Goal: Task Accomplishment & Management: Manage account settings

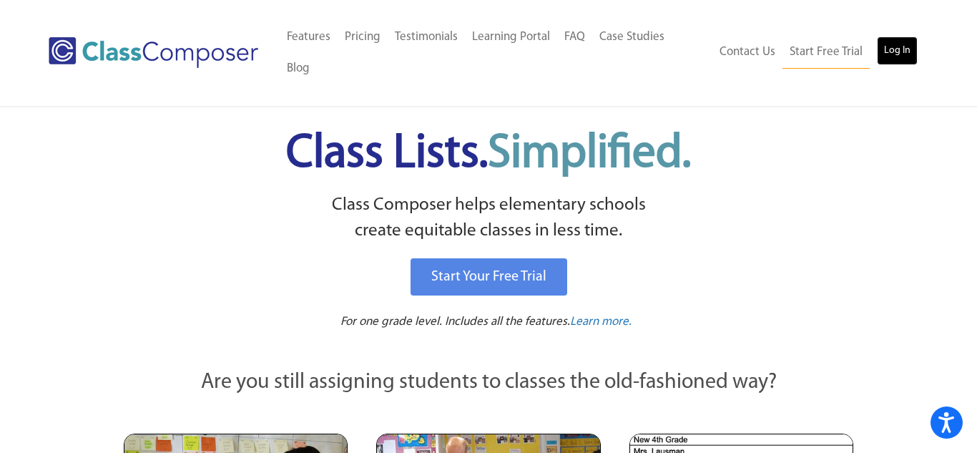
click at [909, 36] on link "Log In" at bounding box center [897, 50] width 41 height 29
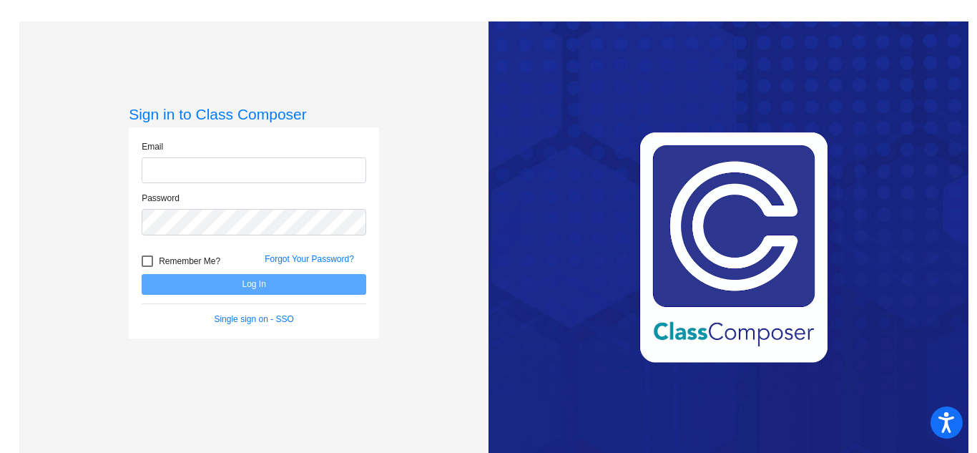
type input "[PERSON_NAME][EMAIL_ADDRESS][PERSON_NAME][DOMAIN_NAME]"
click at [145, 260] on div at bounding box center [147, 260] width 11 height 11
click at [147, 267] on input "Remember Me?" at bounding box center [147, 267] width 1 height 1
checkbox input "true"
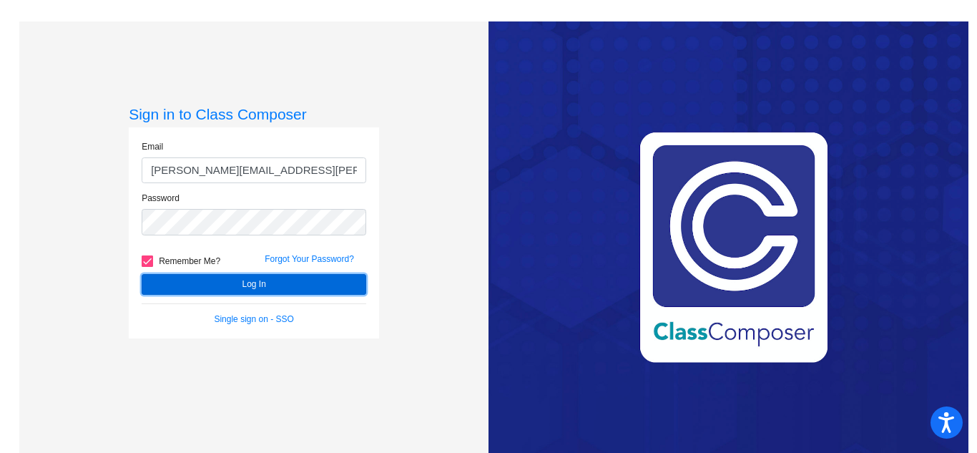
click at [157, 283] on button "Log In" at bounding box center [254, 284] width 225 height 21
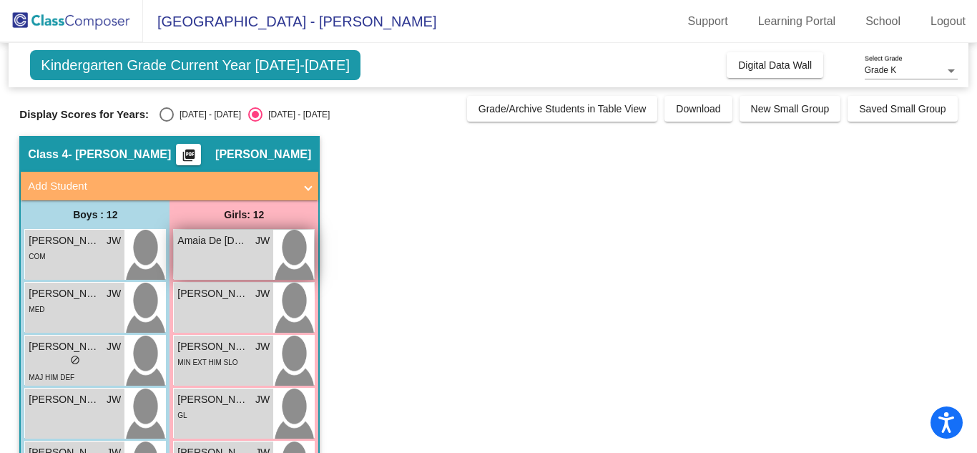
click at [227, 253] on div "Amaia De [DEMOGRAPHIC_DATA] JW lock do_not_disturb_alt" at bounding box center [223, 255] width 99 height 50
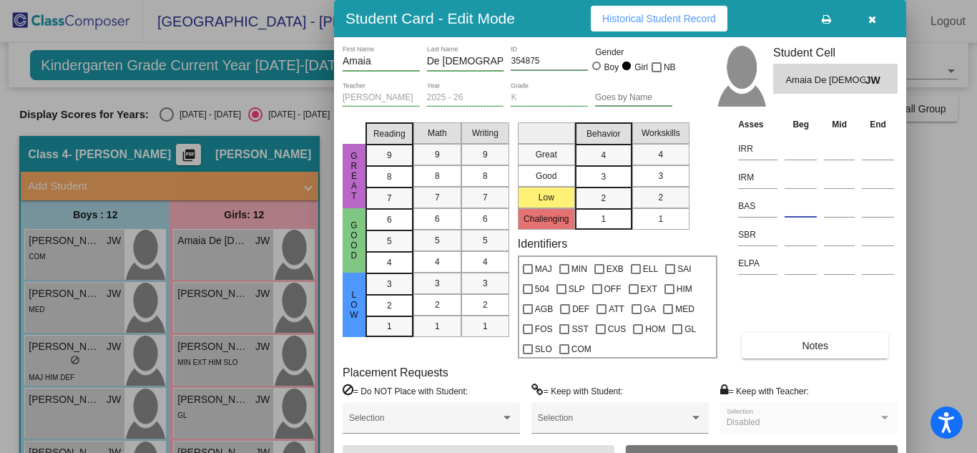
click at [801, 209] on input at bounding box center [801, 205] width 32 height 21
type input "L/S"
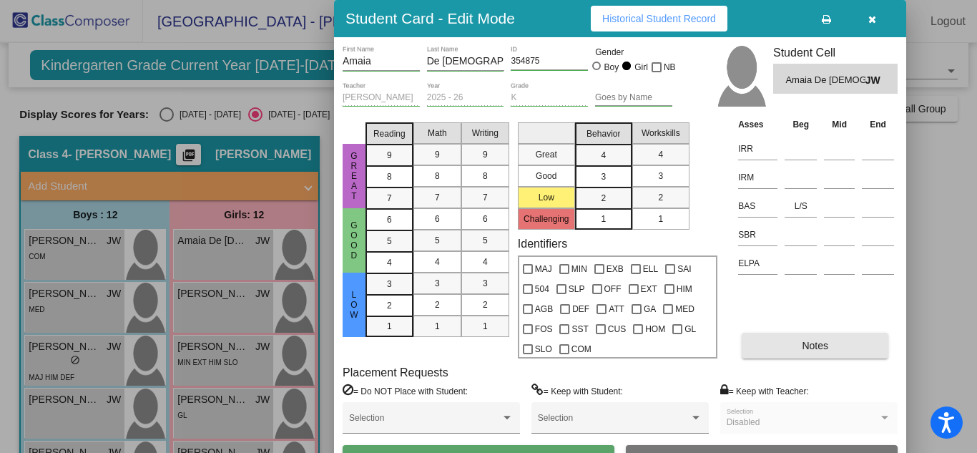
click at [808, 346] on span "Notes" at bounding box center [815, 345] width 26 height 11
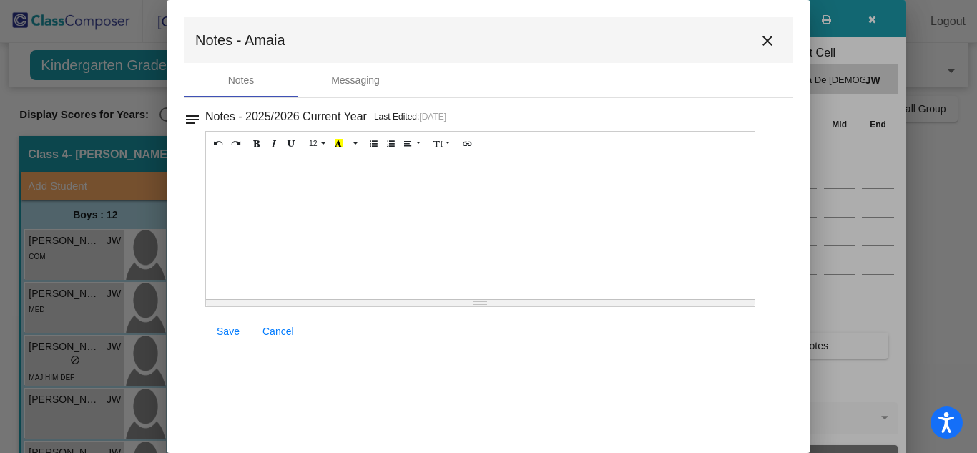
click at [767, 36] on mat-icon "close" at bounding box center [767, 40] width 17 height 17
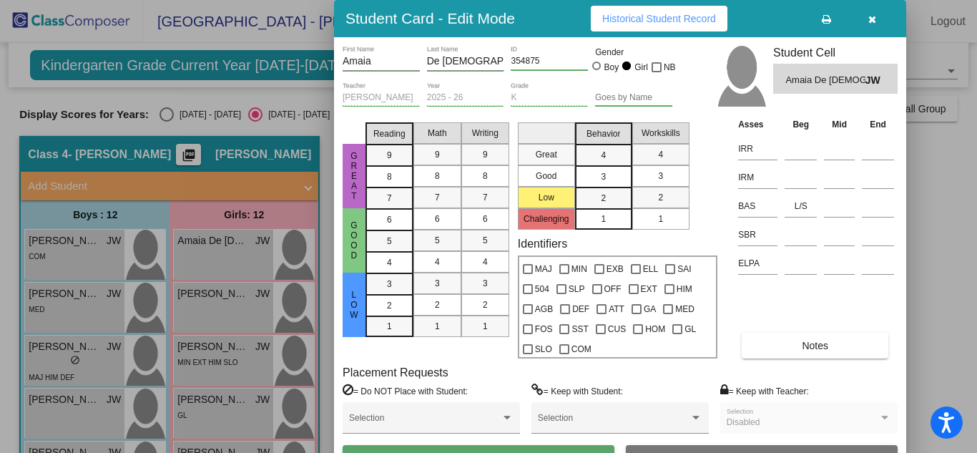
click at [813, 342] on span "Notes" at bounding box center [815, 345] width 26 height 11
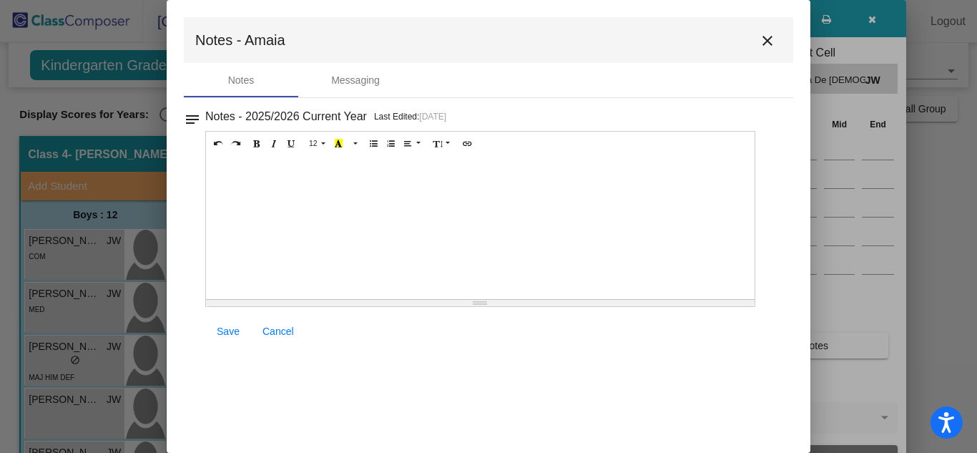
click at [263, 172] on div at bounding box center [480, 227] width 549 height 143
click at [764, 37] on mat-icon "close" at bounding box center [767, 40] width 17 height 17
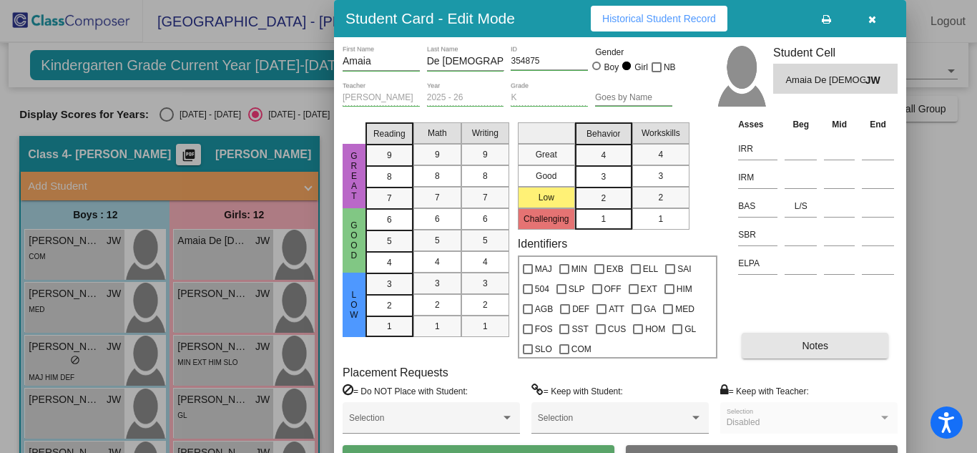
click at [819, 343] on span "Notes" at bounding box center [815, 345] width 26 height 11
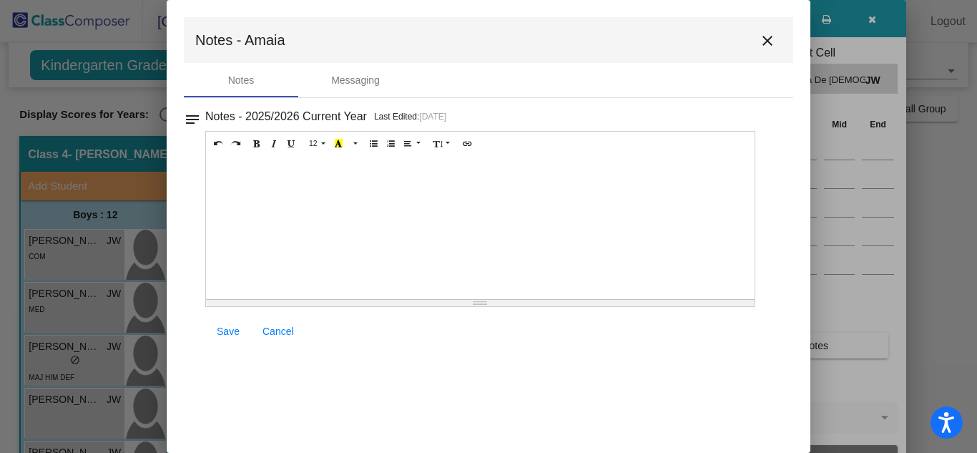
click at [767, 36] on mat-icon "close" at bounding box center [767, 40] width 17 height 17
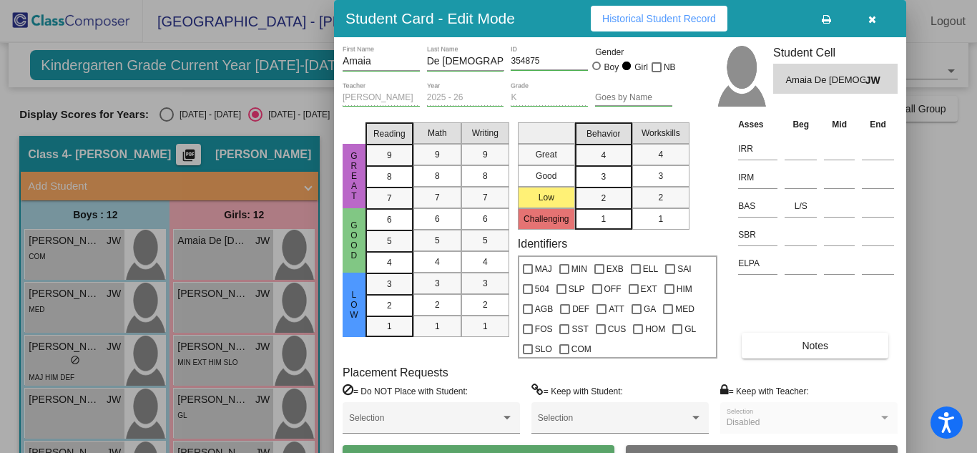
click at [869, 18] on icon "button" at bounding box center [873, 19] width 8 height 10
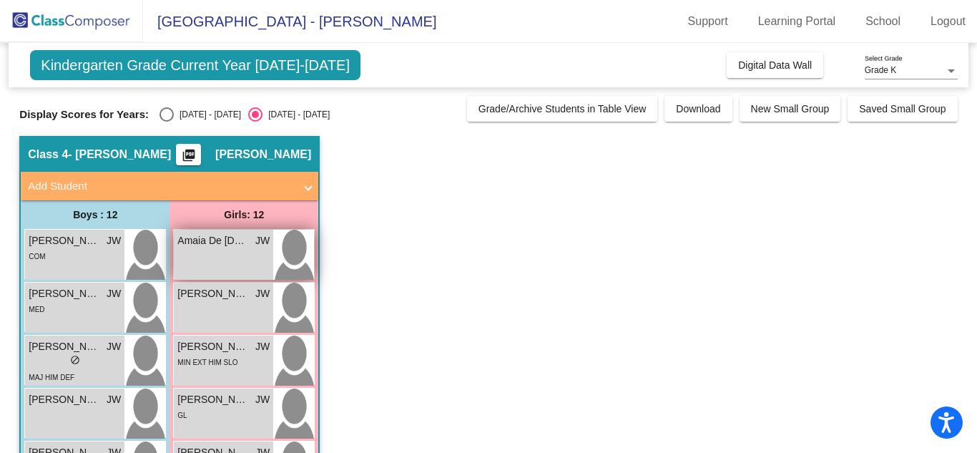
click at [296, 242] on img at bounding box center [293, 255] width 41 height 50
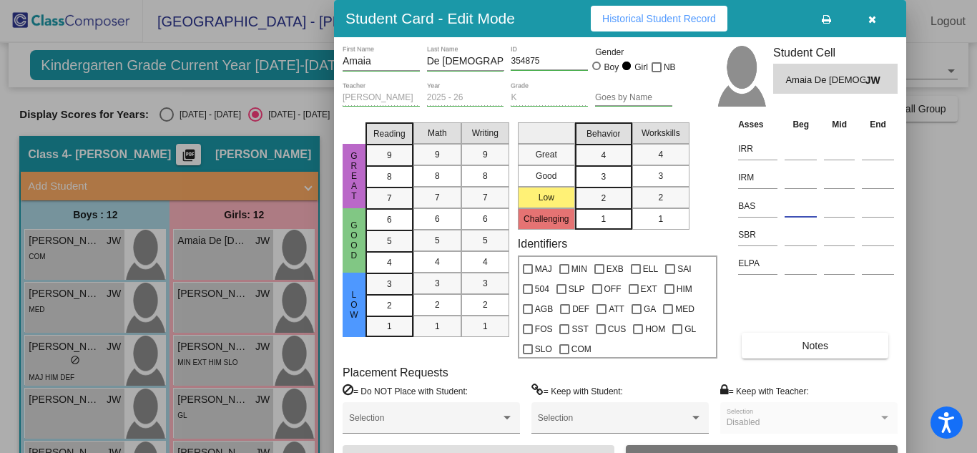
click at [794, 200] on input at bounding box center [801, 205] width 32 height 21
type input "L/S"
drag, startPoint x: 974, startPoint y: 162, endPoint x: 977, endPoint y: 221, distance: 59.5
click at [977, 221] on div at bounding box center [488, 226] width 977 height 453
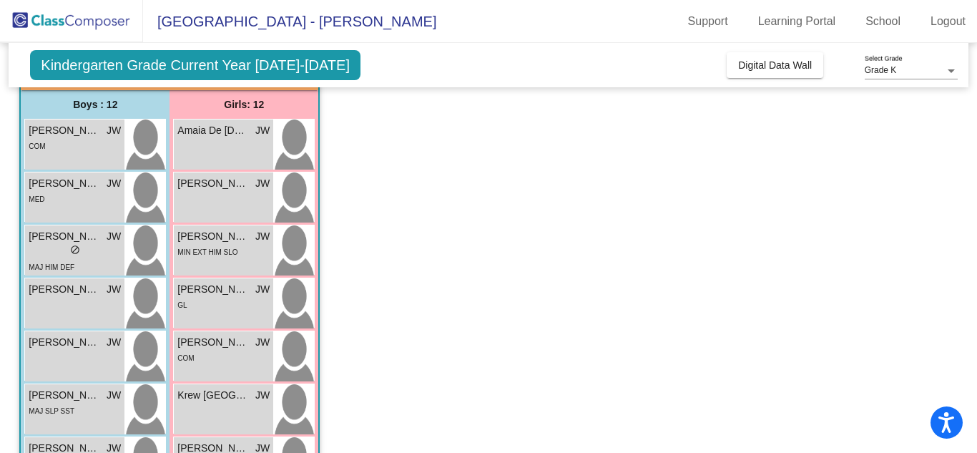
scroll to position [135, 0]
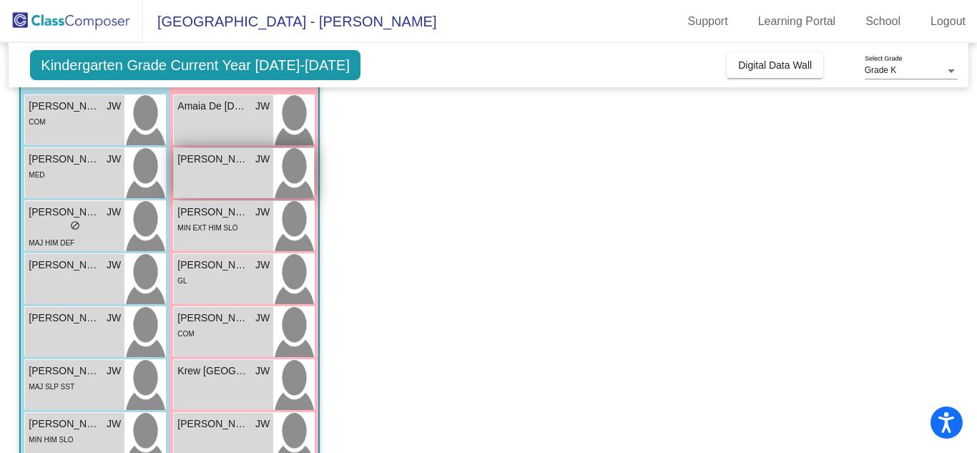
click at [191, 157] on span "[PERSON_NAME]" at bounding box center [213, 159] width 72 height 15
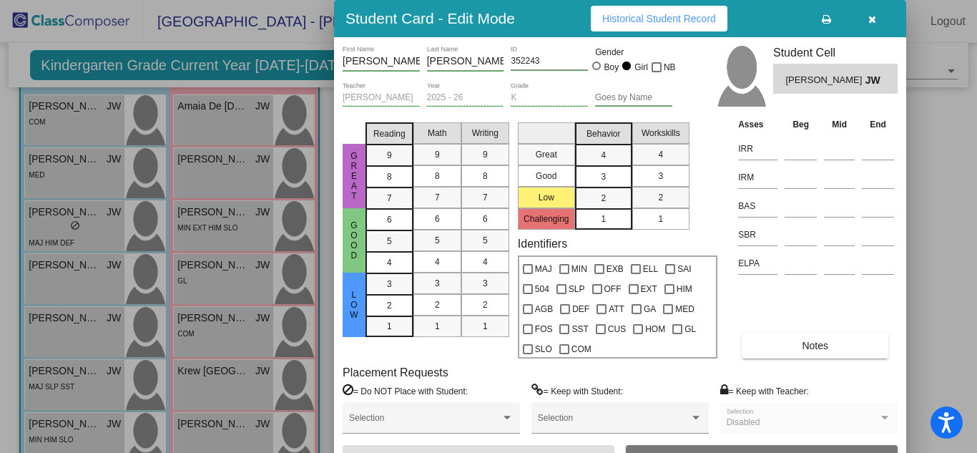
click at [201, 173] on div at bounding box center [488, 226] width 977 height 453
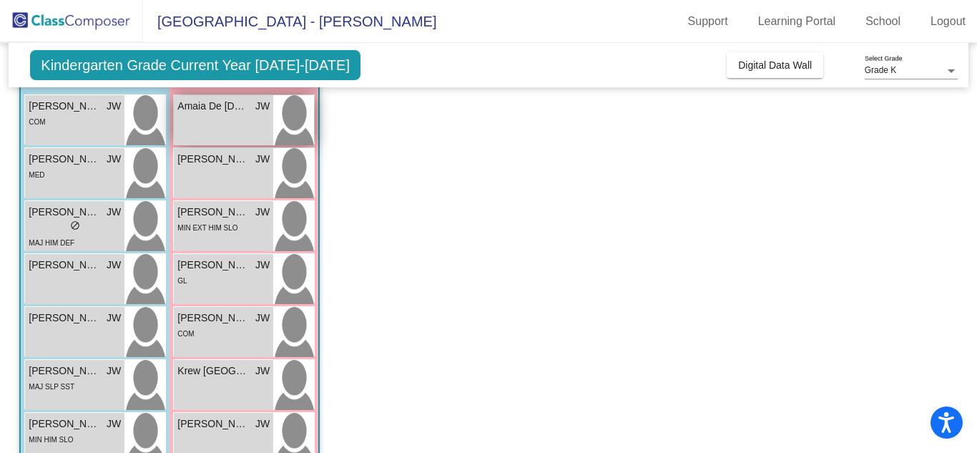
click at [226, 120] on div "Amaia De [DEMOGRAPHIC_DATA] JW lock do_not_disturb_alt" at bounding box center [223, 120] width 99 height 50
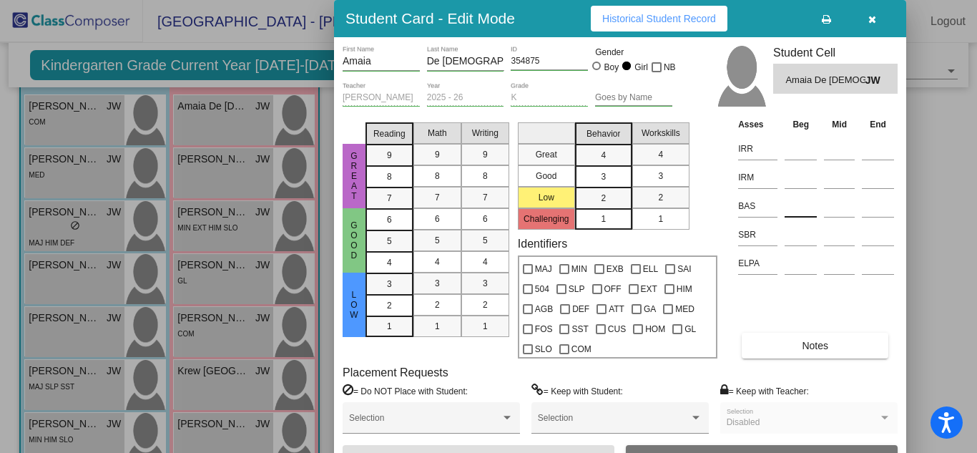
click at [796, 202] on input at bounding box center [801, 205] width 32 height 21
type input "L/S"
click at [193, 162] on div at bounding box center [488, 226] width 977 height 453
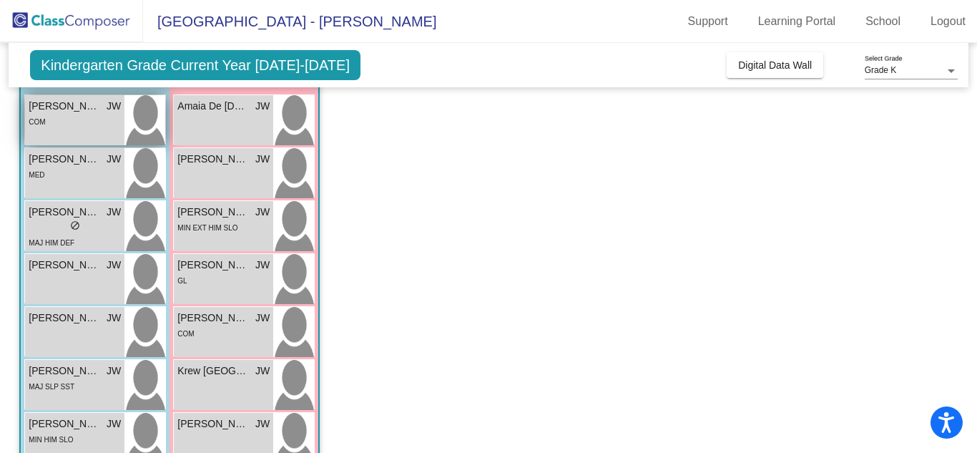
click at [84, 109] on span "[PERSON_NAME]" at bounding box center [65, 106] width 72 height 15
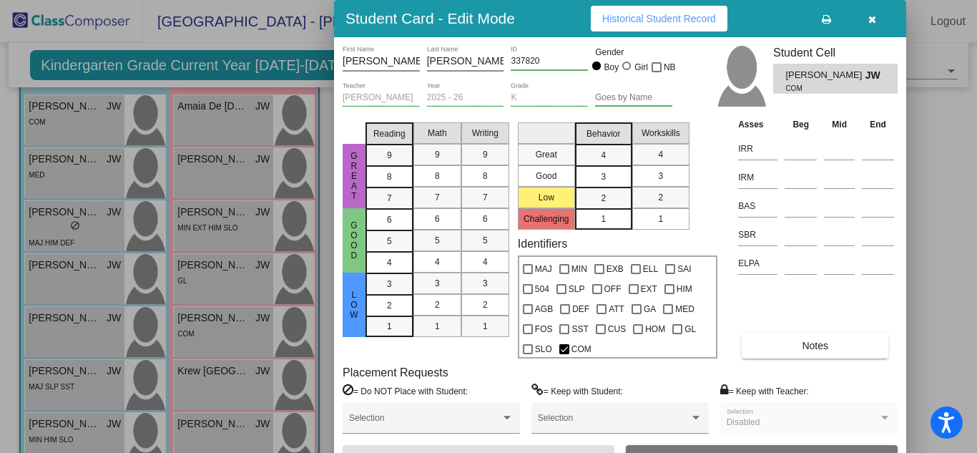
click at [193, 113] on div at bounding box center [488, 226] width 977 height 453
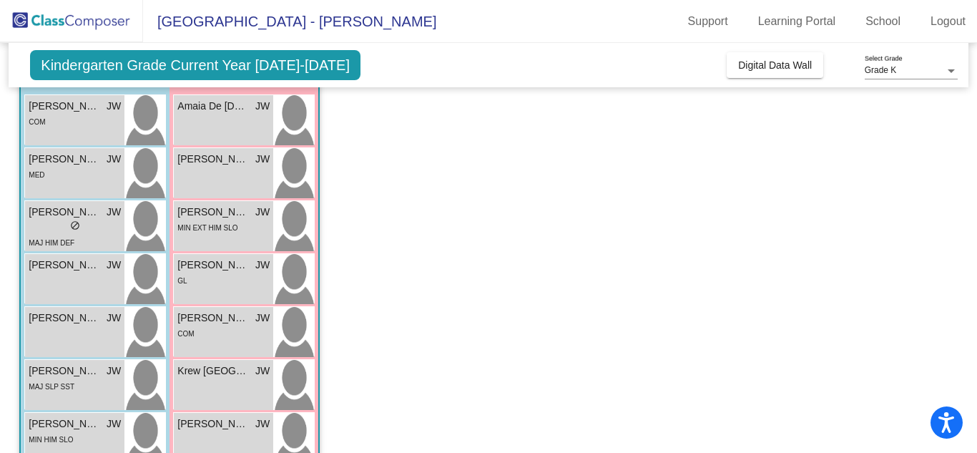
click at [193, 113] on span "Amaia De [DEMOGRAPHIC_DATA]" at bounding box center [213, 106] width 72 height 15
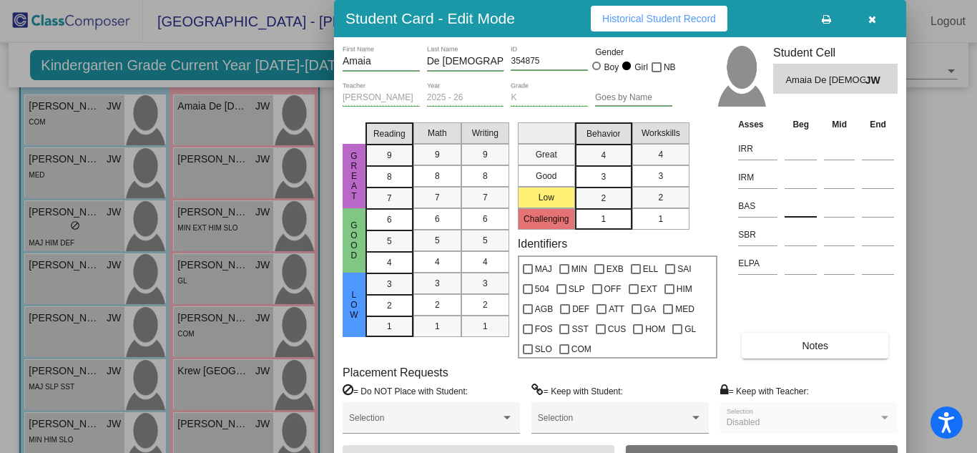
click at [794, 204] on input at bounding box center [801, 205] width 32 height 21
type input "L/S"
drag, startPoint x: 977, startPoint y: 137, endPoint x: 974, endPoint y: 155, distance: 17.4
click at [974, 155] on div at bounding box center [488, 226] width 977 height 453
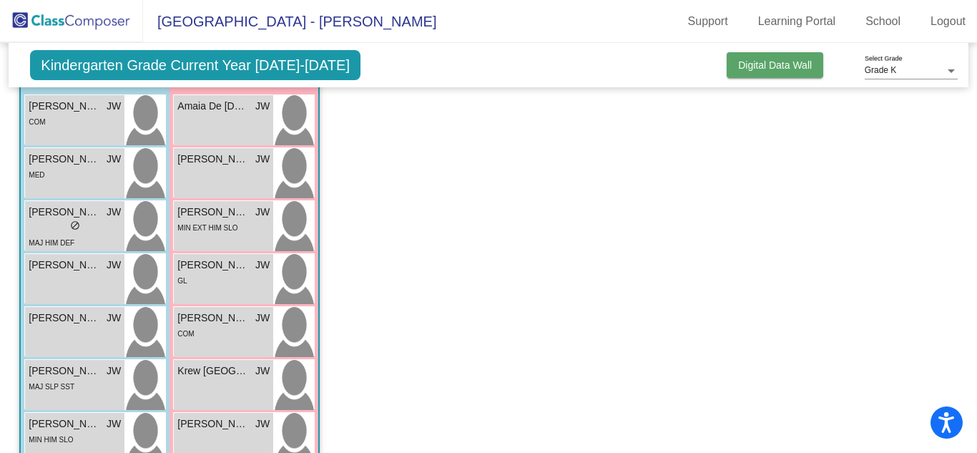
click at [748, 64] on span "Digital Data Wall" at bounding box center [775, 64] width 74 height 11
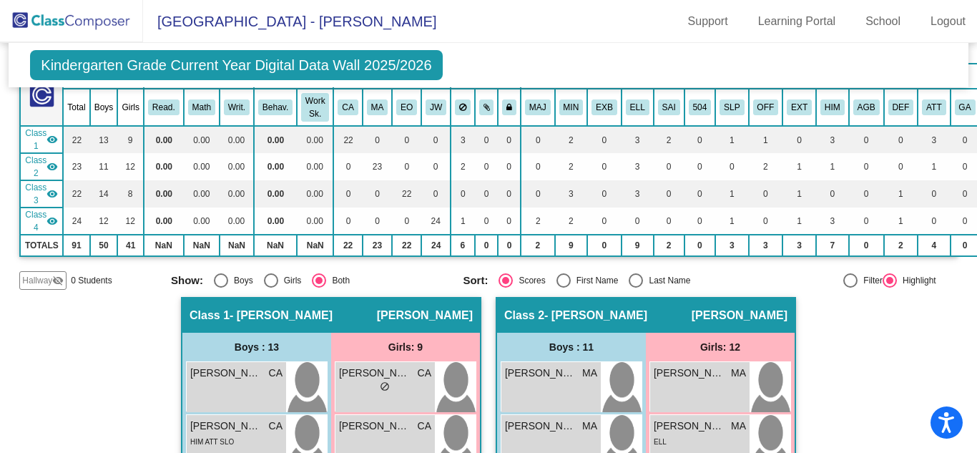
scroll to position [1206, 0]
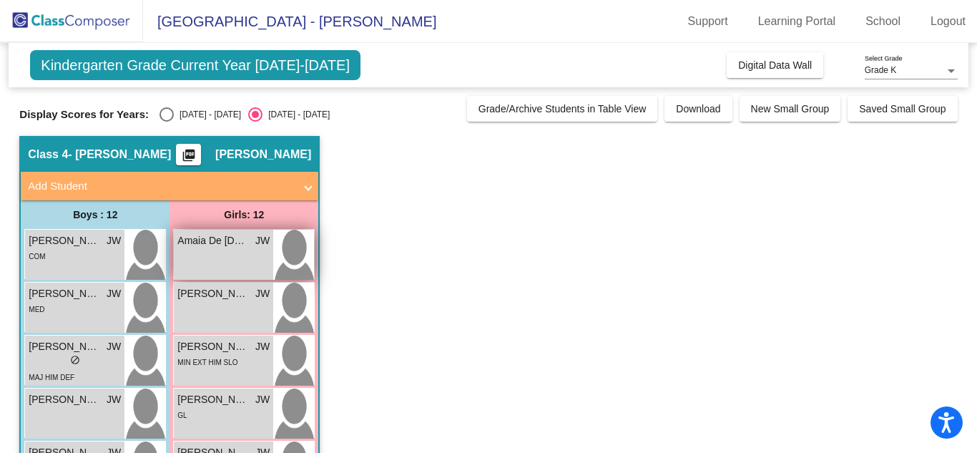
click at [235, 242] on span "Amaia De [DEMOGRAPHIC_DATA]" at bounding box center [213, 240] width 72 height 15
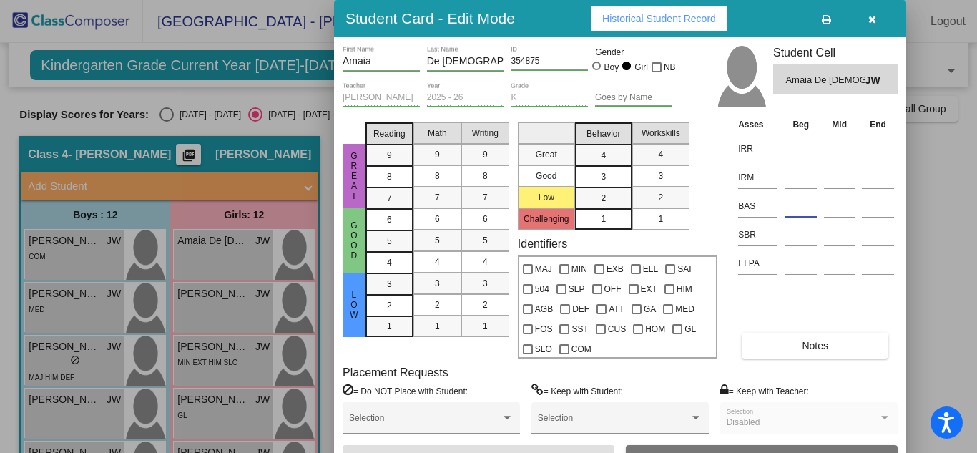
click at [801, 207] on input at bounding box center [801, 205] width 32 height 21
type input "L/S"
click at [899, 419] on div "[PERSON_NAME] First Name De [PERSON_NAME] Last Name 354875 ID Gender Boy Girl N…" at bounding box center [620, 258] width 572 height 442
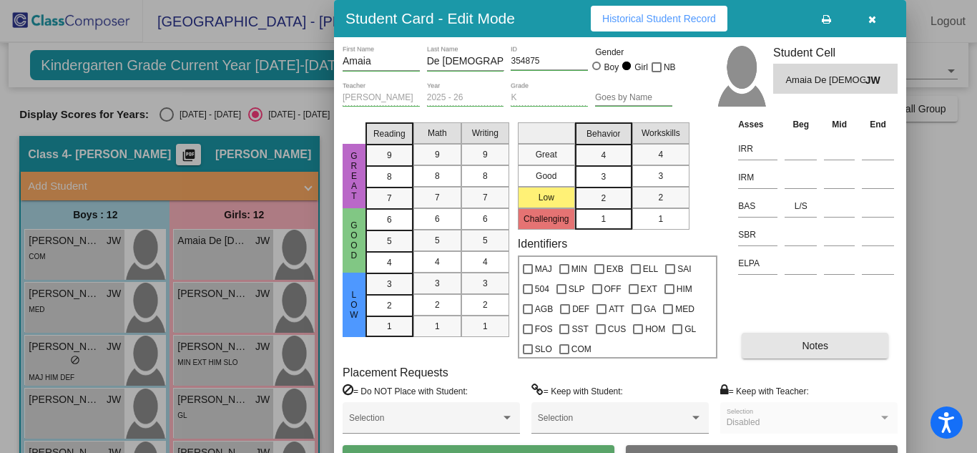
click at [823, 343] on span "Notes" at bounding box center [815, 345] width 26 height 11
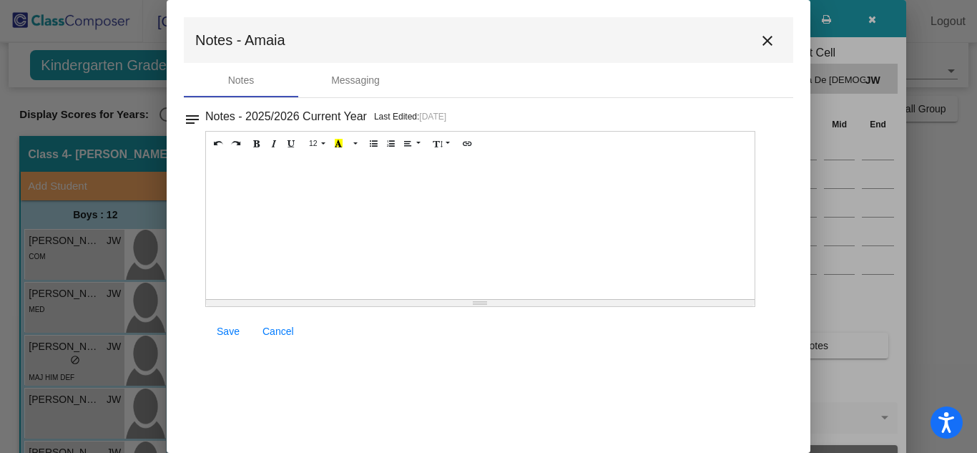
click at [229, 163] on div at bounding box center [480, 227] width 549 height 143
click at [228, 331] on span "Save" at bounding box center [228, 331] width 23 height 11
click at [766, 38] on mat-icon "close" at bounding box center [767, 40] width 17 height 17
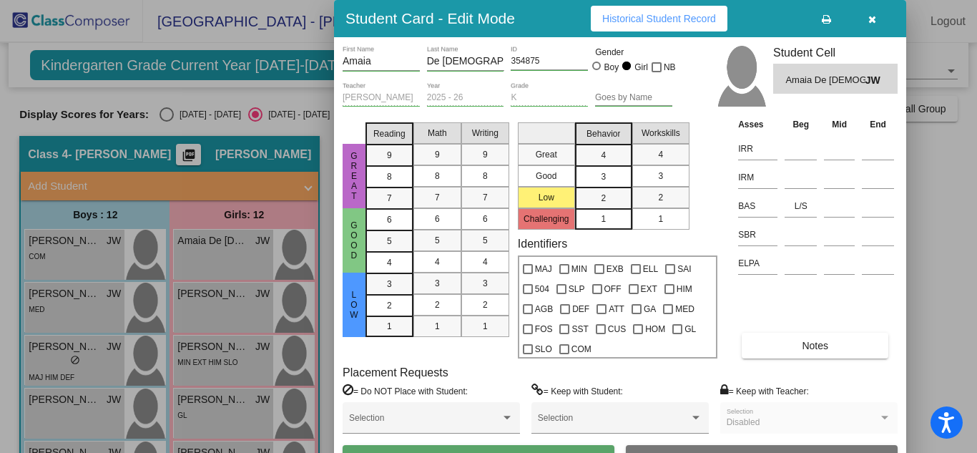
click at [219, 304] on div at bounding box center [488, 226] width 977 height 453
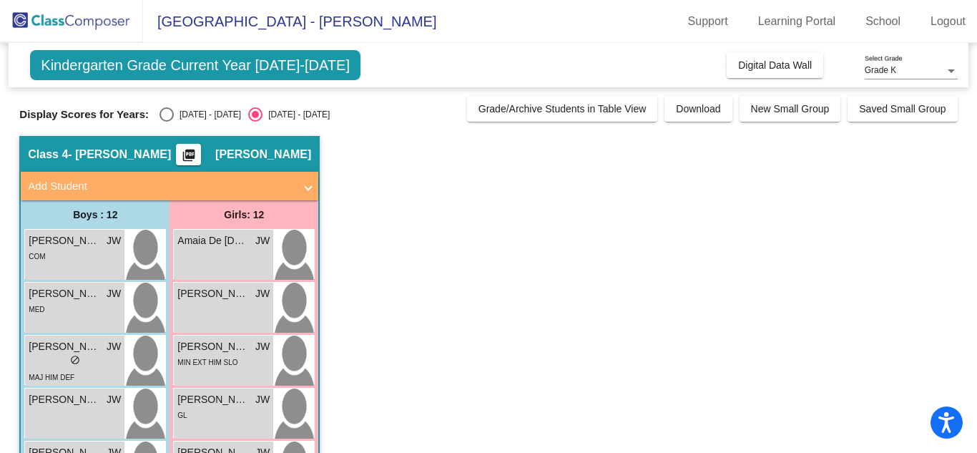
click at [219, 304] on div "[PERSON_NAME] JW lock do_not_disturb_alt" at bounding box center [223, 308] width 99 height 50
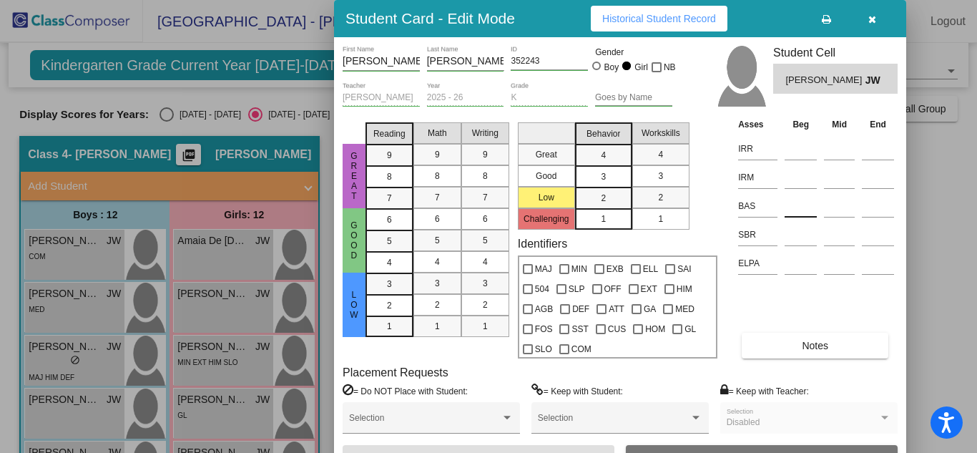
click at [797, 208] on input at bounding box center [801, 205] width 32 height 21
type input "L/S"
click at [823, 347] on span "Notes" at bounding box center [815, 345] width 26 height 11
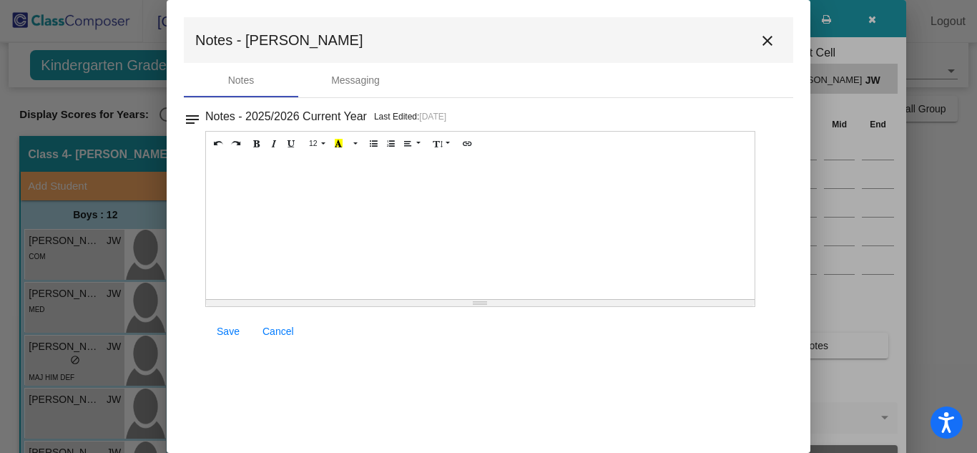
click at [225, 165] on div at bounding box center [480, 227] width 549 height 143
click at [232, 330] on span "Save" at bounding box center [228, 331] width 23 height 11
click at [763, 38] on mat-icon "close" at bounding box center [767, 40] width 17 height 17
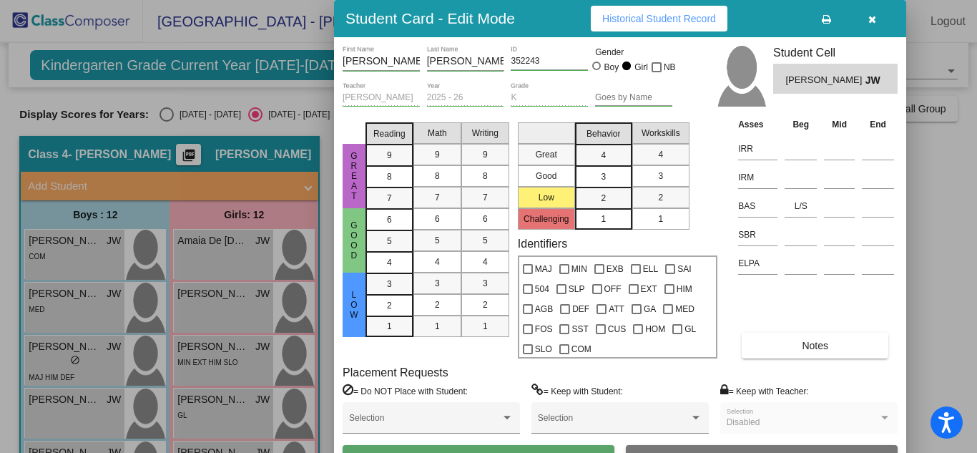
click at [230, 245] on div at bounding box center [488, 226] width 977 height 453
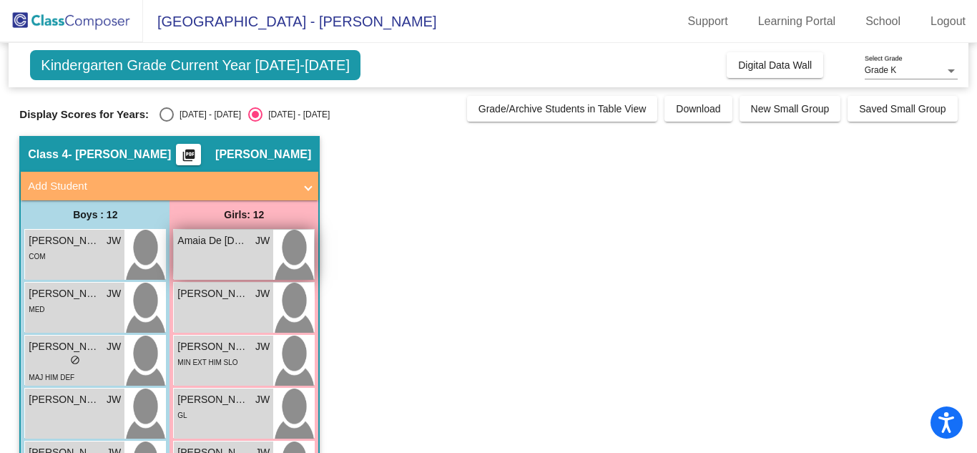
click at [223, 241] on span "Amaia De [DEMOGRAPHIC_DATA]" at bounding box center [213, 240] width 72 height 15
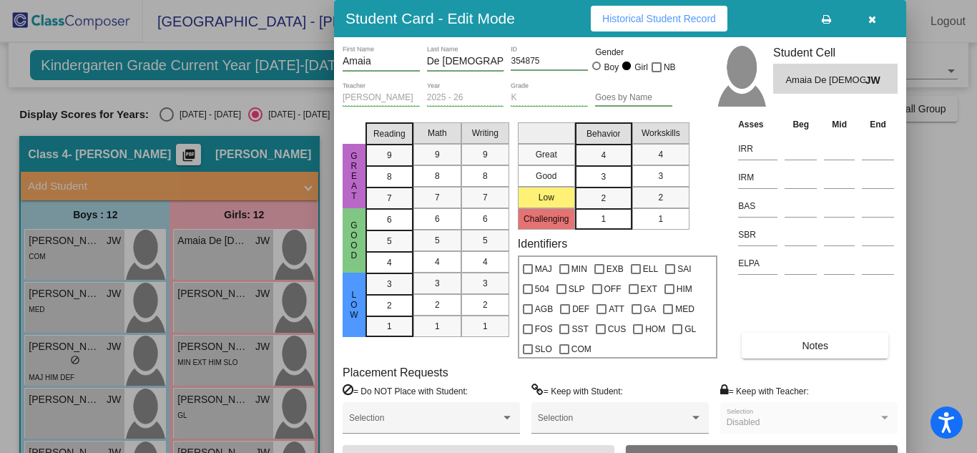
click at [973, 213] on div at bounding box center [488, 226] width 977 height 453
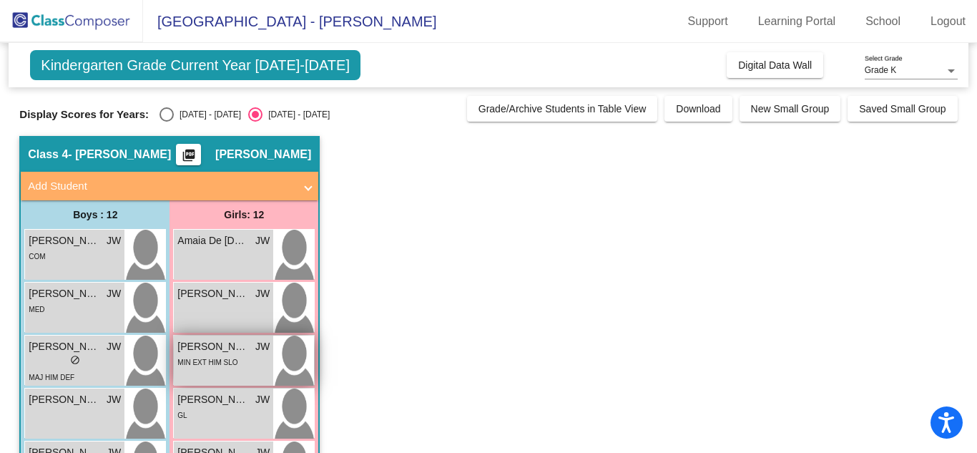
click at [192, 347] on span "[PERSON_NAME]" at bounding box center [213, 346] width 72 height 15
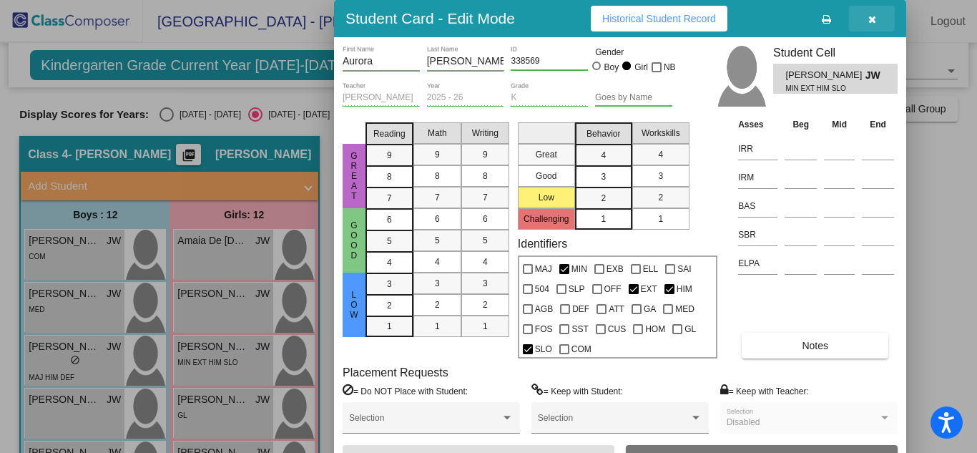
click at [872, 16] on icon "button" at bounding box center [873, 19] width 8 height 10
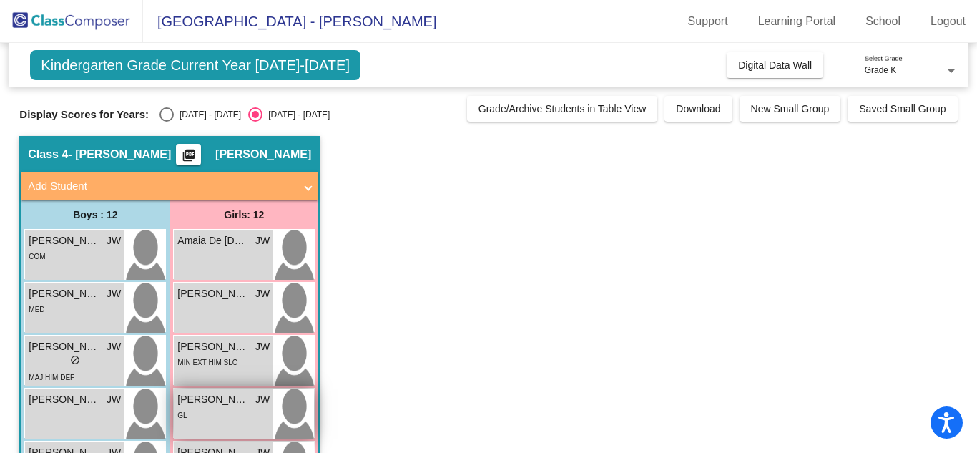
click at [221, 400] on span "[PERSON_NAME]" at bounding box center [213, 399] width 72 height 15
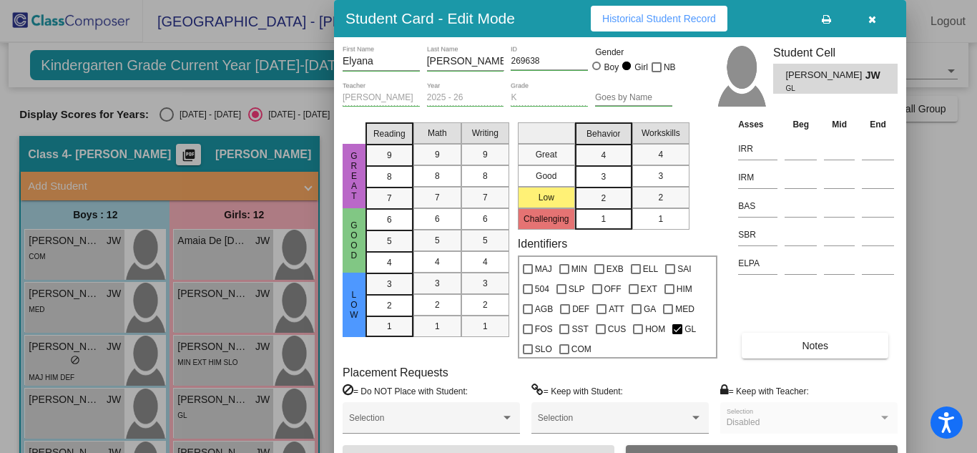
click at [824, 346] on span "Notes" at bounding box center [815, 345] width 26 height 11
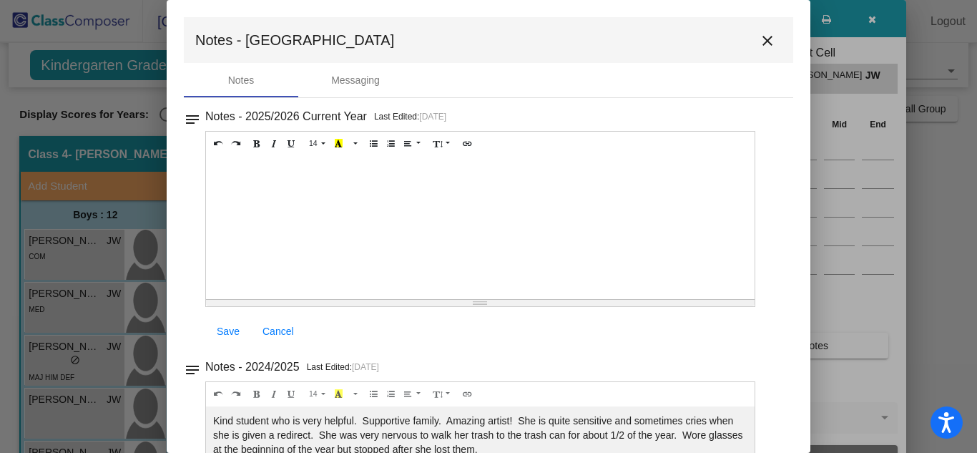
click at [234, 167] on div at bounding box center [480, 227] width 549 height 143
click at [224, 331] on span "Save" at bounding box center [228, 331] width 23 height 11
click at [759, 40] on mat-icon "close" at bounding box center [767, 40] width 17 height 17
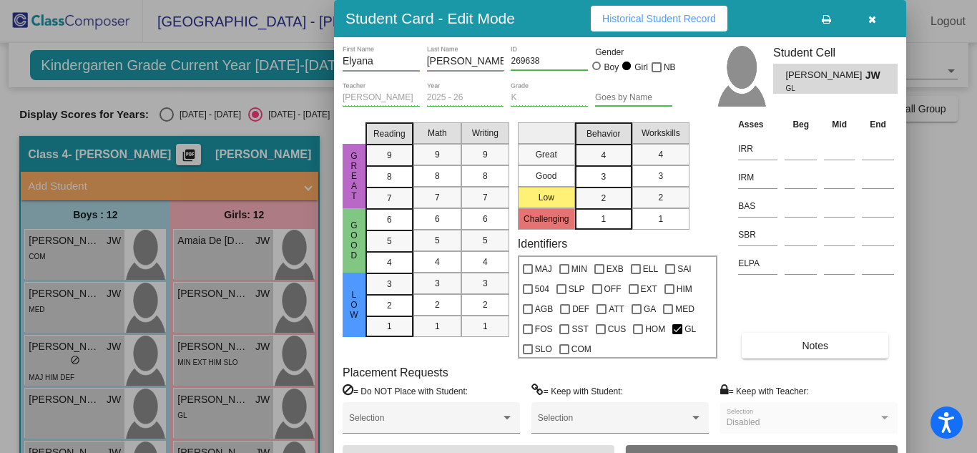
click at [238, 404] on div at bounding box center [488, 226] width 977 height 453
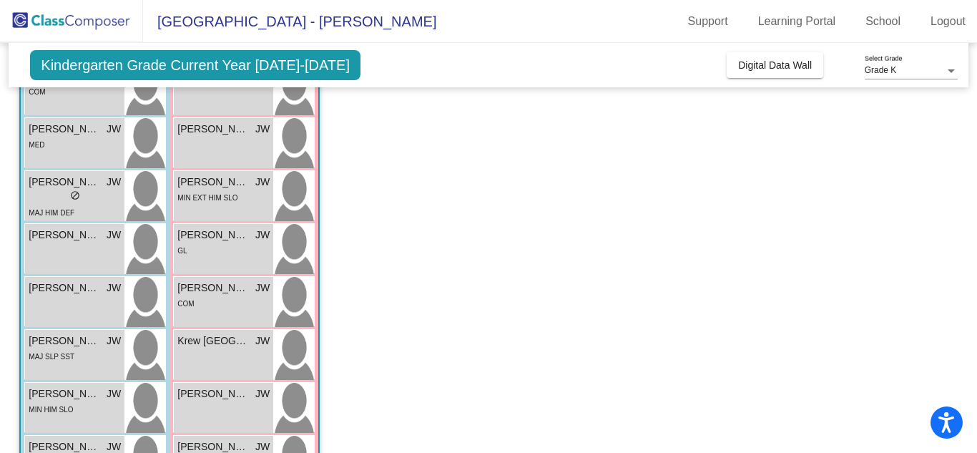
scroll to position [235, 0]
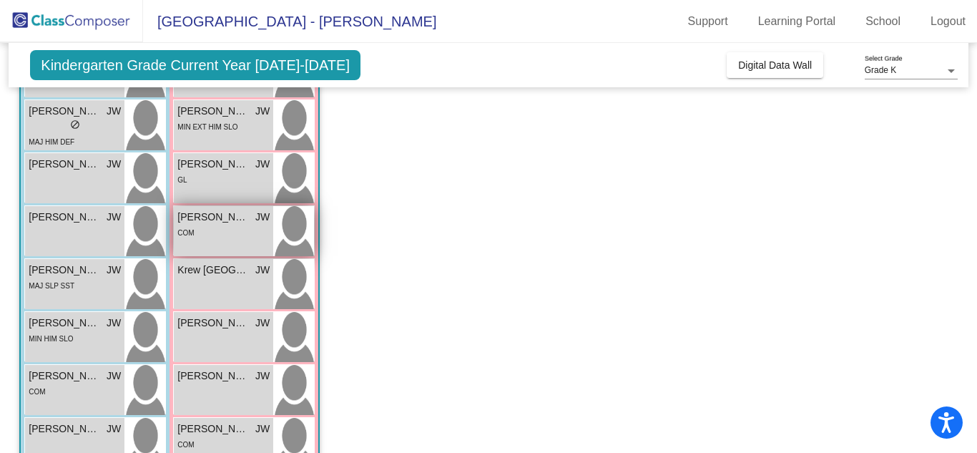
click at [206, 219] on span "[PERSON_NAME]" at bounding box center [213, 217] width 72 height 15
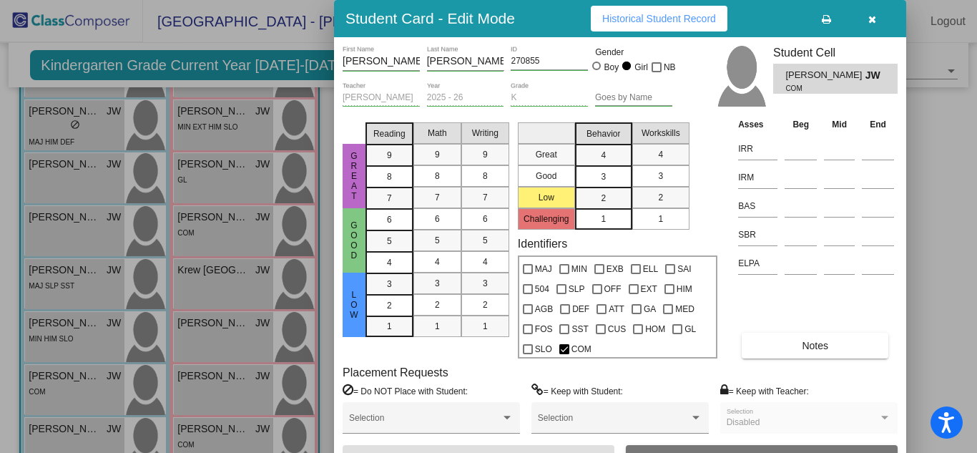
click at [809, 345] on span "Notes" at bounding box center [815, 345] width 26 height 11
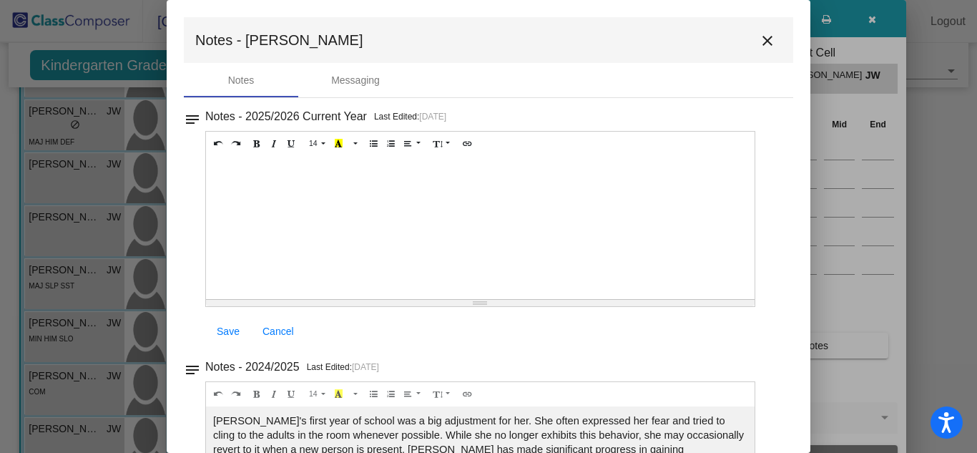
click at [288, 163] on div at bounding box center [480, 227] width 549 height 143
click at [250, 172] on div "Beg - All,24, 19" at bounding box center [480, 227] width 549 height 143
click at [224, 329] on span "Save" at bounding box center [228, 331] width 23 height 11
click at [761, 36] on mat-icon "close" at bounding box center [767, 40] width 17 height 17
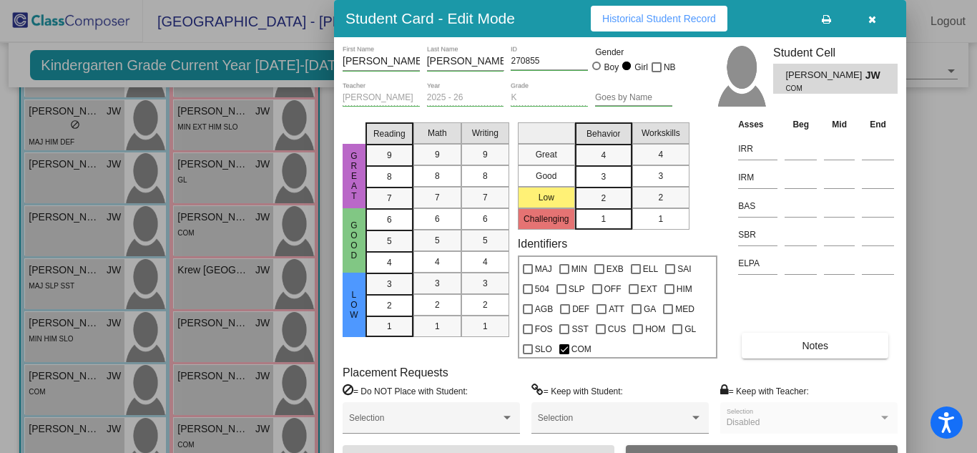
click at [873, 16] on icon "button" at bounding box center [873, 19] width 8 height 10
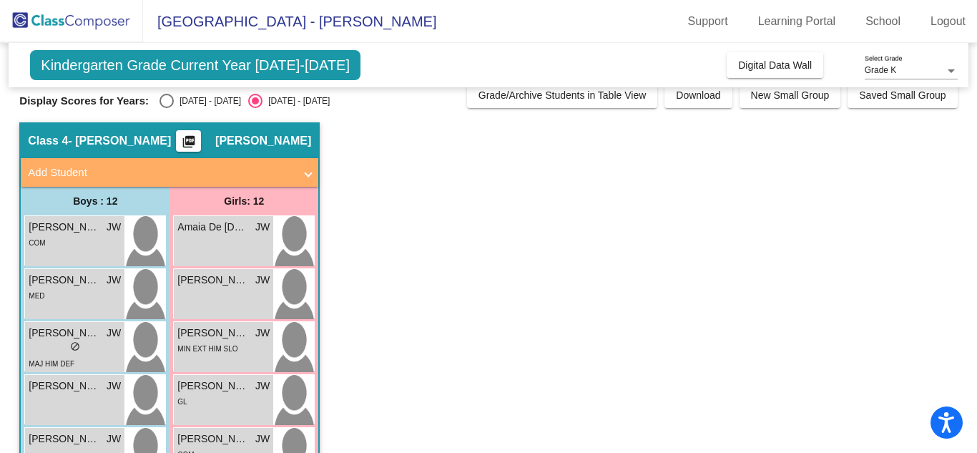
scroll to position [12, 0]
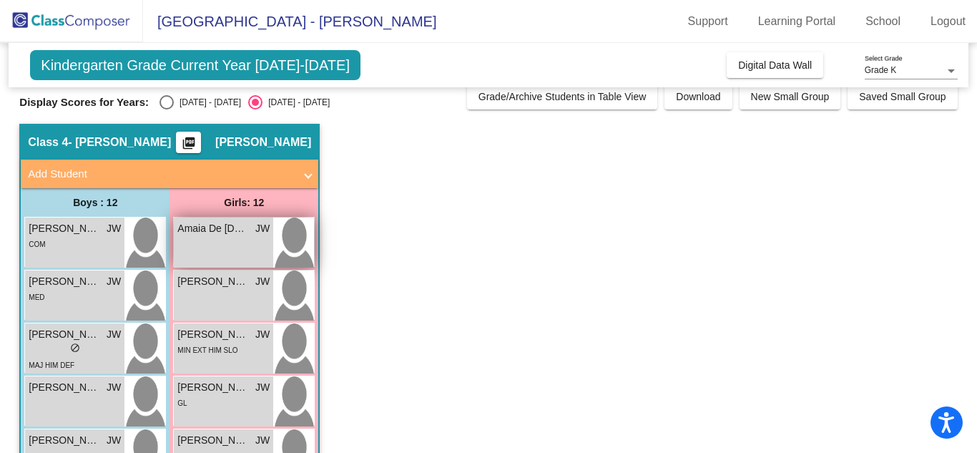
click at [235, 224] on span "Amaia De [DEMOGRAPHIC_DATA]" at bounding box center [213, 228] width 72 height 15
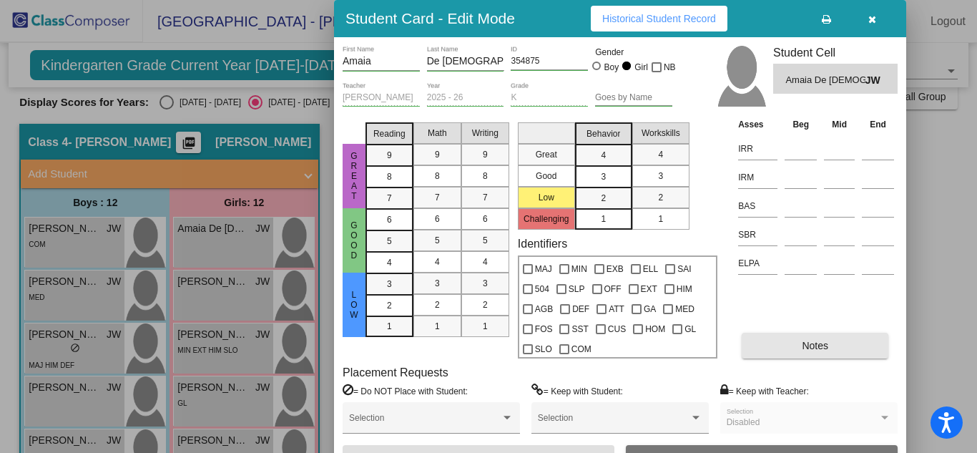
click at [823, 343] on span "Notes" at bounding box center [815, 345] width 26 height 11
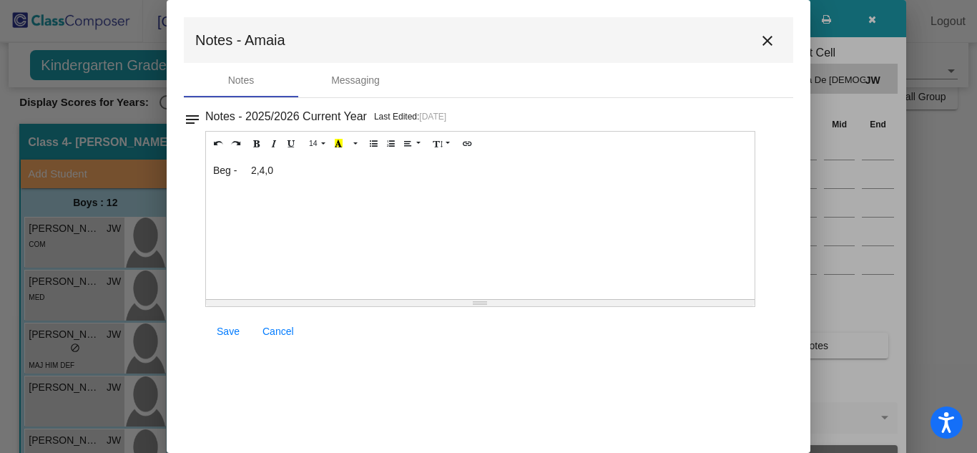
click at [254, 170] on div "Beg - 2,4,0" at bounding box center [480, 227] width 549 height 143
click at [265, 175] on div "Beg - 2, 4,0" at bounding box center [480, 227] width 549 height 143
click at [220, 328] on span "Save" at bounding box center [228, 331] width 23 height 11
click at [765, 37] on mat-icon "close" at bounding box center [767, 40] width 17 height 17
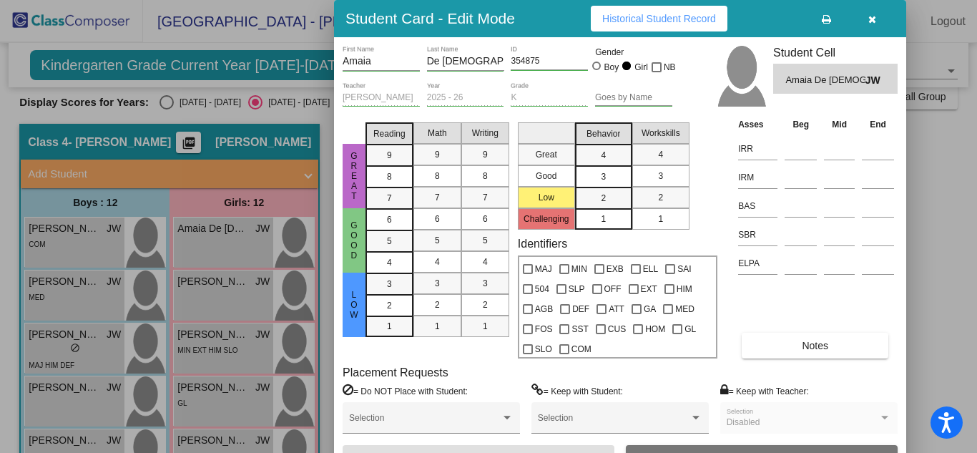
click at [200, 278] on div at bounding box center [488, 226] width 977 height 453
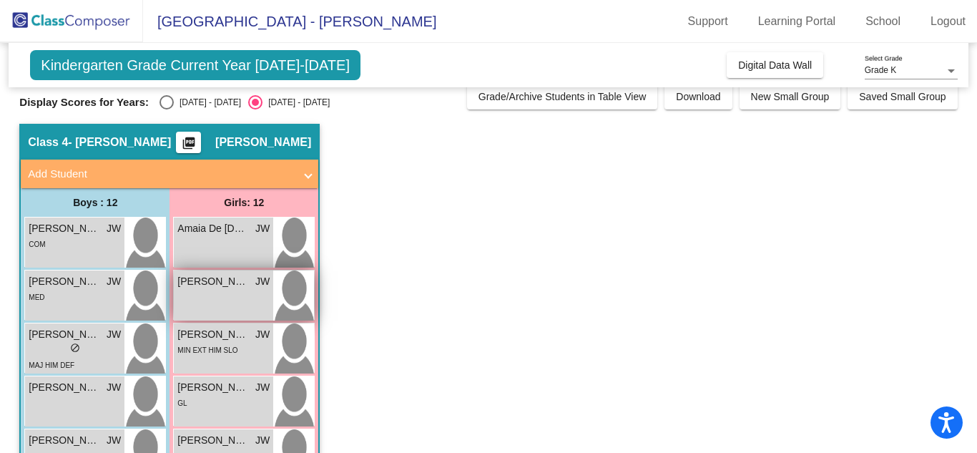
click at [200, 281] on span "[PERSON_NAME]" at bounding box center [213, 281] width 72 height 15
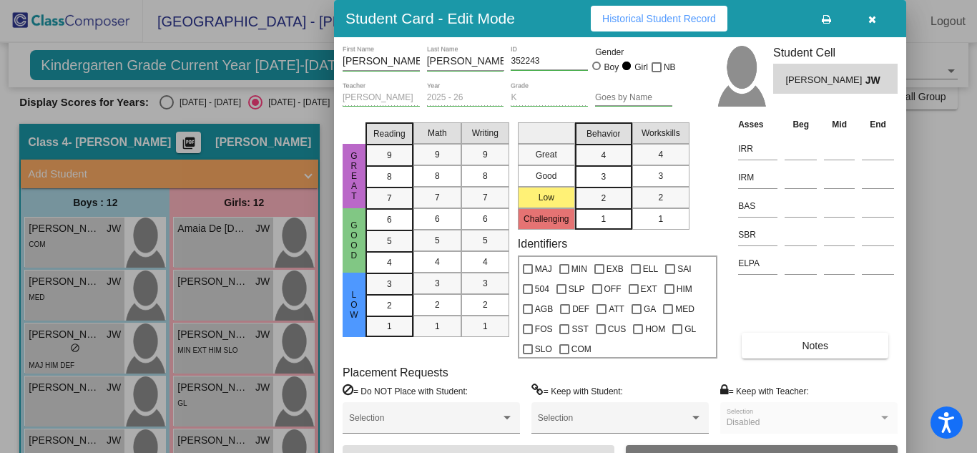
click at [826, 344] on span "Notes" at bounding box center [815, 345] width 26 height 11
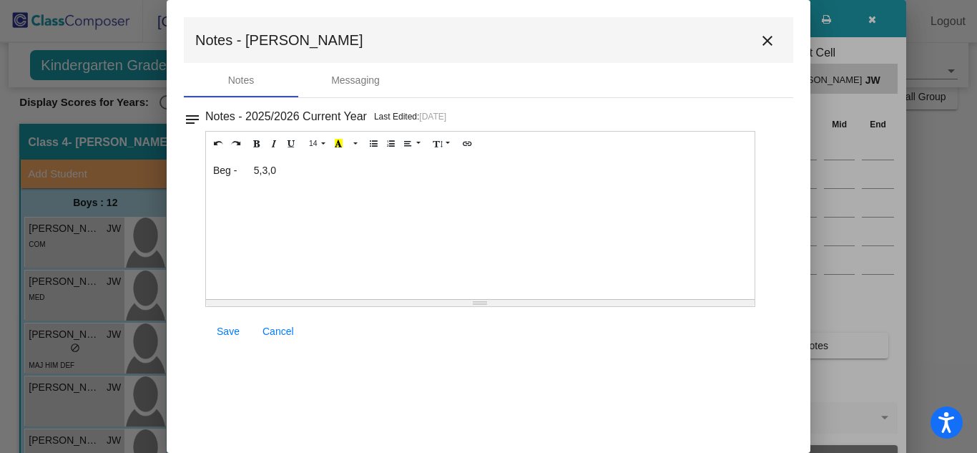
click at [259, 169] on div "Beg - 5,3,0" at bounding box center [480, 227] width 549 height 143
click at [257, 172] on div "Beg - 5,3,0" at bounding box center [480, 227] width 549 height 143
click at [266, 172] on div "Beg - 5, 3,0" at bounding box center [480, 227] width 549 height 143
click at [219, 328] on span "Save" at bounding box center [228, 331] width 23 height 11
click at [230, 328] on span "Save" at bounding box center [228, 331] width 23 height 11
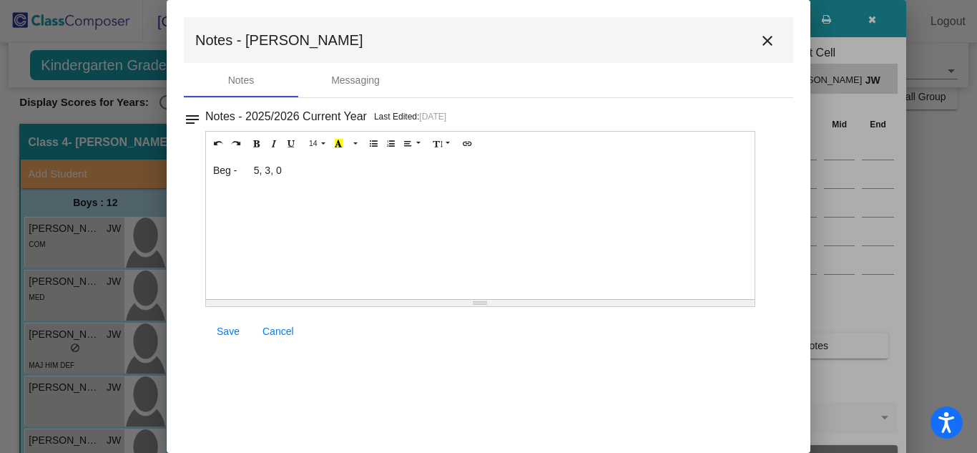
click at [766, 36] on mat-icon "close" at bounding box center [767, 40] width 17 height 17
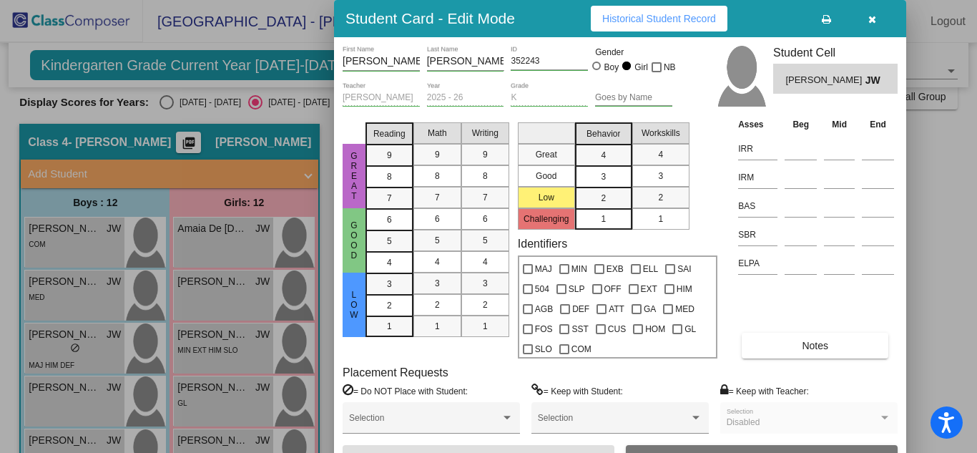
click at [216, 386] on div at bounding box center [488, 226] width 977 height 453
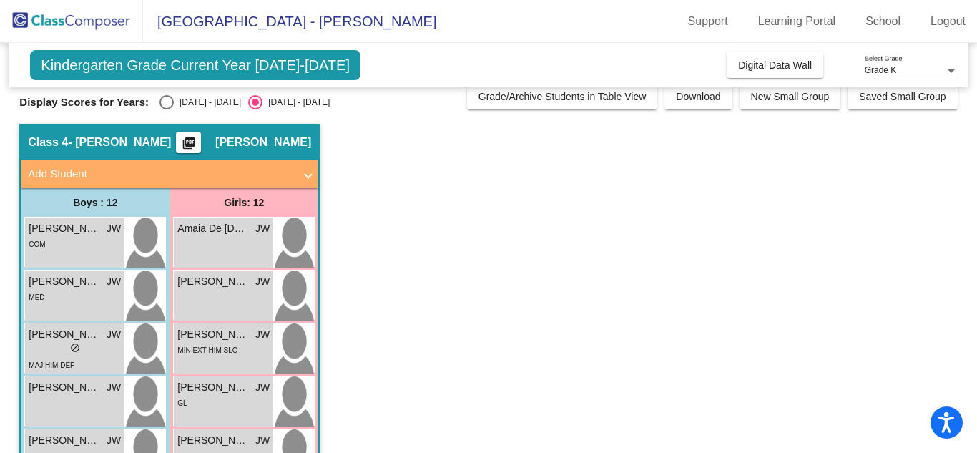
click at [216, 386] on span "[PERSON_NAME]" at bounding box center [213, 387] width 72 height 15
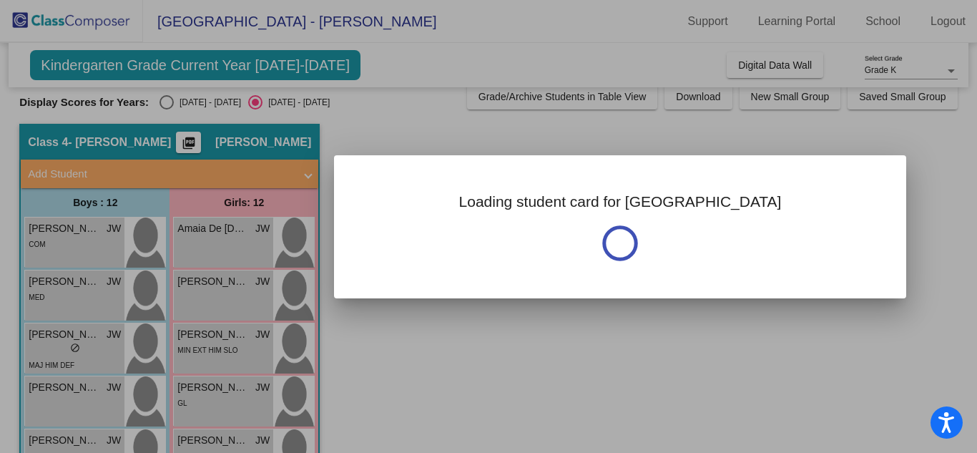
click at [216, 386] on div at bounding box center [488, 226] width 977 height 453
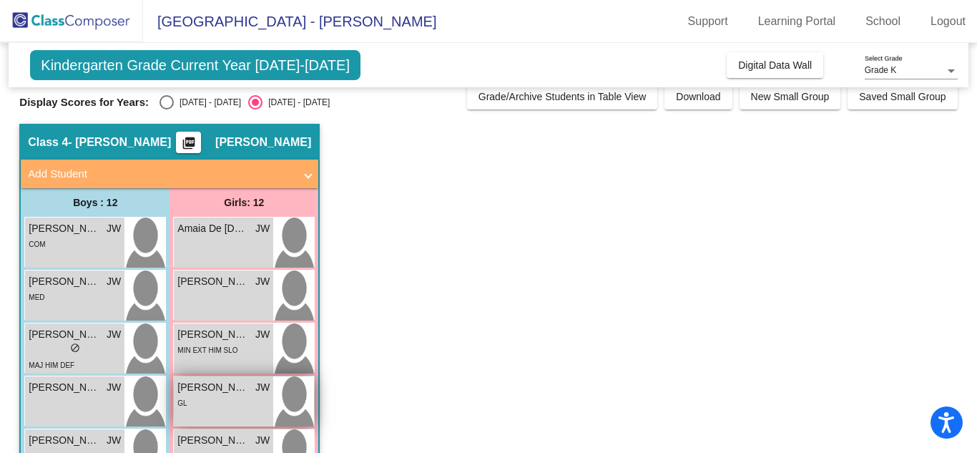
click at [220, 389] on span "[PERSON_NAME]" at bounding box center [213, 387] width 72 height 15
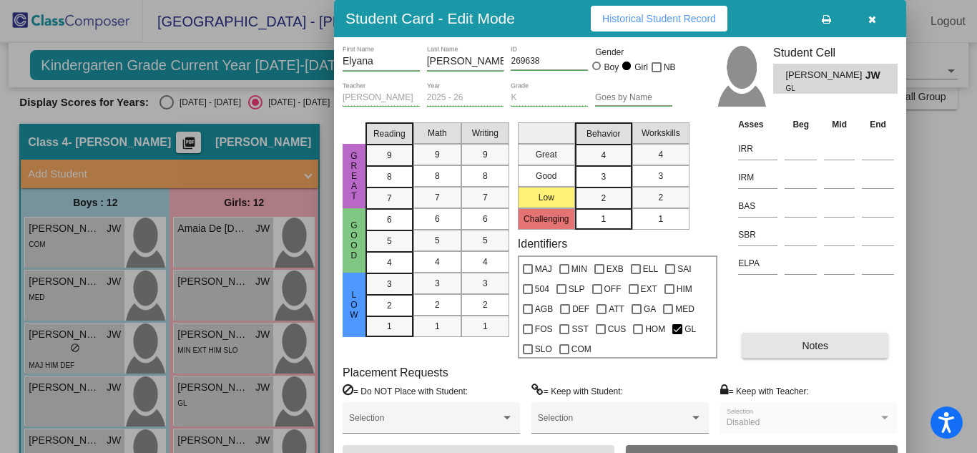
click at [817, 341] on span "Notes" at bounding box center [815, 345] width 26 height 11
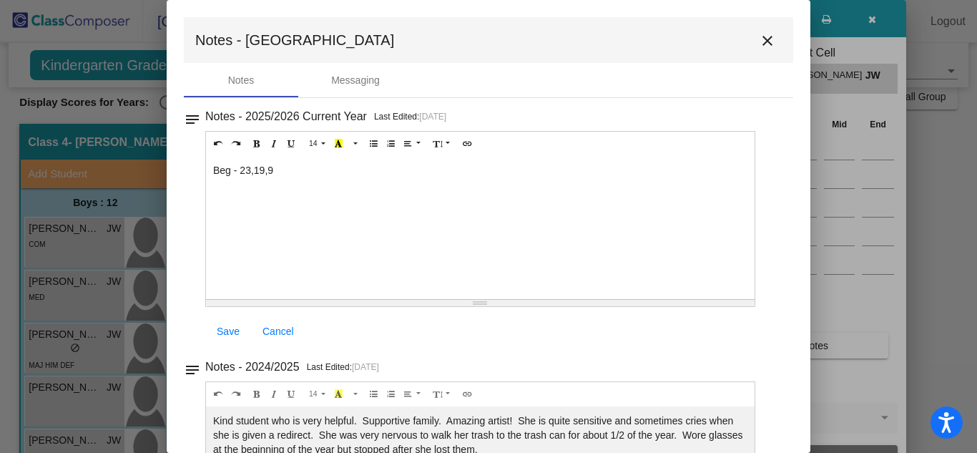
click at [253, 171] on div "Beg - 23,19,9" at bounding box center [480, 227] width 549 height 143
click at [269, 172] on div "Beg - 23, 19,9" at bounding box center [480, 227] width 549 height 143
click at [233, 327] on span "Save" at bounding box center [228, 331] width 23 height 11
click at [759, 39] on mat-icon "close" at bounding box center [767, 40] width 17 height 17
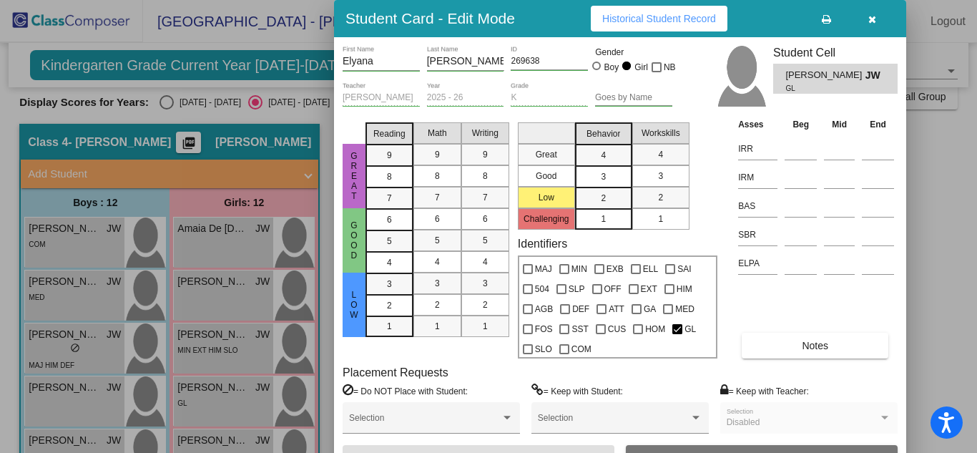
click at [205, 283] on div at bounding box center [488, 226] width 977 height 453
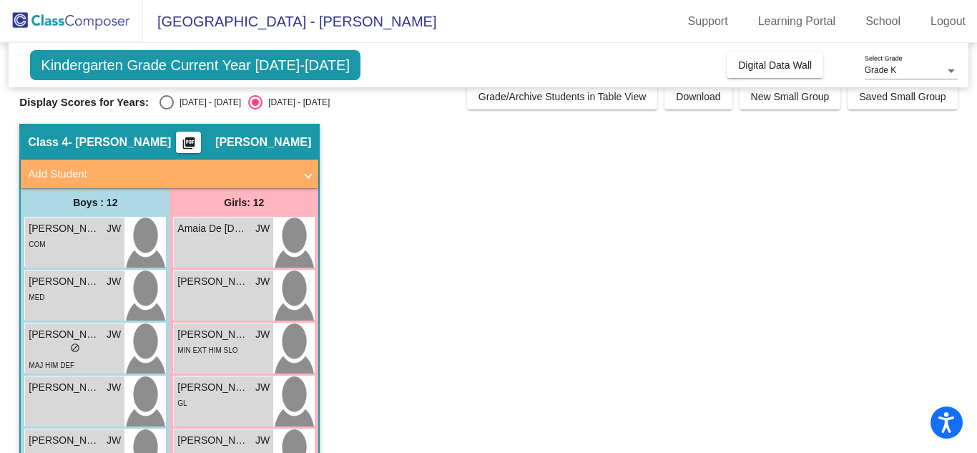
click at [205, 283] on span "[PERSON_NAME]" at bounding box center [213, 281] width 72 height 15
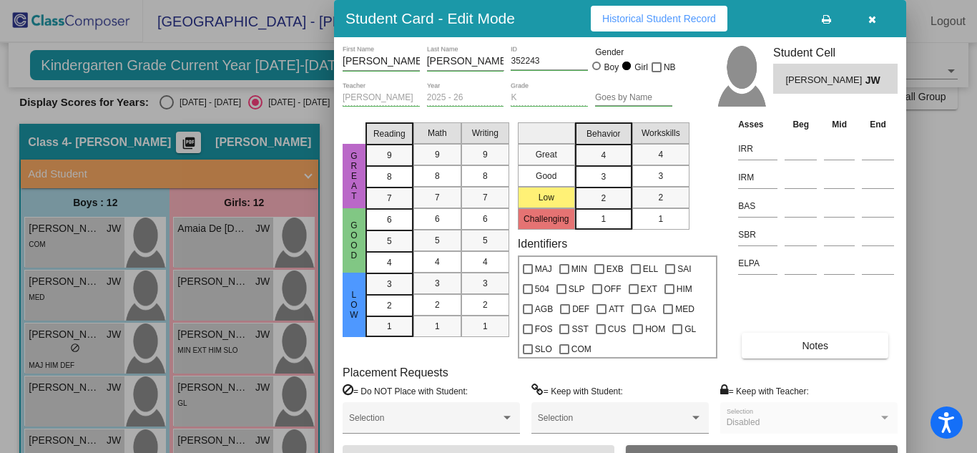
click at [814, 342] on span "Notes" at bounding box center [815, 345] width 26 height 11
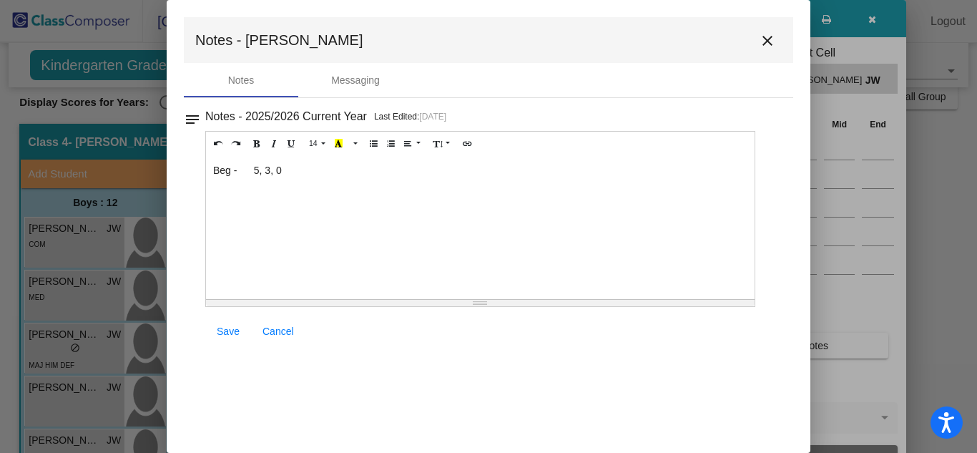
click at [768, 39] on mat-icon "close" at bounding box center [767, 40] width 17 height 17
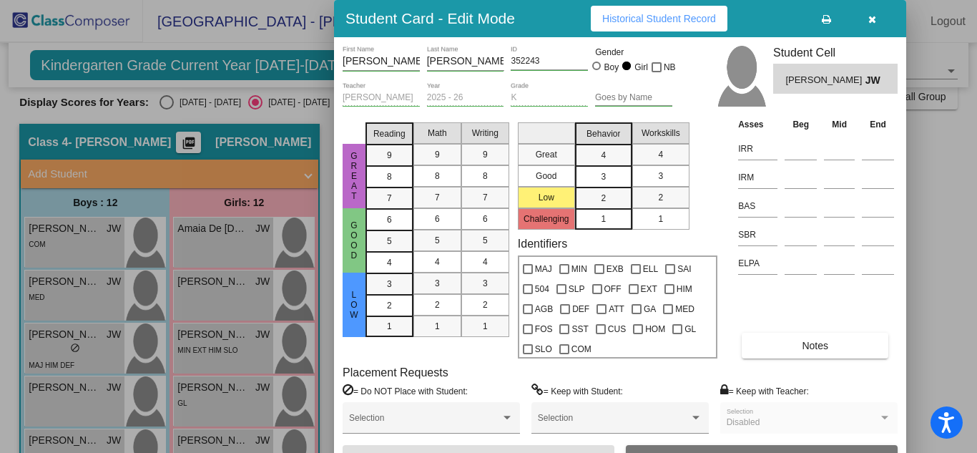
click at [215, 439] on div at bounding box center [488, 226] width 977 height 453
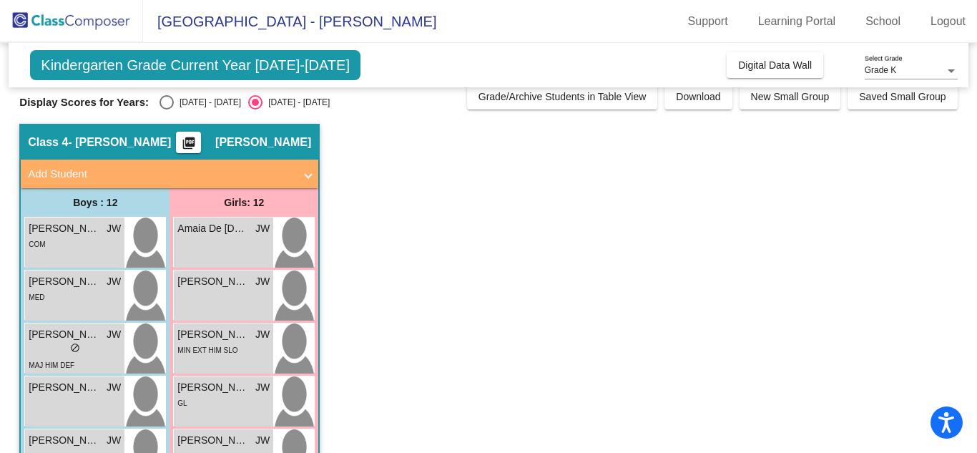
click at [215, 439] on span "[PERSON_NAME]" at bounding box center [213, 440] width 72 height 15
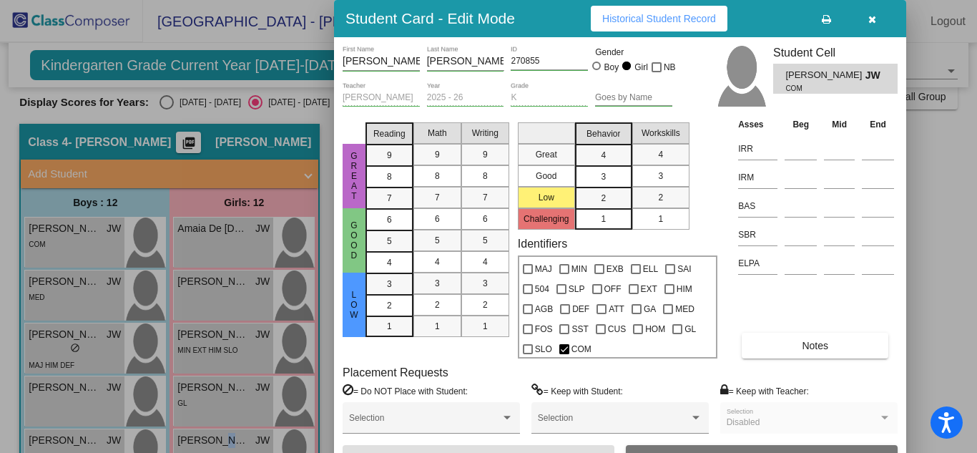
click at [811, 348] on span "Notes" at bounding box center [815, 345] width 26 height 11
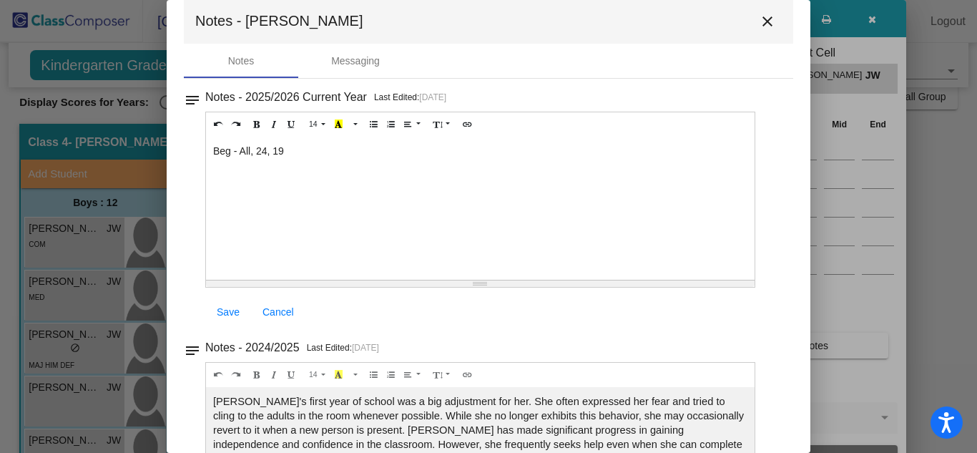
scroll to position [21, 0]
click at [760, 18] on mat-icon "close" at bounding box center [767, 19] width 17 height 17
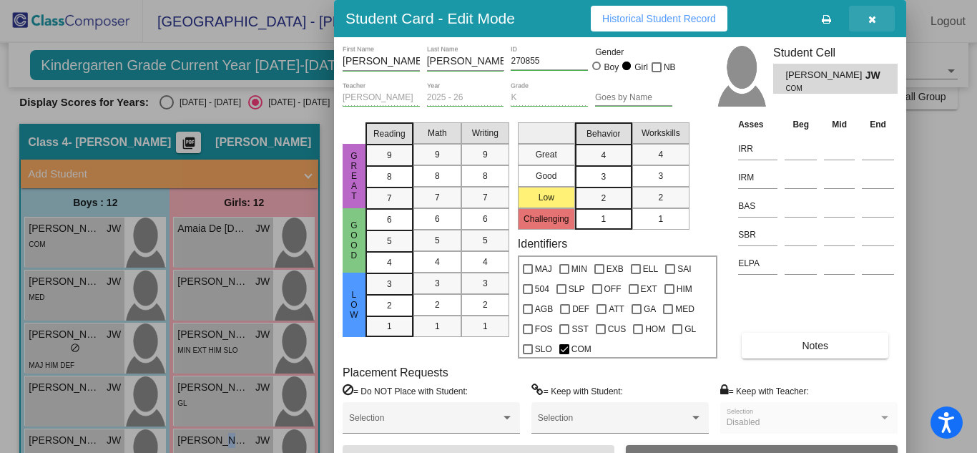
click at [870, 19] on icon "button" at bounding box center [873, 19] width 8 height 10
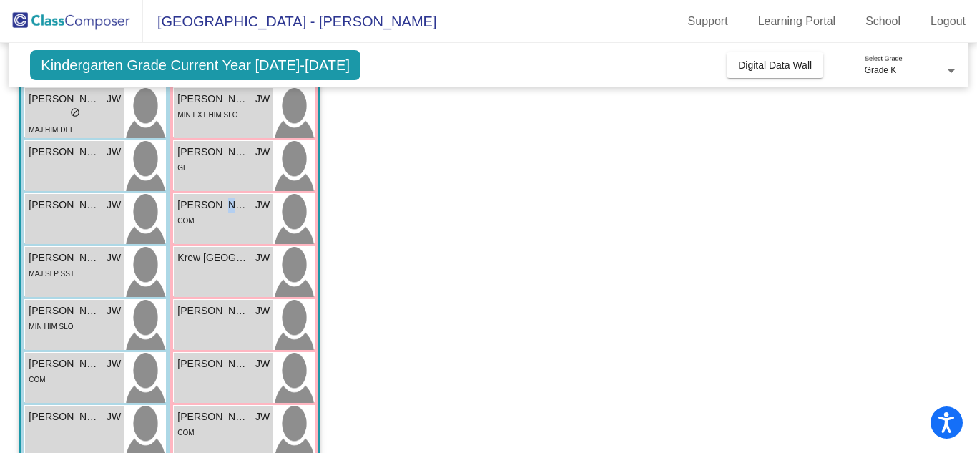
scroll to position [249, 0]
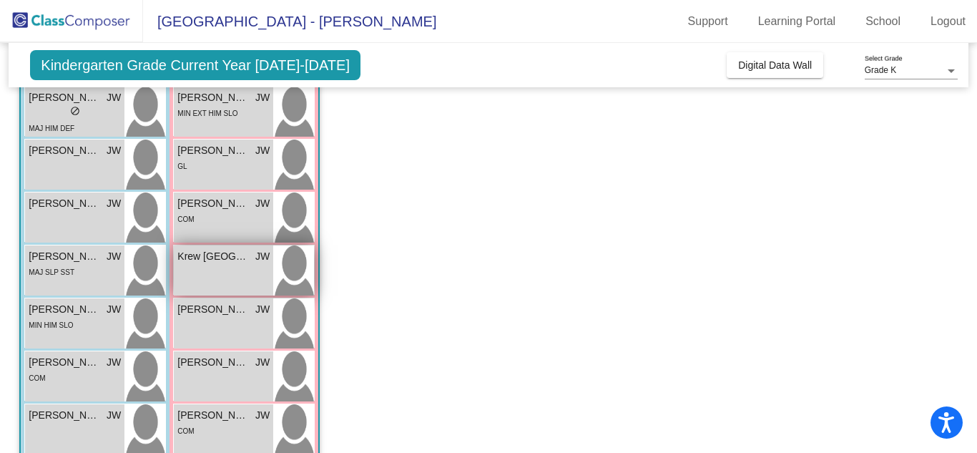
click at [205, 258] on span "Krew [GEOGRAPHIC_DATA]" at bounding box center [213, 256] width 72 height 15
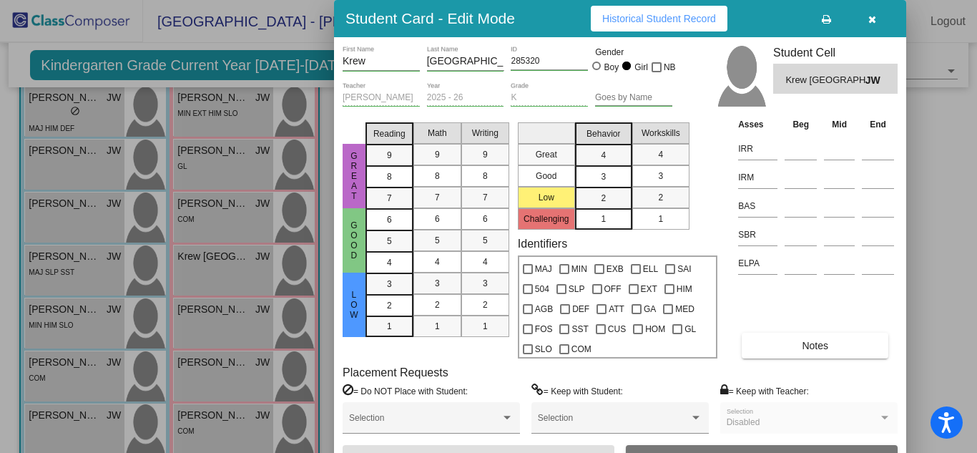
click at [818, 343] on span "Notes" at bounding box center [815, 345] width 26 height 11
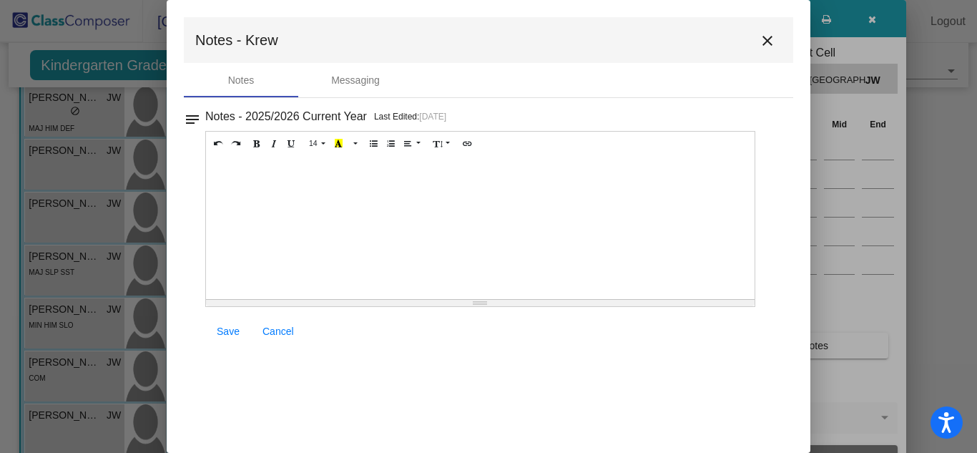
click at [308, 173] on div at bounding box center [480, 227] width 549 height 143
click at [228, 328] on span "Save" at bounding box center [228, 331] width 23 height 11
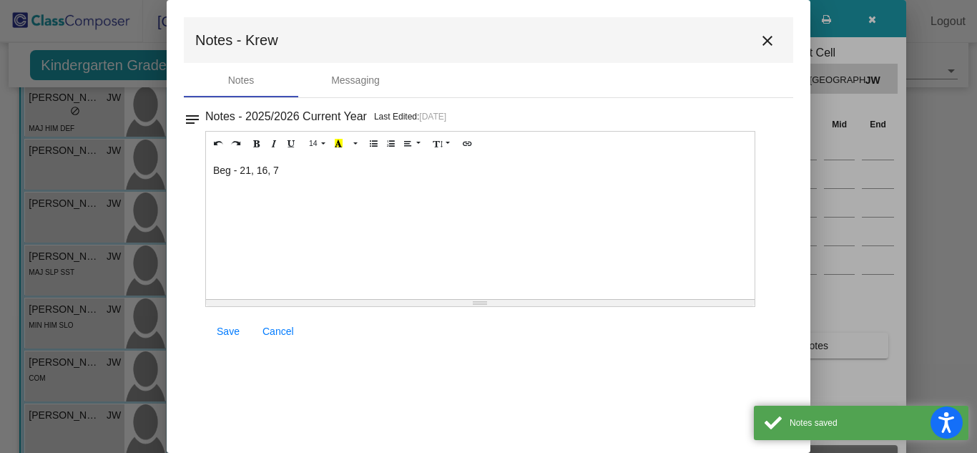
click at [766, 39] on mat-icon "close" at bounding box center [767, 40] width 17 height 17
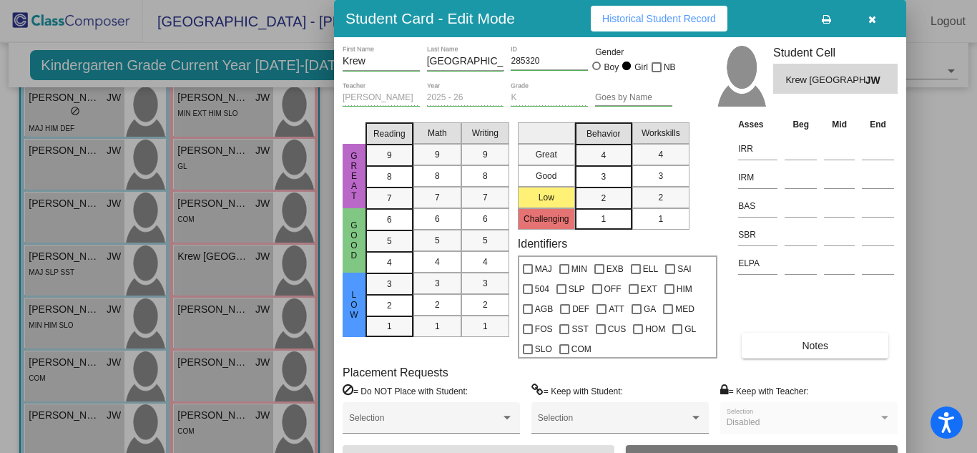
click at [232, 313] on div at bounding box center [488, 226] width 977 height 453
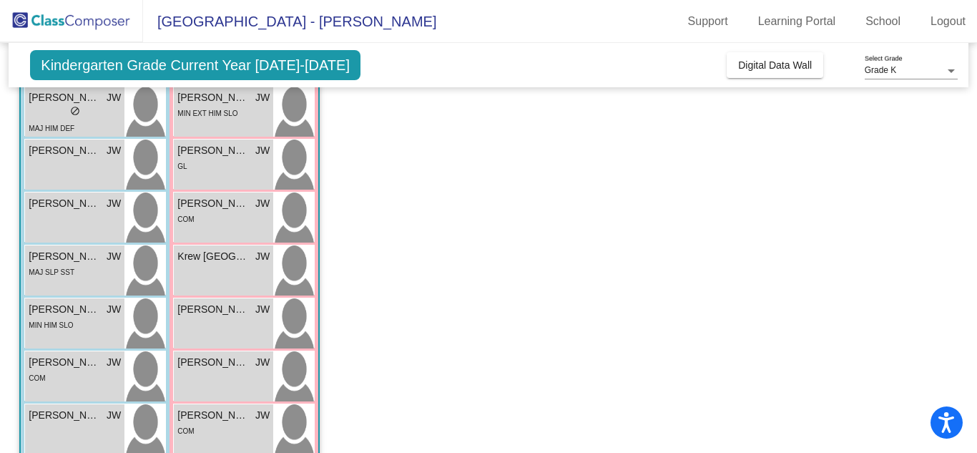
click at [232, 313] on span "[PERSON_NAME]" at bounding box center [213, 309] width 72 height 15
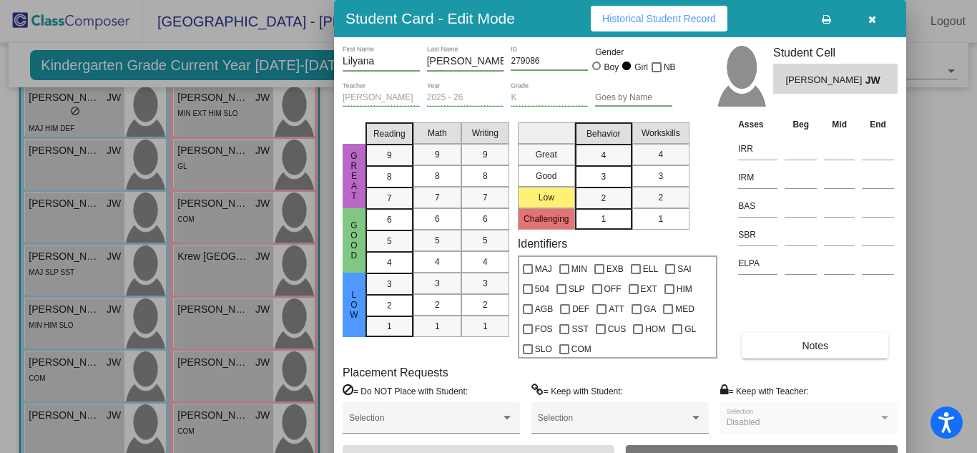
click at [229, 311] on div at bounding box center [488, 226] width 977 height 453
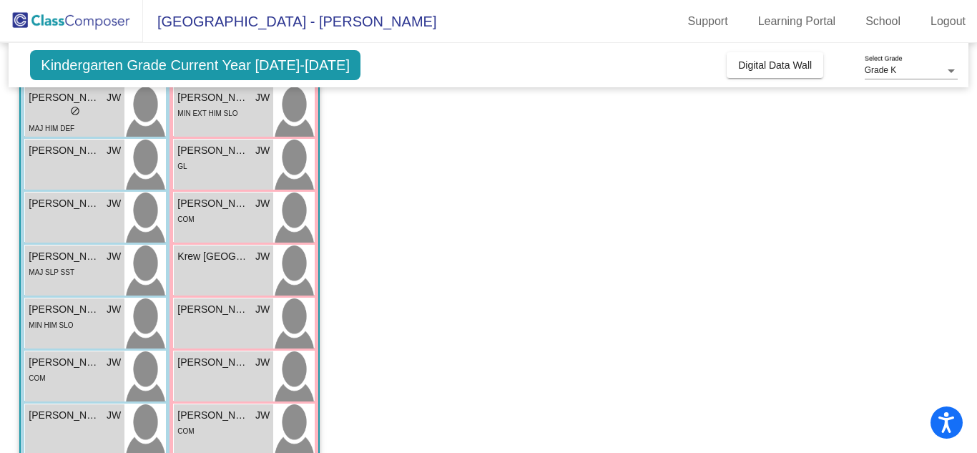
click at [229, 311] on span "[PERSON_NAME]" at bounding box center [213, 309] width 72 height 15
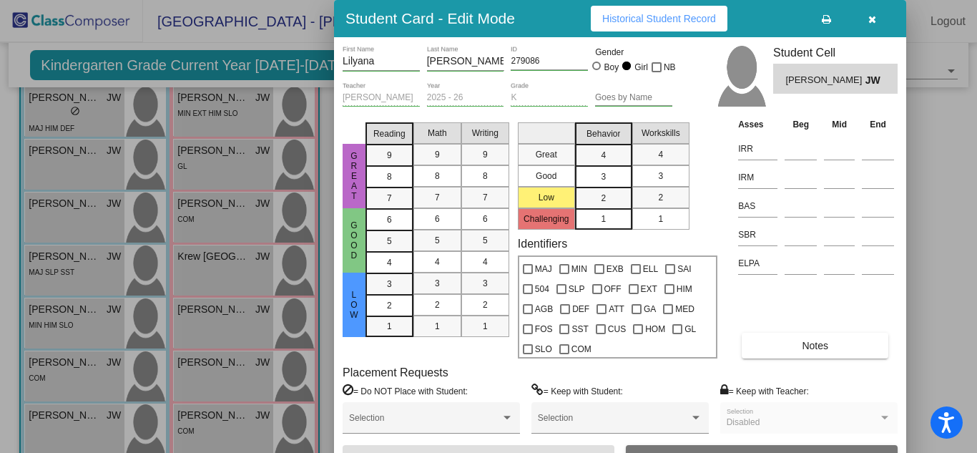
click at [814, 344] on span "Notes" at bounding box center [815, 345] width 26 height 11
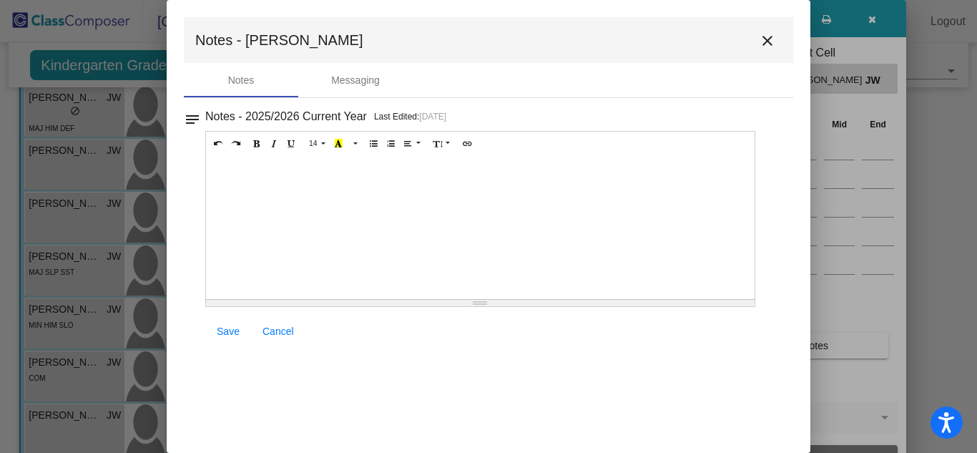
click at [296, 170] on div at bounding box center [480, 227] width 549 height 143
click at [228, 333] on span "Save" at bounding box center [228, 331] width 23 height 11
click at [768, 39] on mat-icon "close" at bounding box center [767, 40] width 17 height 17
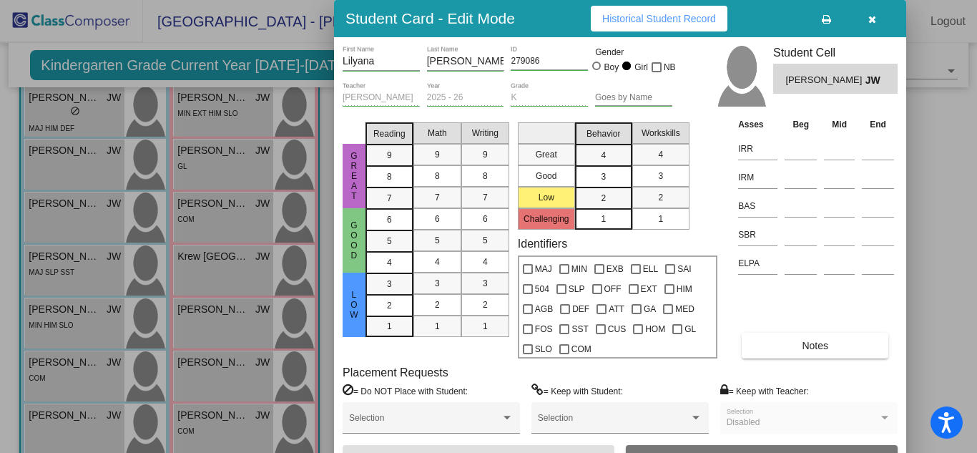
click at [871, 19] on icon "button" at bounding box center [873, 19] width 8 height 10
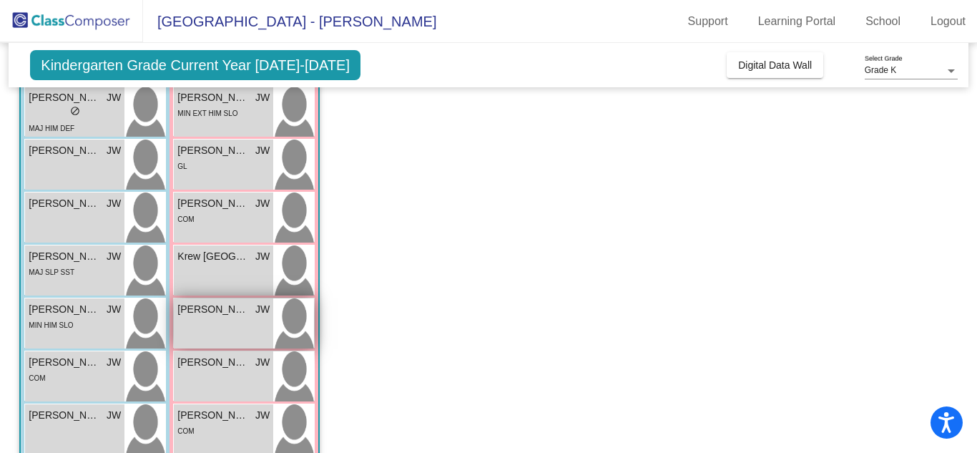
click at [225, 308] on span "[PERSON_NAME]" at bounding box center [213, 309] width 72 height 15
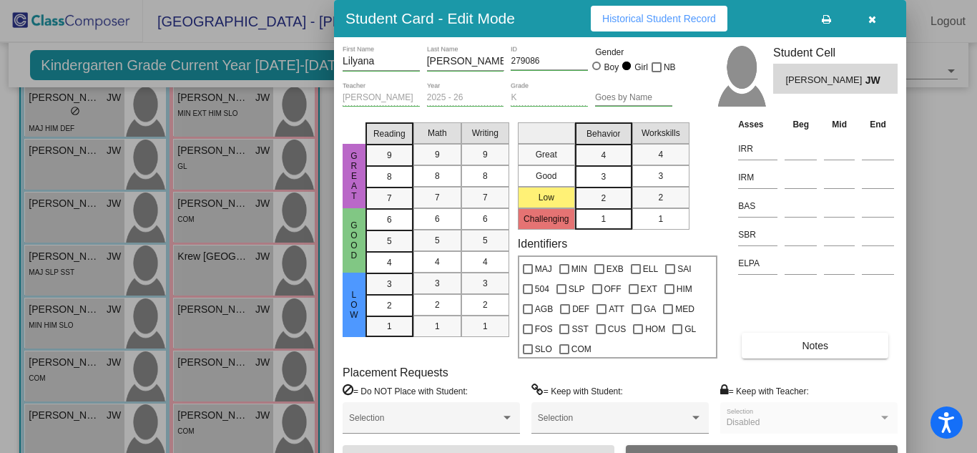
click at [814, 345] on span "Notes" at bounding box center [815, 345] width 26 height 11
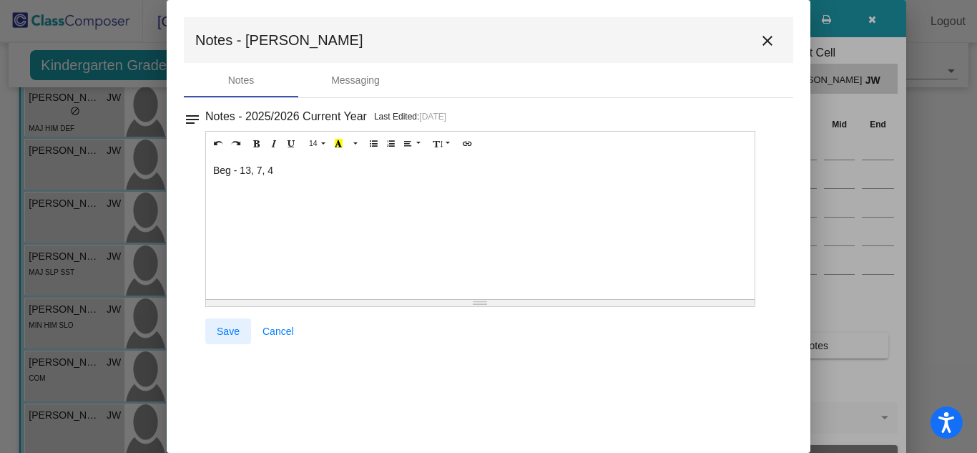
click at [225, 331] on span "Save" at bounding box center [228, 331] width 23 height 11
click at [225, 326] on span "Save" at bounding box center [228, 331] width 23 height 11
click at [764, 36] on mat-icon "close" at bounding box center [767, 40] width 17 height 17
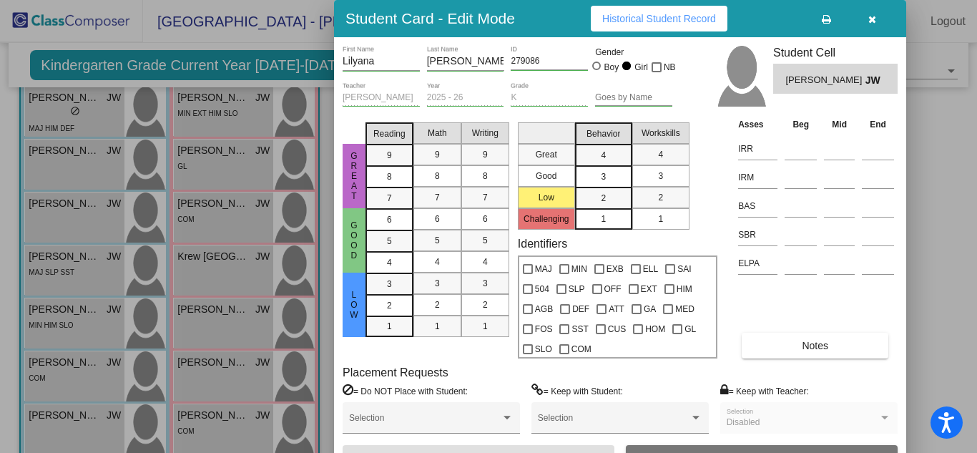
click at [215, 363] on div at bounding box center [488, 226] width 977 height 453
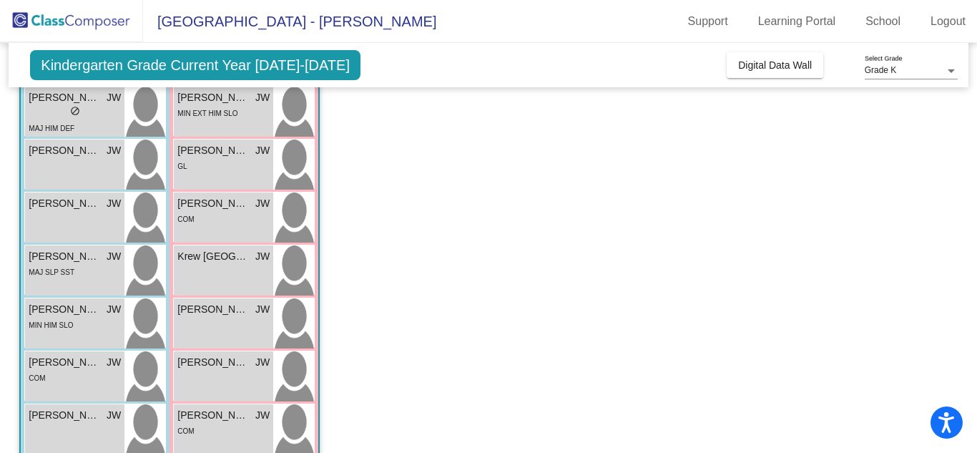
click at [215, 363] on span "[PERSON_NAME]" at bounding box center [213, 362] width 72 height 15
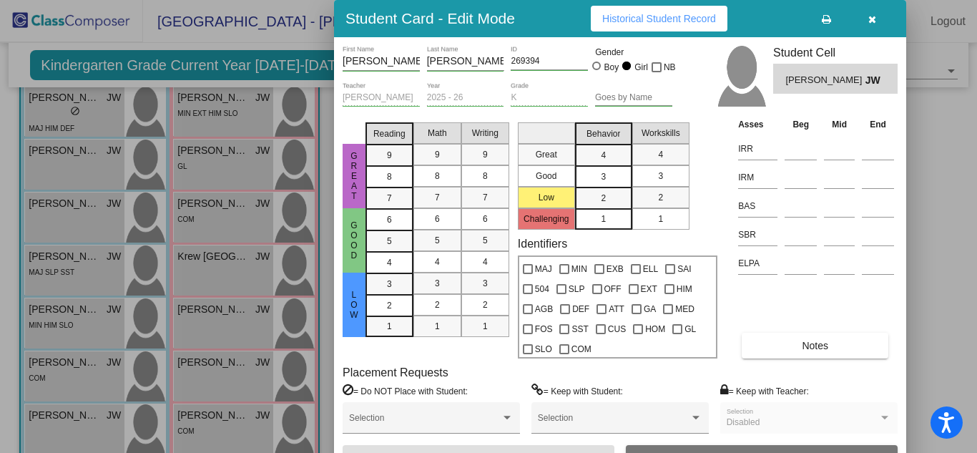
click at [715, 174] on div "Great Good Low Challenging Behavior 4 3 2 1 Workskills 4 3 2 1" at bounding box center [618, 173] width 200 height 113
click at [243, 374] on div at bounding box center [488, 226] width 977 height 453
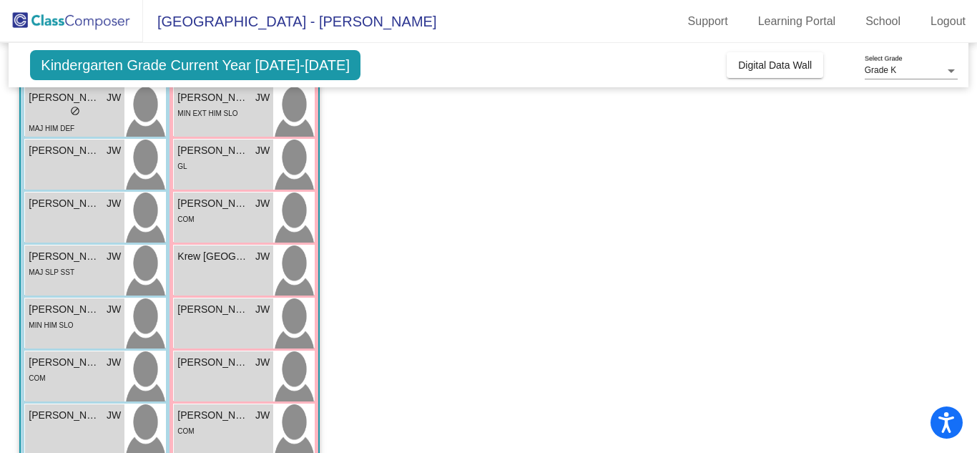
click at [243, 374] on div "[PERSON_NAME] JW lock do_not_disturb_alt" at bounding box center [223, 376] width 99 height 50
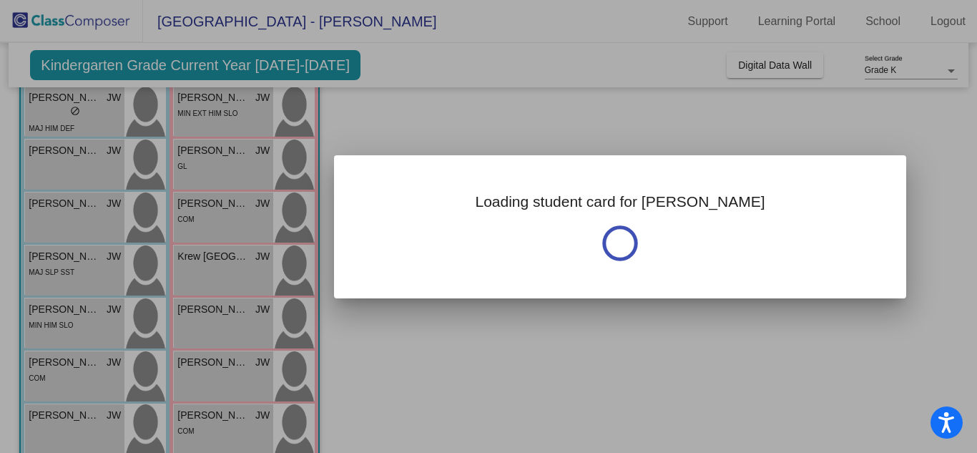
click at [243, 374] on div at bounding box center [488, 226] width 977 height 453
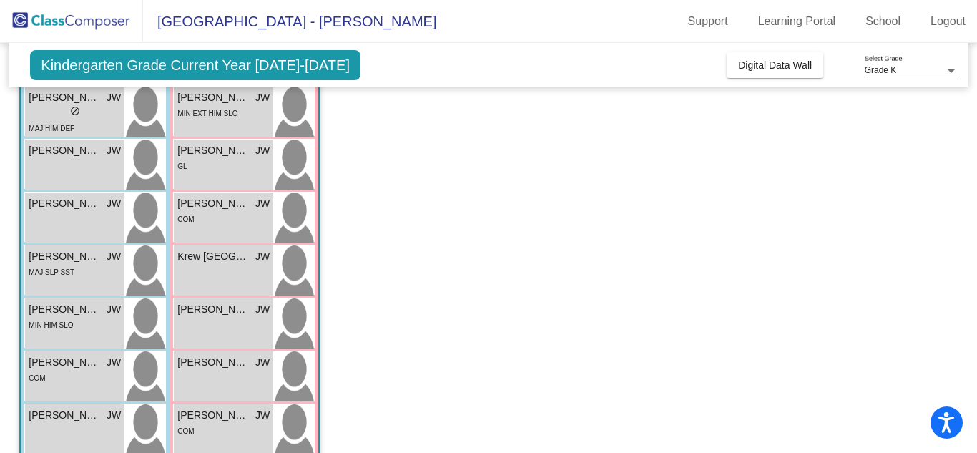
click at [243, 374] on div "[PERSON_NAME] JW lock do_not_disturb_alt" at bounding box center [223, 376] width 99 height 50
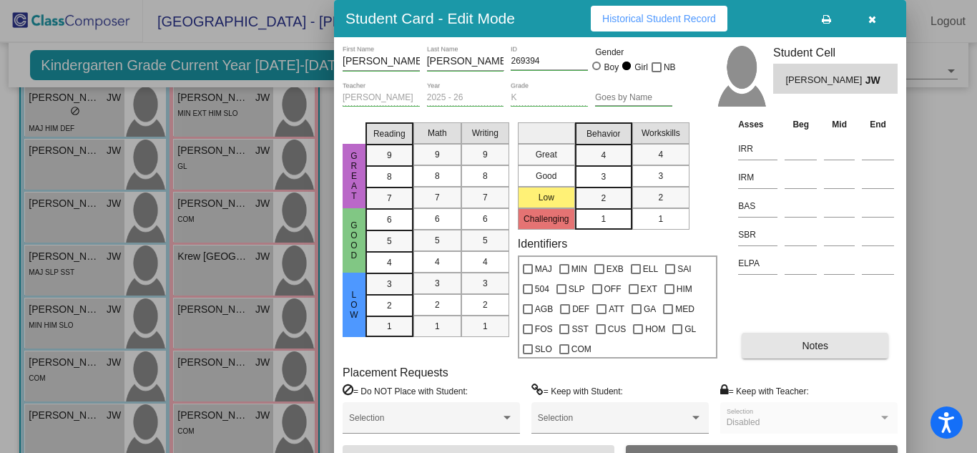
click at [825, 345] on span "Notes" at bounding box center [815, 345] width 26 height 11
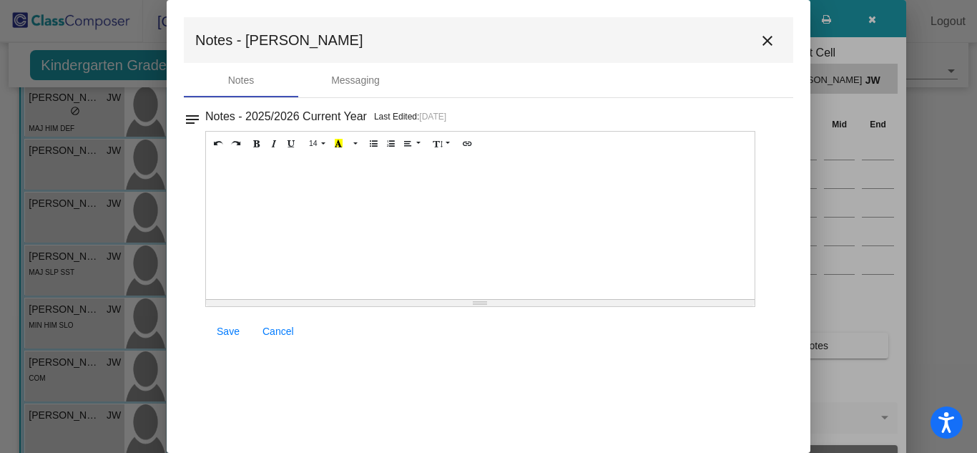
click at [238, 165] on div at bounding box center [480, 227] width 549 height 143
click at [229, 333] on span "Save" at bounding box center [228, 331] width 23 height 11
click at [229, 334] on span "Save" at bounding box center [228, 331] width 23 height 11
click at [224, 328] on span "Save" at bounding box center [228, 331] width 23 height 11
click at [767, 36] on mat-icon "close" at bounding box center [767, 40] width 17 height 17
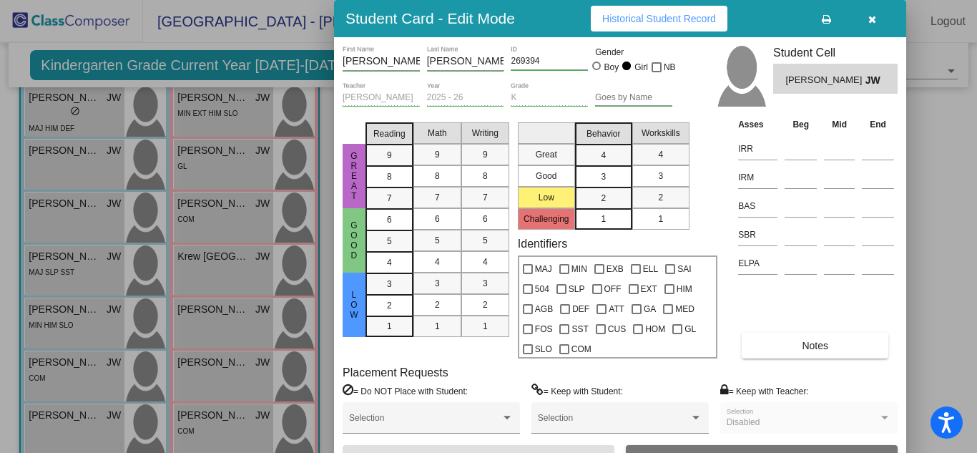
click at [958, 209] on div at bounding box center [488, 226] width 977 height 453
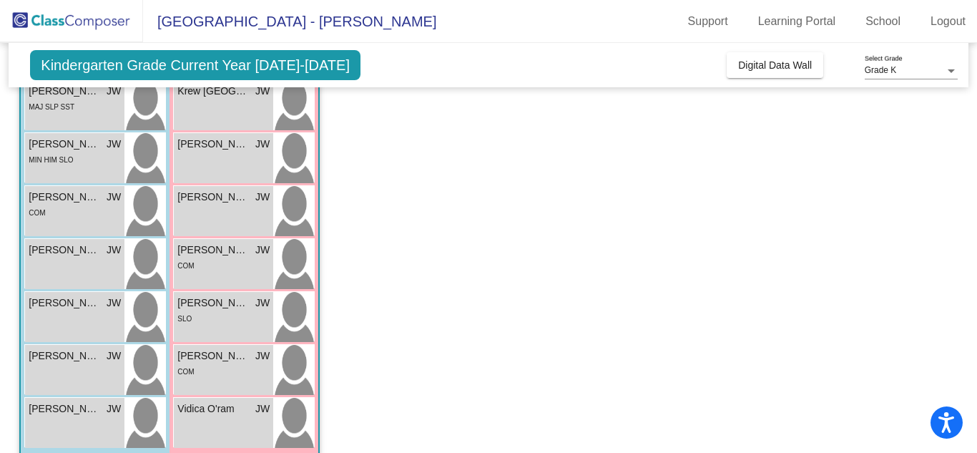
scroll to position [416, 0]
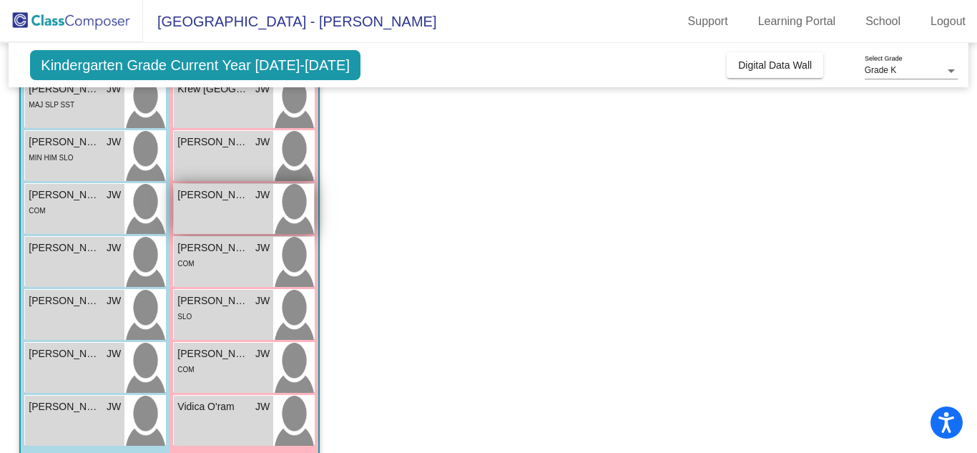
click at [209, 194] on span "[PERSON_NAME]" at bounding box center [213, 194] width 72 height 15
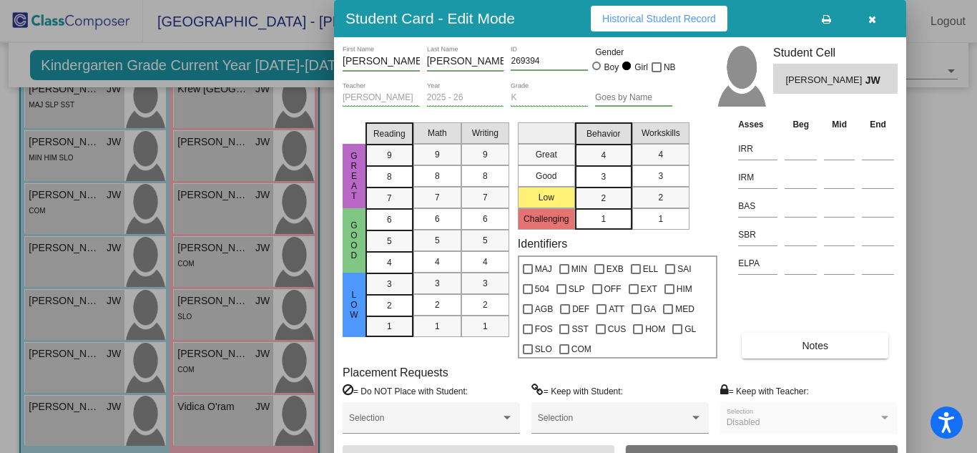
click at [227, 195] on div at bounding box center [488, 226] width 977 height 453
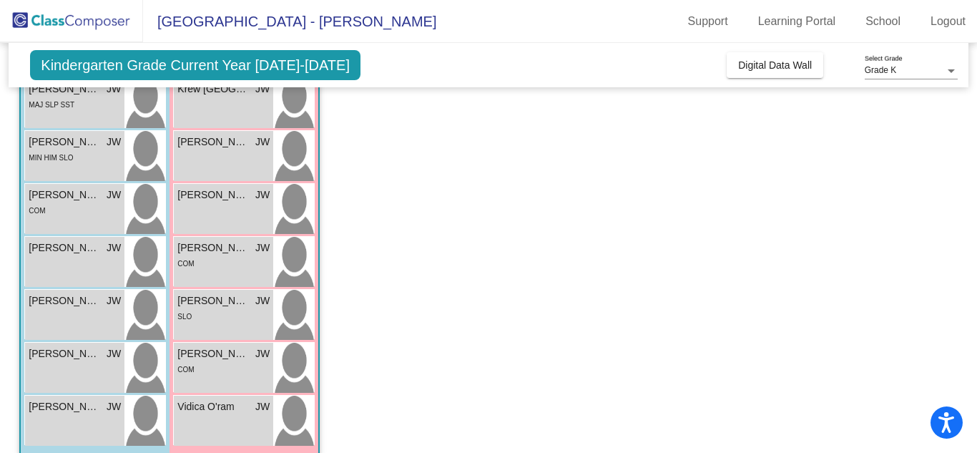
click at [227, 195] on span "[PERSON_NAME]" at bounding box center [213, 194] width 72 height 15
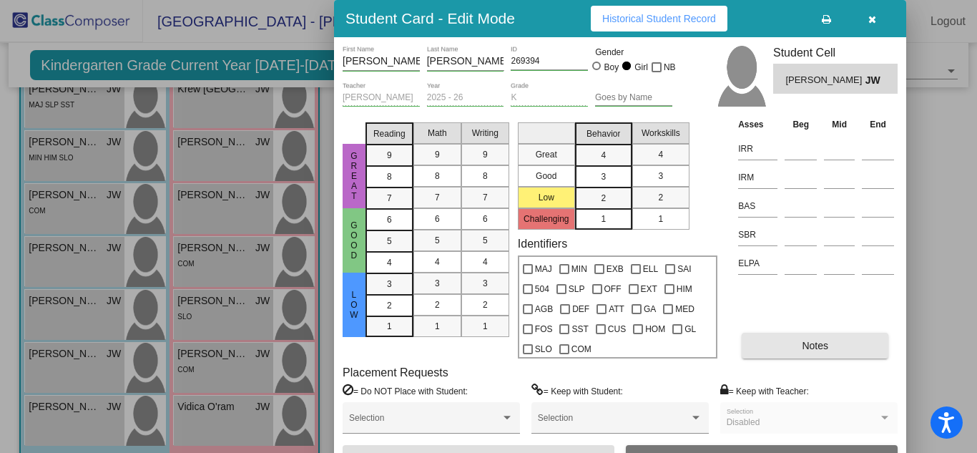
click at [809, 347] on span "Notes" at bounding box center [815, 345] width 26 height 11
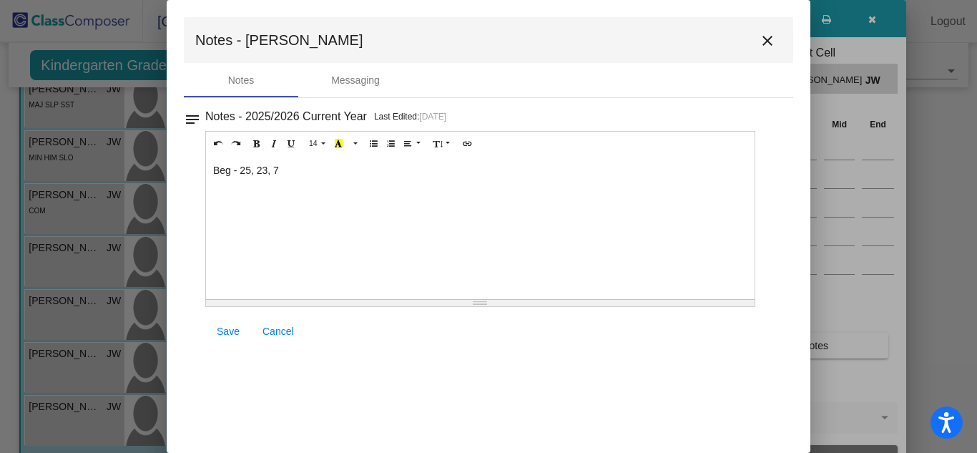
click at [769, 42] on mat-icon "close" at bounding box center [767, 40] width 17 height 17
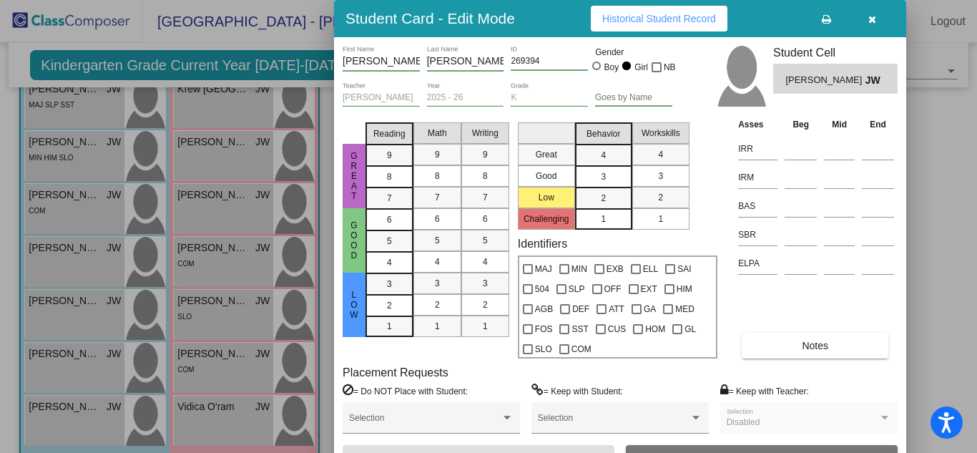
click at [233, 249] on div at bounding box center [488, 226] width 977 height 453
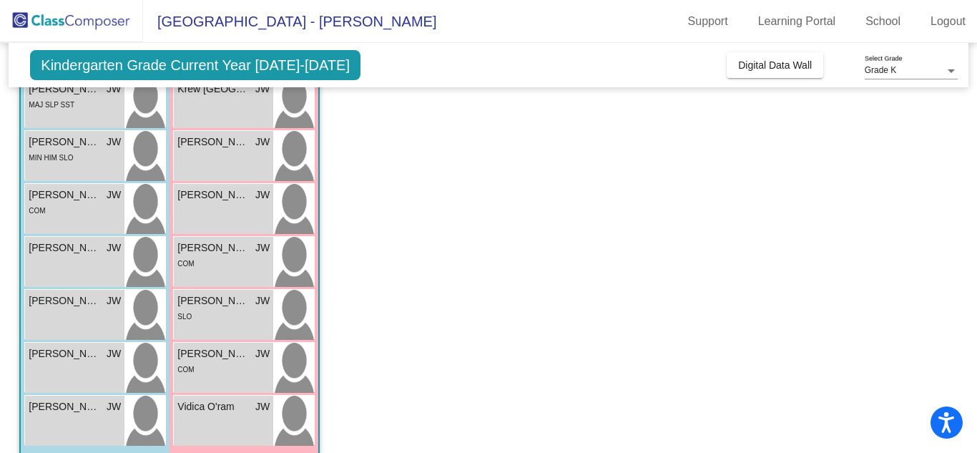
click at [233, 249] on span "[PERSON_NAME]" at bounding box center [213, 247] width 72 height 15
click at [233, 250] on span "[PERSON_NAME]" at bounding box center [213, 247] width 72 height 15
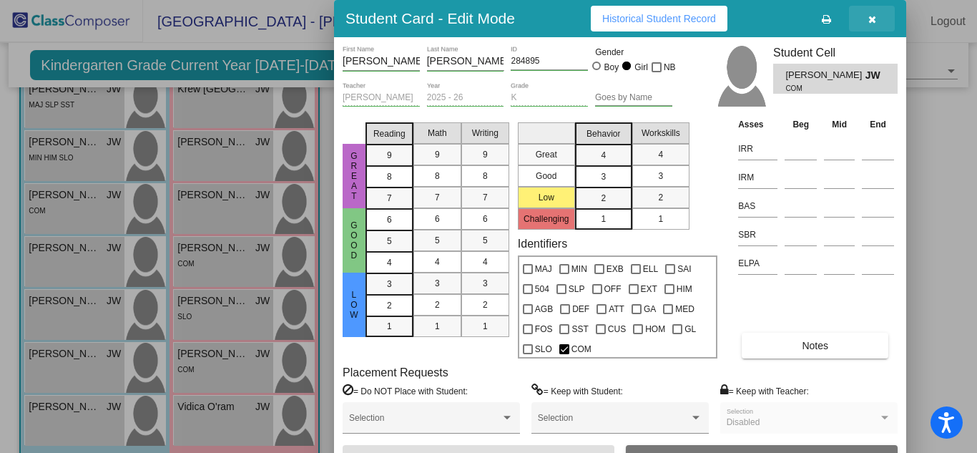
click at [874, 19] on icon "button" at bounding box center [873, 19] width 8 height 10
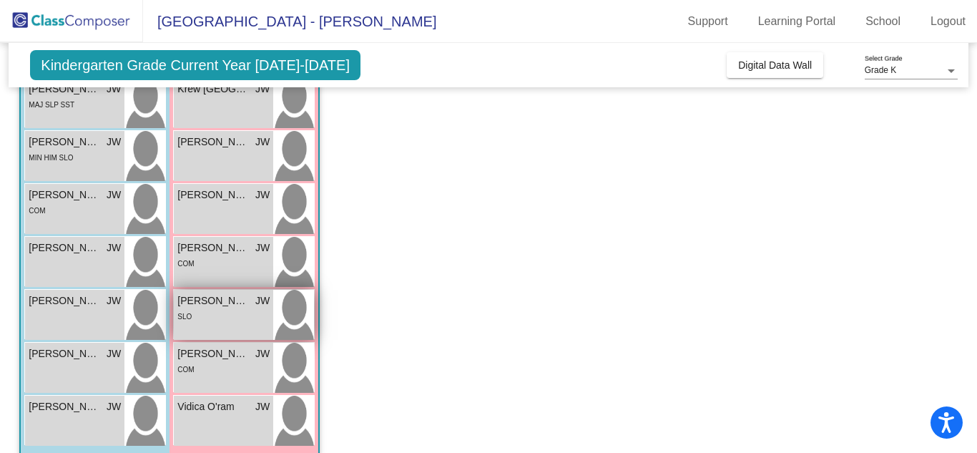
click at [187, 303] on span "[PERSON_NAME]" at bounding box center [213, 300] width 72 height 15
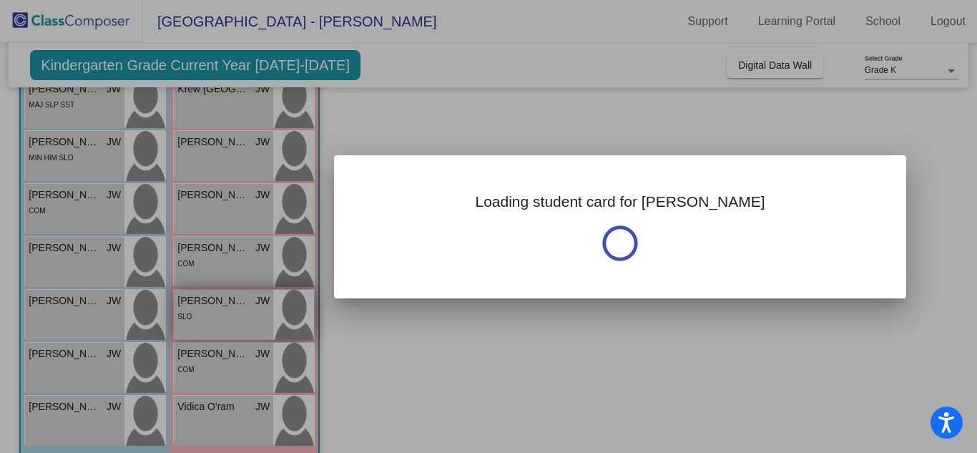
click at [187, 303] on div at bounding box center [488, 226] width 977 height 453
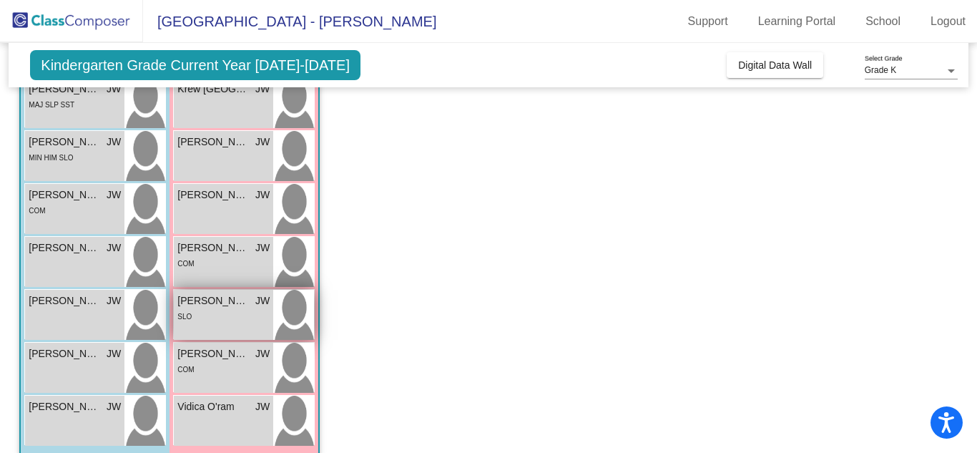
click at [204, 300] on span "[PERSON_NAME]" at bounding box center [213, 300] width 72 height 15
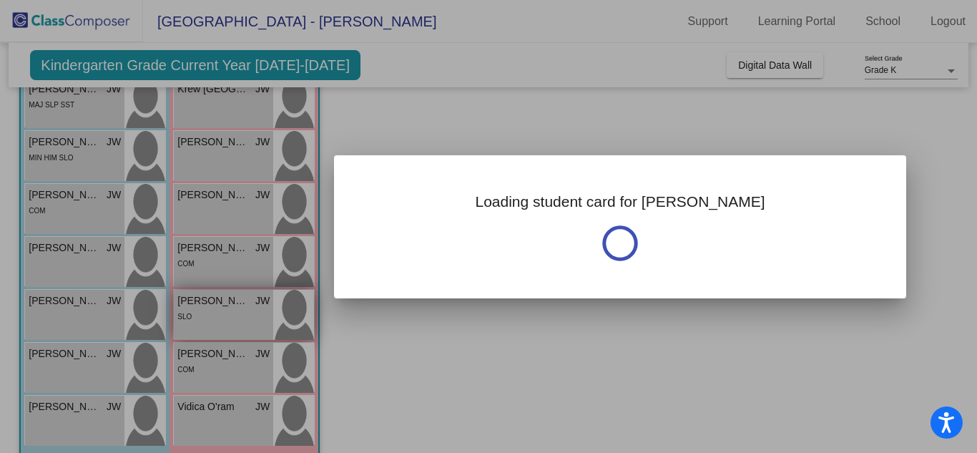
click at [204, 300] on div at bounding box center [488, 226] width 977 height 453
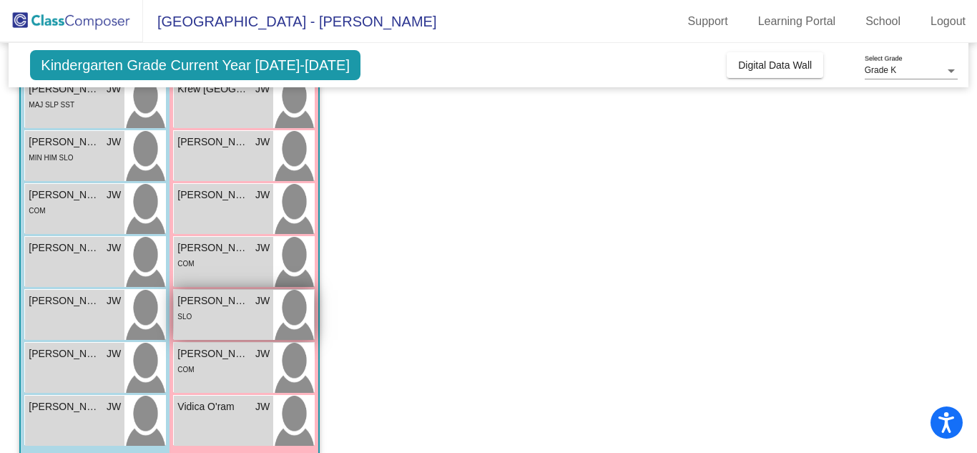
click at [204, 301] on span "[PERSON_NAME]" at bounding box center [213, 300] width 72 height 15
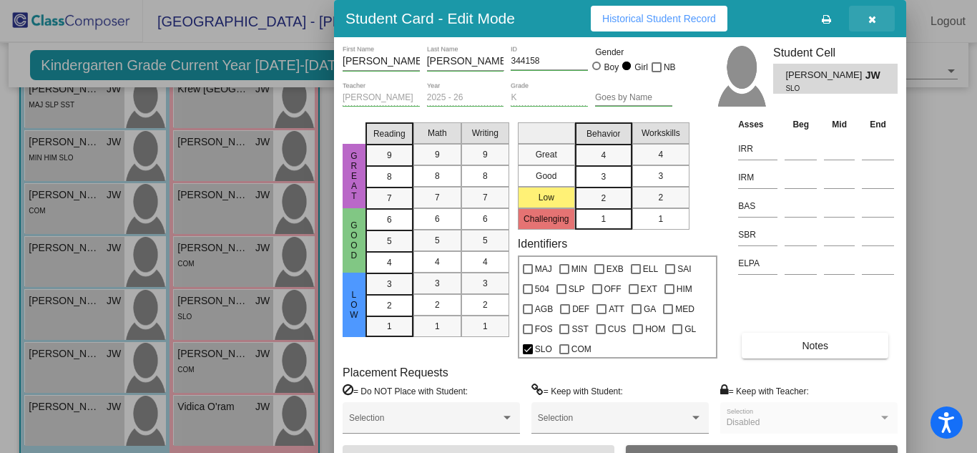
click at [869, 16] on icon "button" at bounding box center [873, 19] width 8 height 10
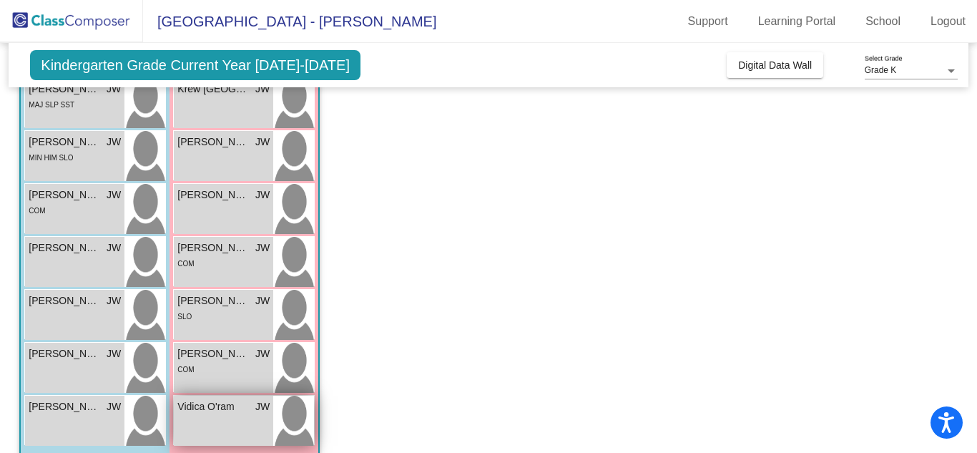
click at [197, 406] on span "Vidica O'ram" at bounding box center [213, 406] width 72 height 15
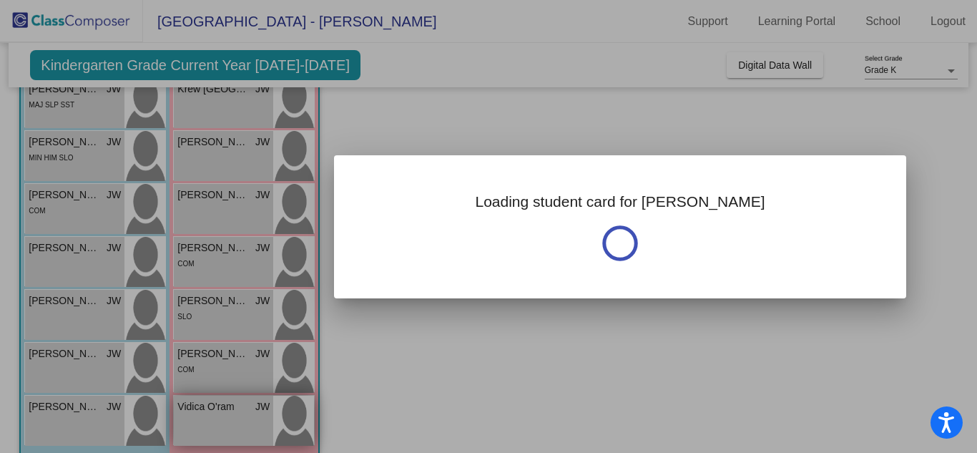
click at [197, 406] on div at bounding box center [488, 226] width 977 height 453
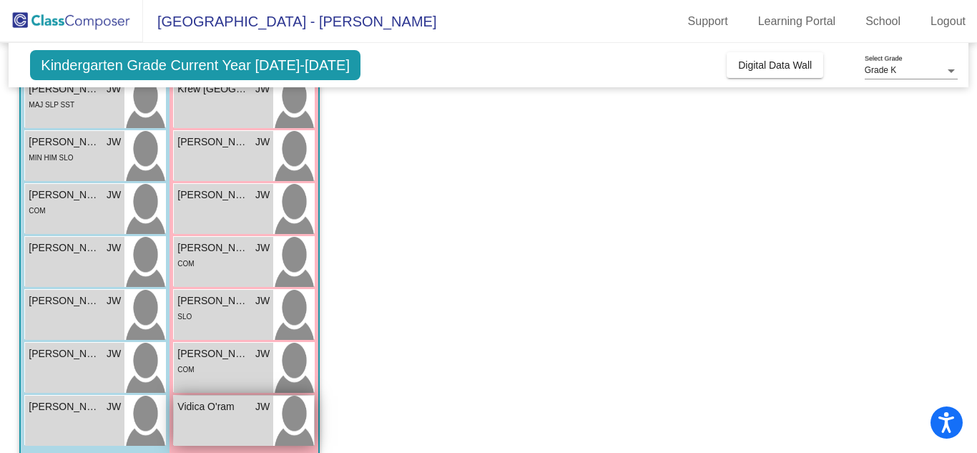
click at [197, 406] on span "Vidica O'ram" at bounding box center [213, 406] width 72 height 15
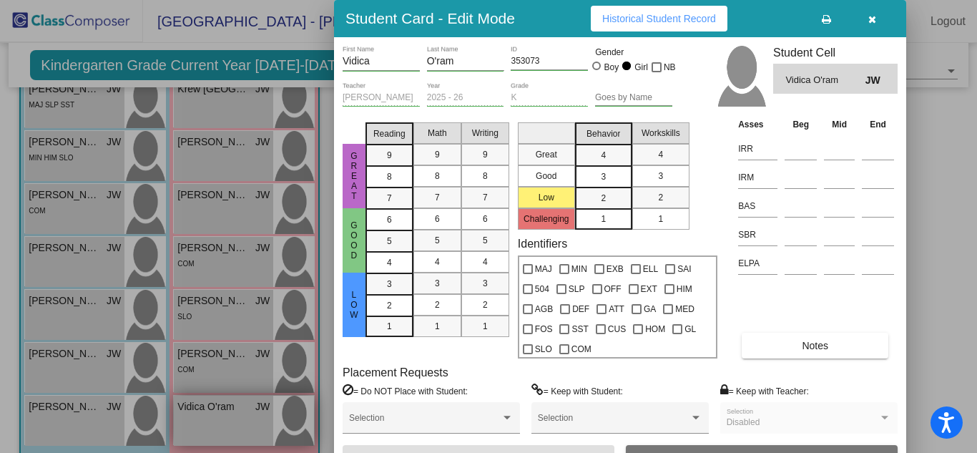
click at [197, 406] on div at bounding box center [488, 226] width 977 height 453
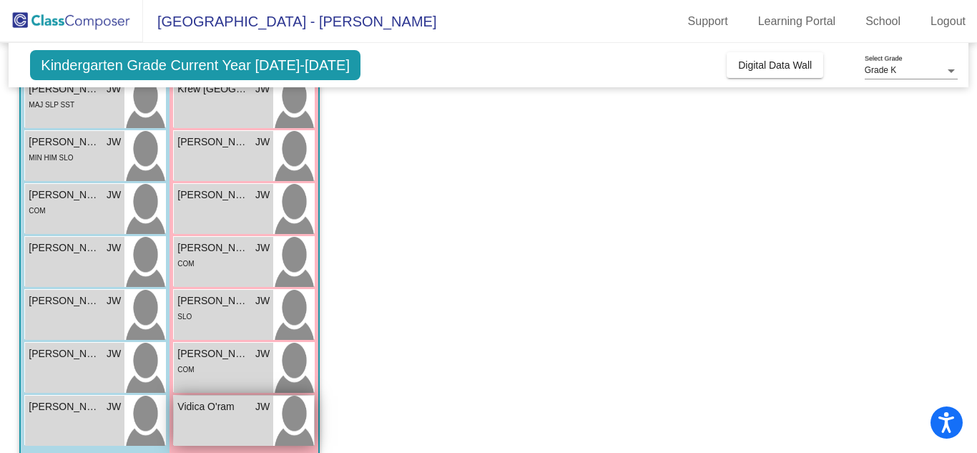
click at [195, 410] on span "Vidica O'ram" at bounding box center [213, 406] width 72 height 15
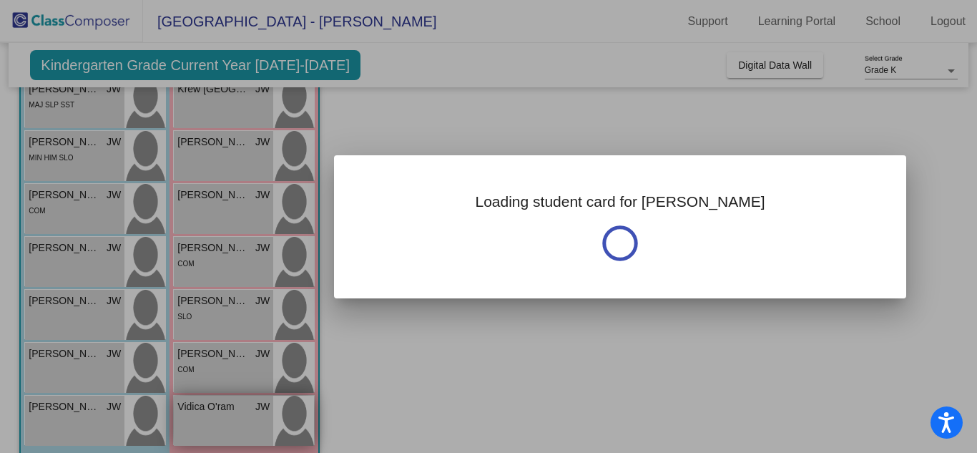
click at [195, 410] on div at bounding box center [488, 226] width 977 height 453
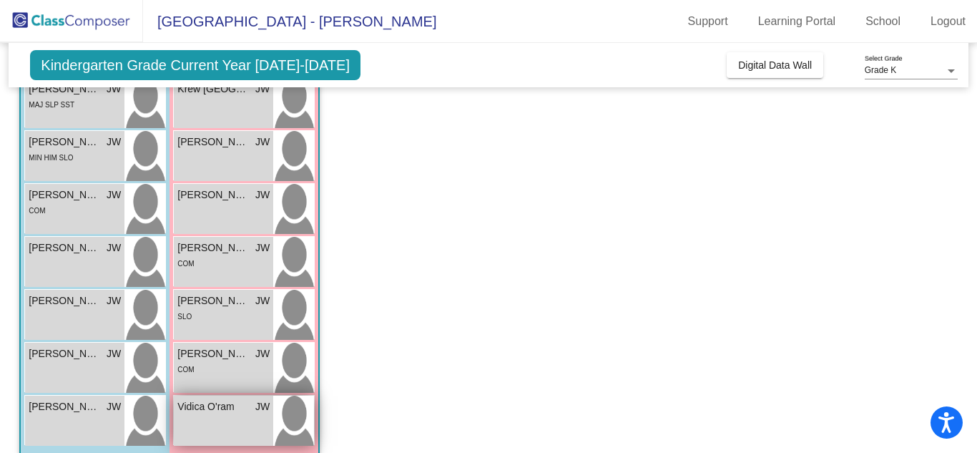
click at [225, 407] on span "Vidica O'ram" at bounding box center [213, 406] width 72 height 15
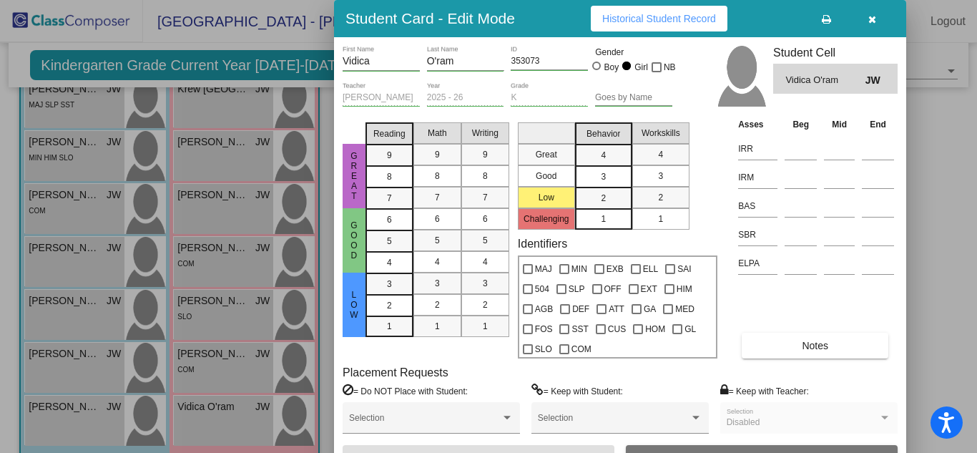
click at [818, 344] on span "Notes" at bounding box center [815, 345] width 26 height 11
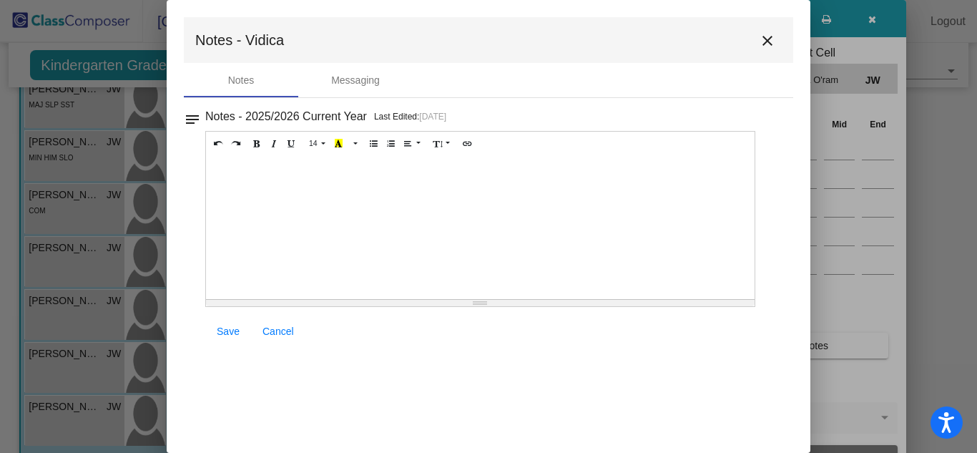
click at [230, 175] on div at bounding box center [480, 227] width 549 height 143
click at [229, 328] on span "Save" at bounding box center [228, 331] width 23 height 11
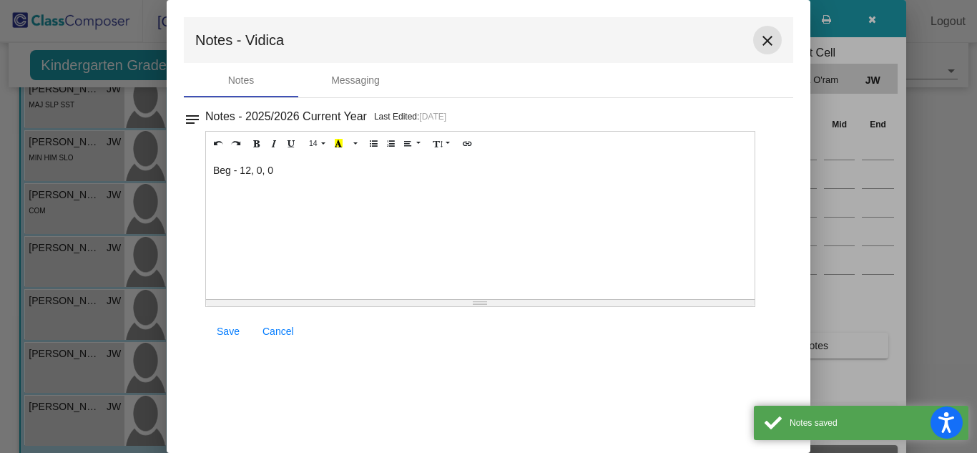
click at [768, 39] on mat-icon "close" at bounding box center [767, 40] width 17 height 17
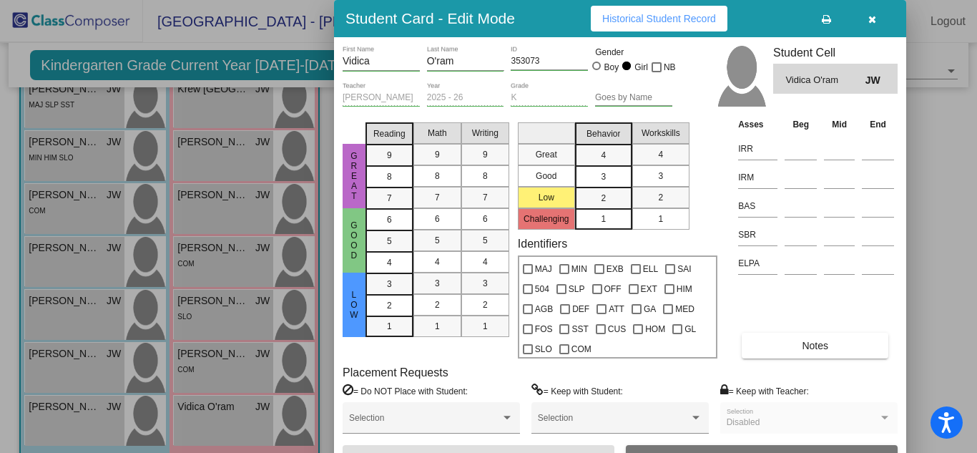
click at [76, 406] on div at bounding box center [488, 226] width 977 height 453
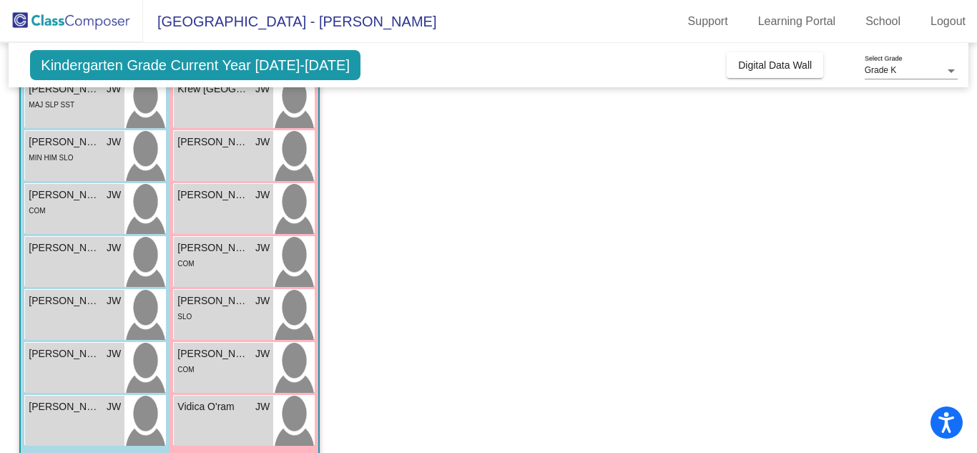
click at [76, 406] on span "[PERSON_NAME]" at bounding box center [65, 406] width 72 height 15
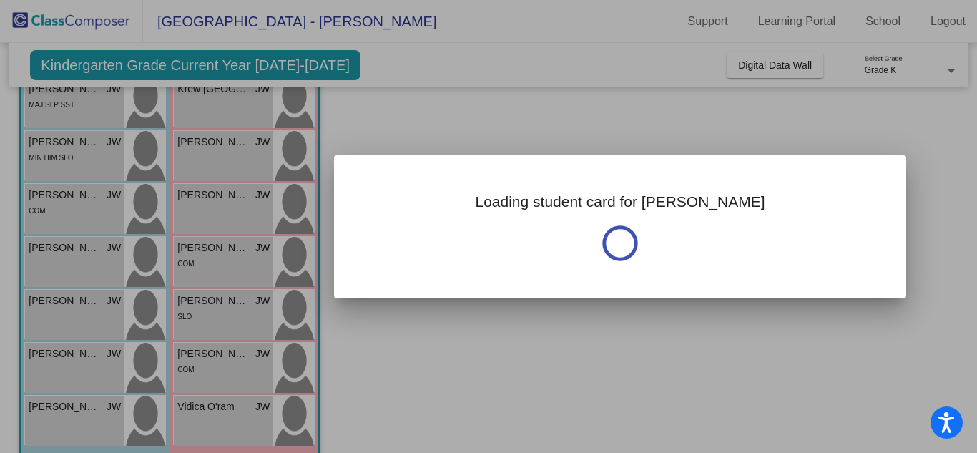
click at [76, 406] on div at bounding box center [488, 226] width 977 height 453
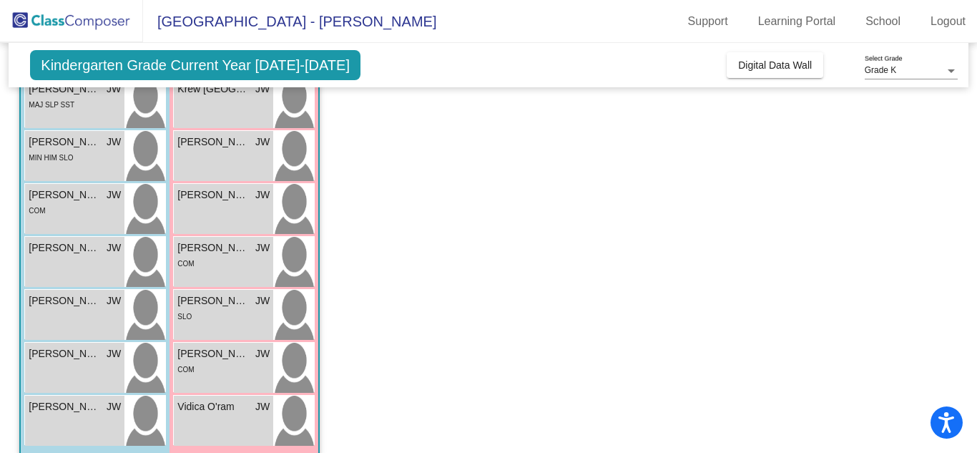
click at [76, 406] on span "[PERSON_NAME]" at bounding box center [65, 406] width 72 height 15
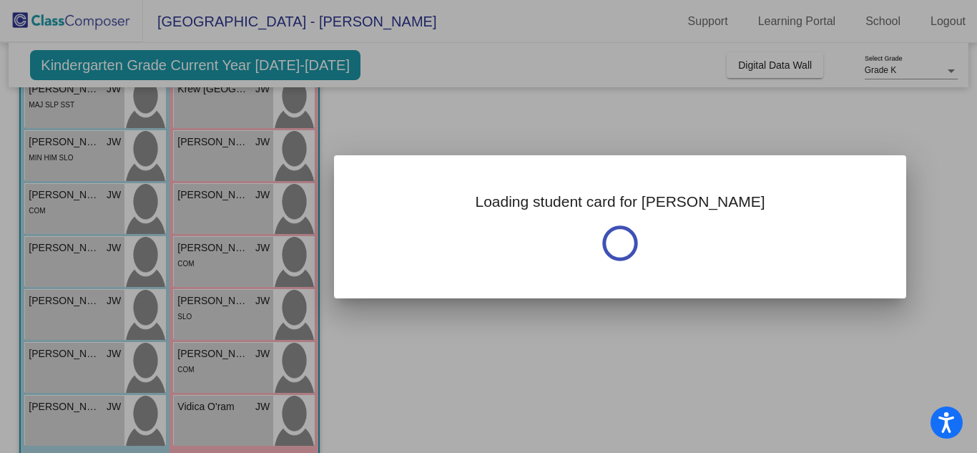
click at [76, 406] on div at bounding box center [488, 226] width 977 height 453
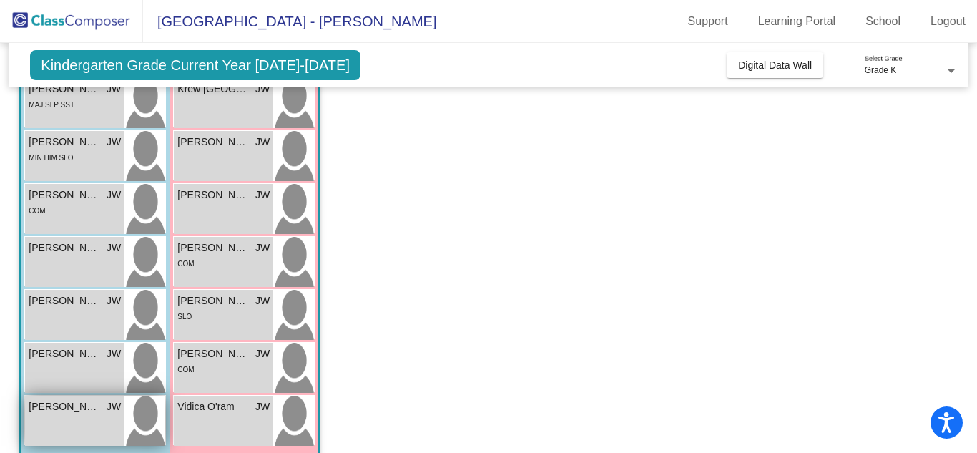
click at [79, 406] on span "[PERSON_NAME]" at bounding box center [65, 406] width 72 height 15
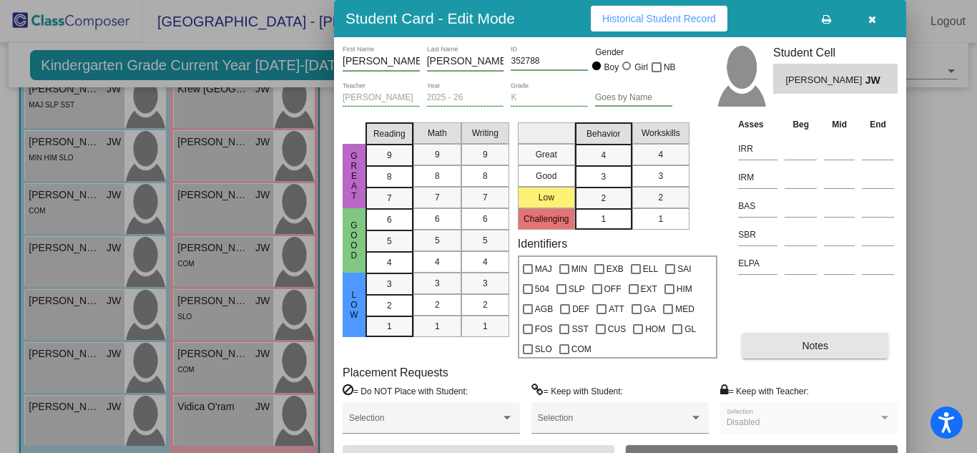
click at [817, 344] on span "Notes" at bounding box center [815, 345] width 26 height 11
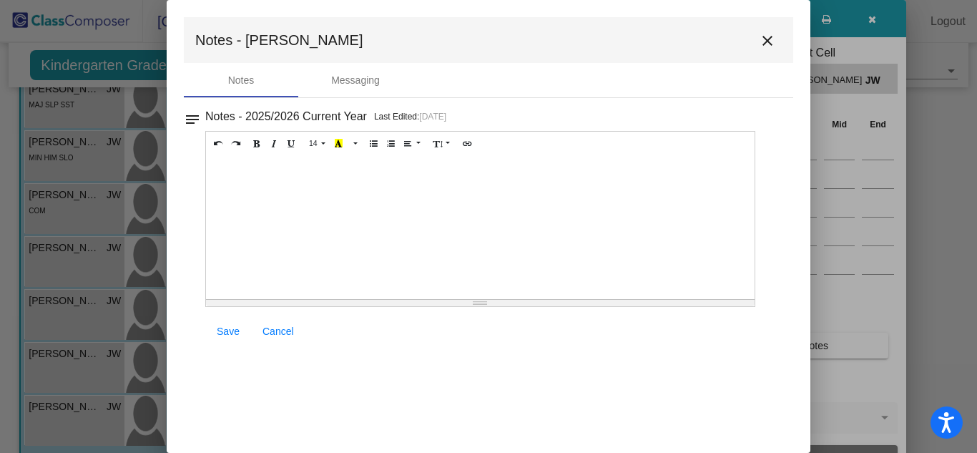
click at [251, 175] on div at bounding box center [480, 227] width 549 height 143
click at [227, 328] on span "Save" at bounding box center [228, 331] width 23 height 11
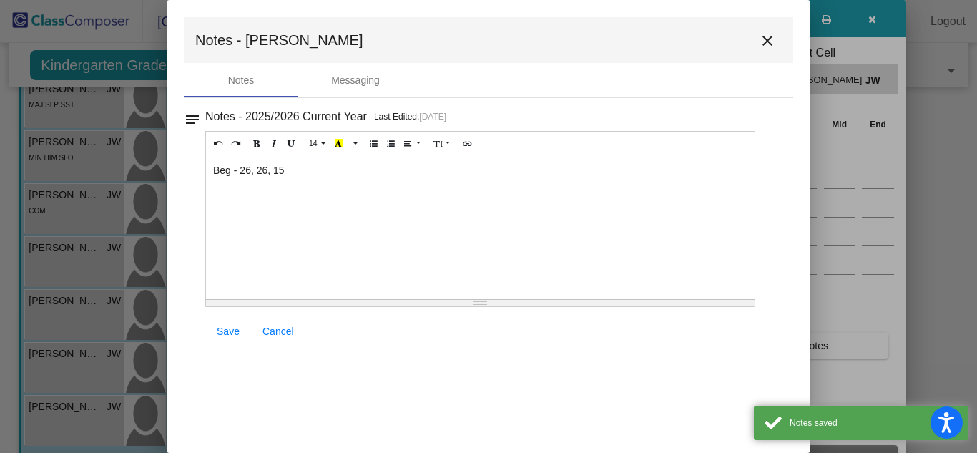
click at [227, 328] on span "Save" at bounding box center [228, 331] width 23 height 11
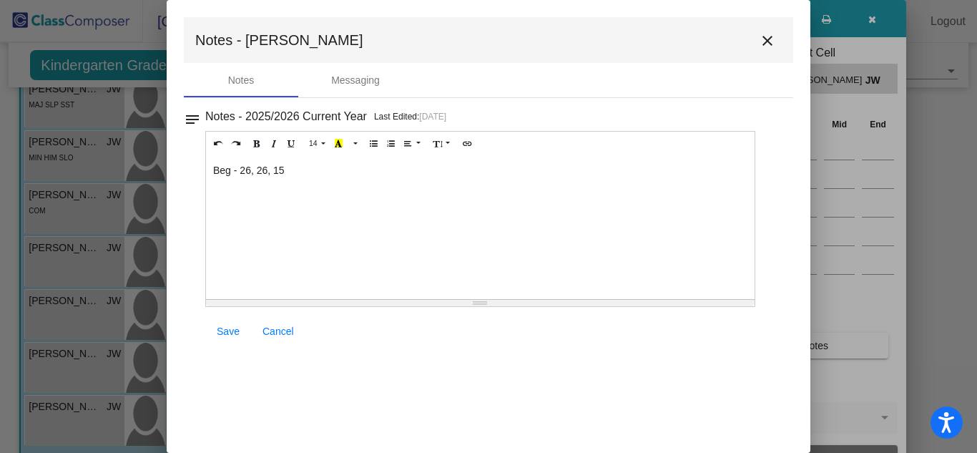
click at [767, 41] on mat-icon "close" at bounding box center [767, 40] width 17 height 17
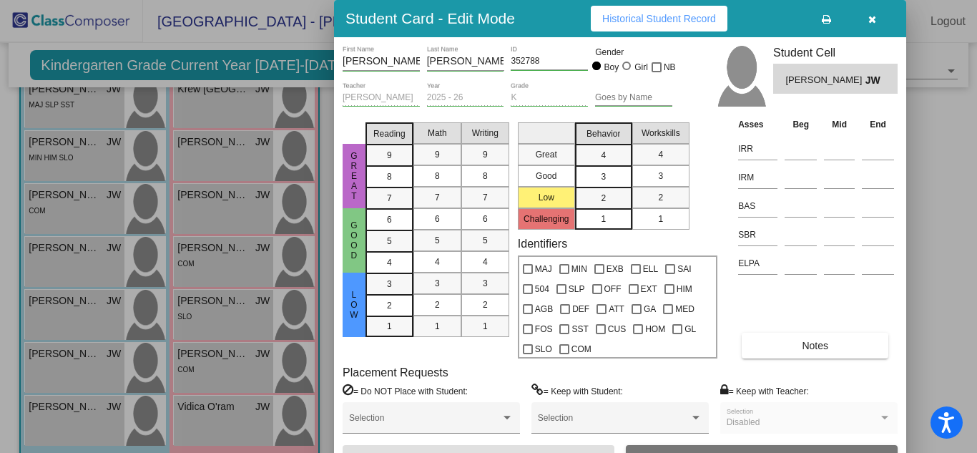
click at [82, 355] on div at bounding box center [488, 226] width 977 height 453
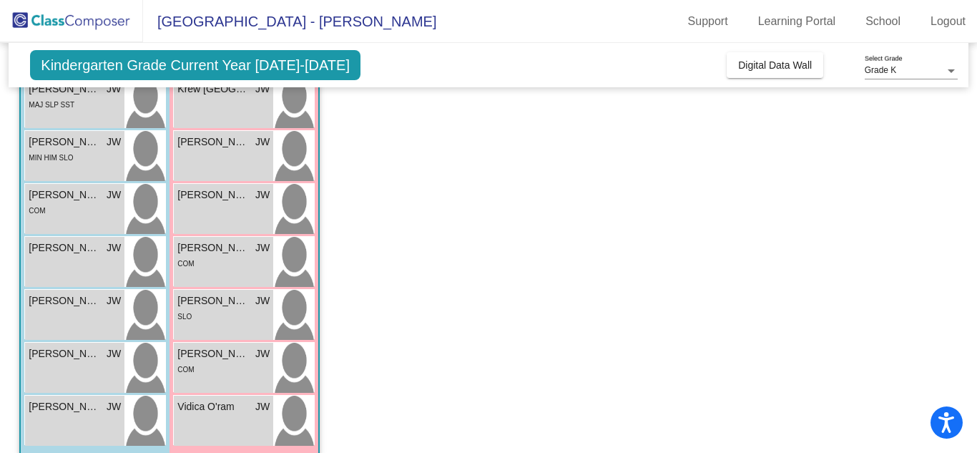
click at [82, 355] on span "[PERSON_NAME]" at bounding box center [65, 353] width 72 height 15
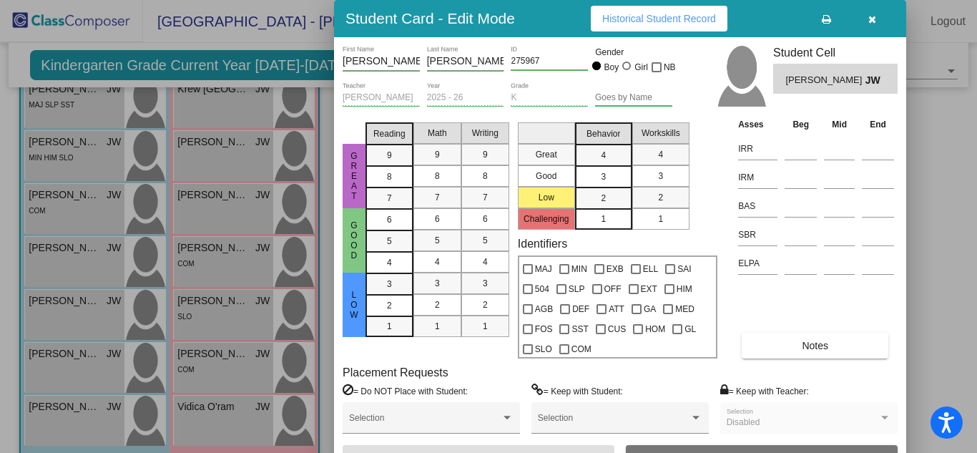
click at [811, 348] on span "Notes" at bounding box center [815, 345] width 26 height 11
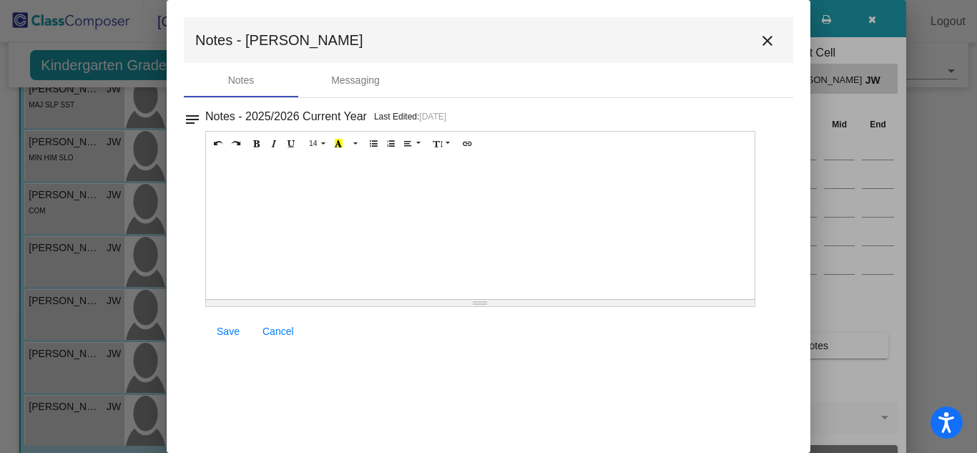
click at [230, 173] on div at bounding box center [480, 227] width 549 height 143
click at [223, 331] on span "Save" at bounding box center [228, 331] width 23 height 11
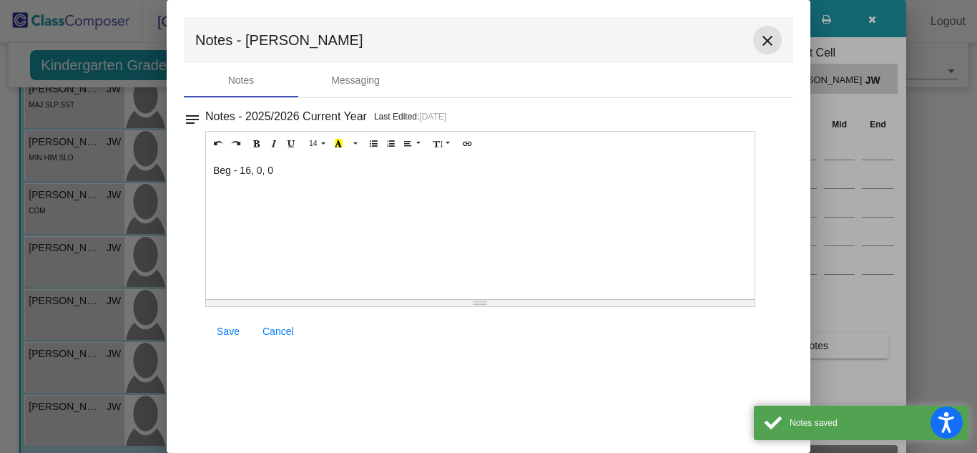
click at [766, 42] on mat-icon "close" at bounding box center [767, 40] width 17 height 17
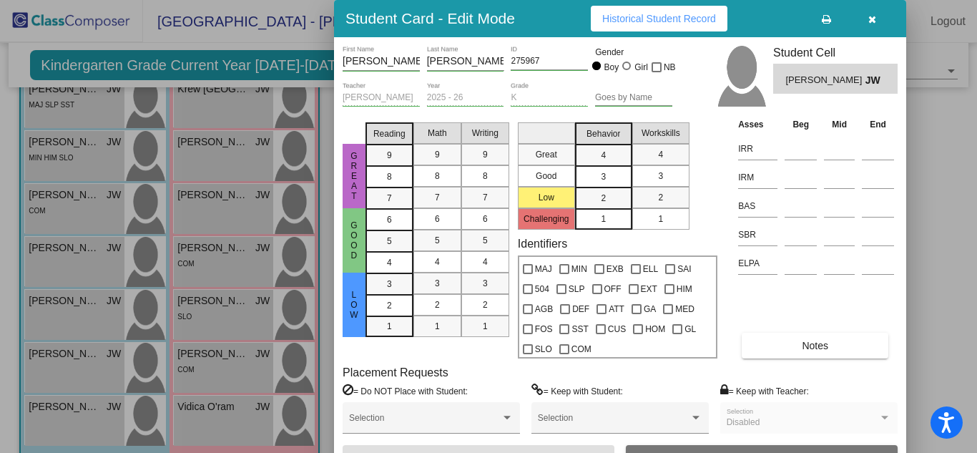
click at [82, 299] on div at bounding box center [488, 226] width 977 height 453
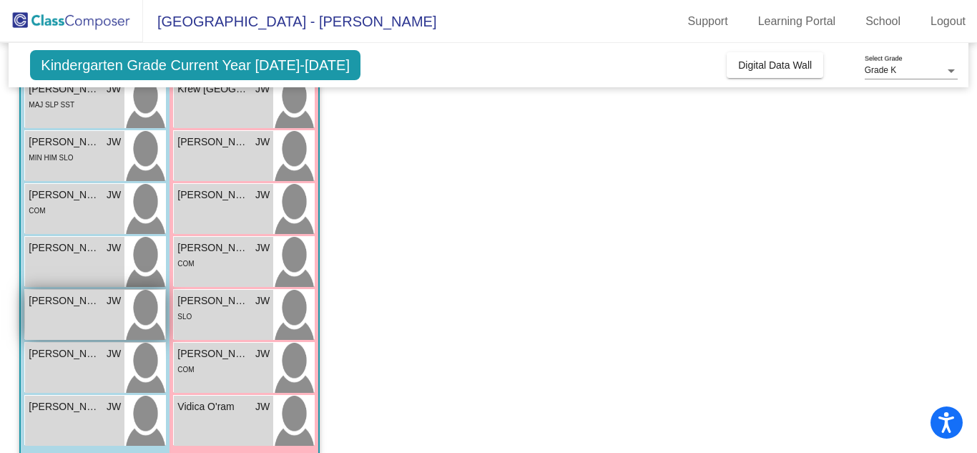
click at [79, 301] on span "[PERSON_NAME]" at bounding box center [65, 300] width 72 height 15
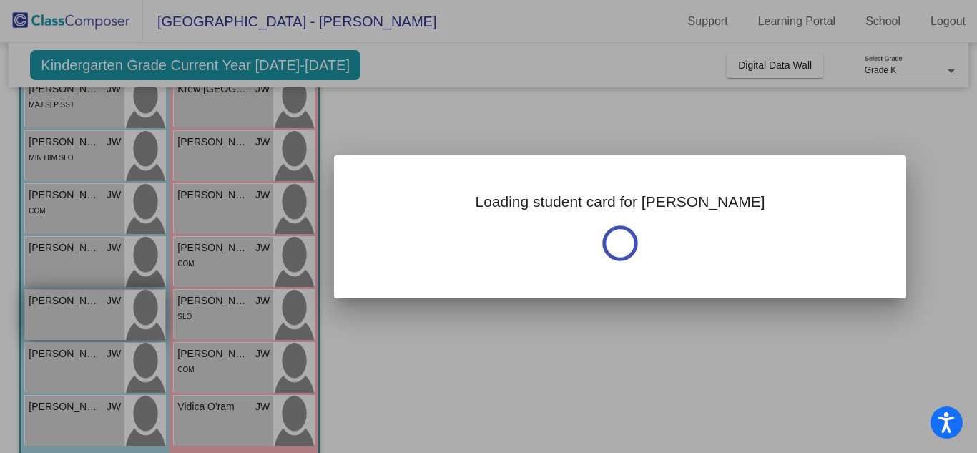
click at [79, 301] on div at bounding box center [488, 226] width 977 height 453
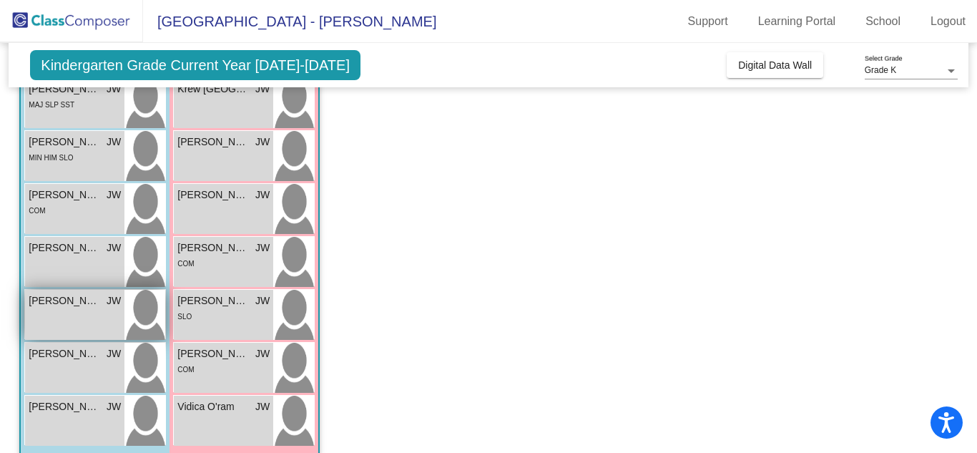
click at [79, 303] on span "[PERSON_NAME]" at bounding box center [65, 300] width 72 height 15
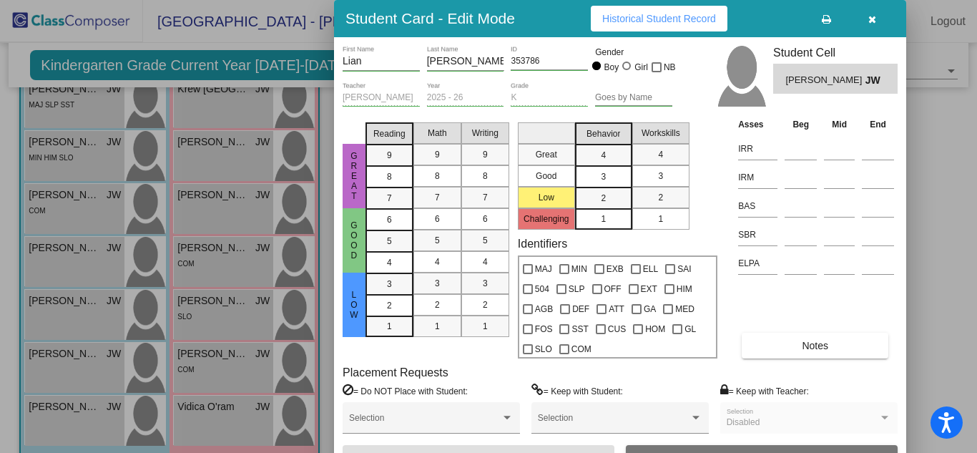
click at [823, 346] on span "Notes" at bounding box center [815, 345] width 26 height 11
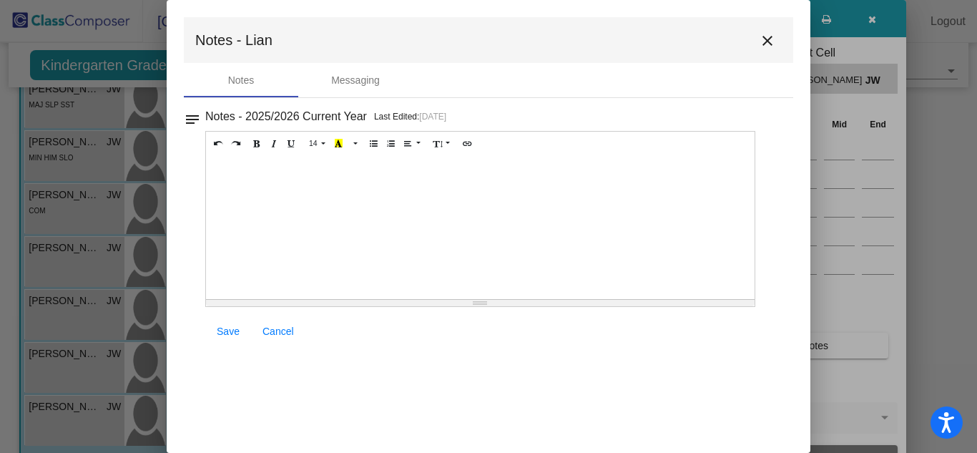
click at [238, 179] on div at bounding box center [480, 227] width 549 height 143
click at [227, 328] on span "Save" at bounding box center [228, 331] width 23 height 11
click at [766, 38] on mat-icon "close" at bounding box center [767, 40] width 17 height 17
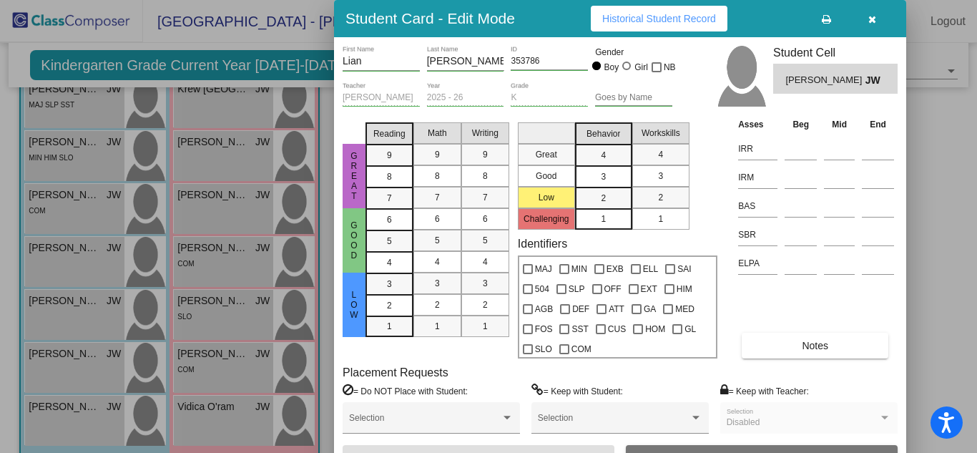
click at [47, 247] on div at bounding box center [488, 226] width 977 height 453
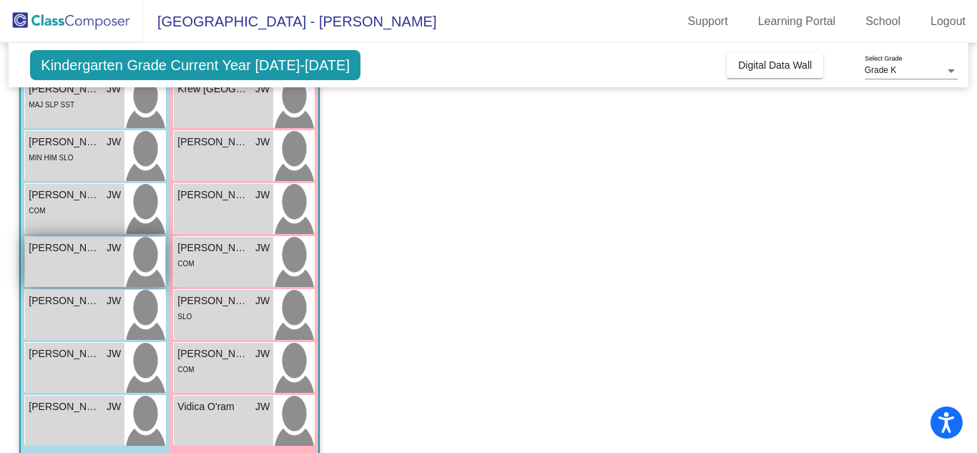
click at [46, 248] on span "[PERSON_NAME]" at bounding box center [65, 247] width 72 height 15
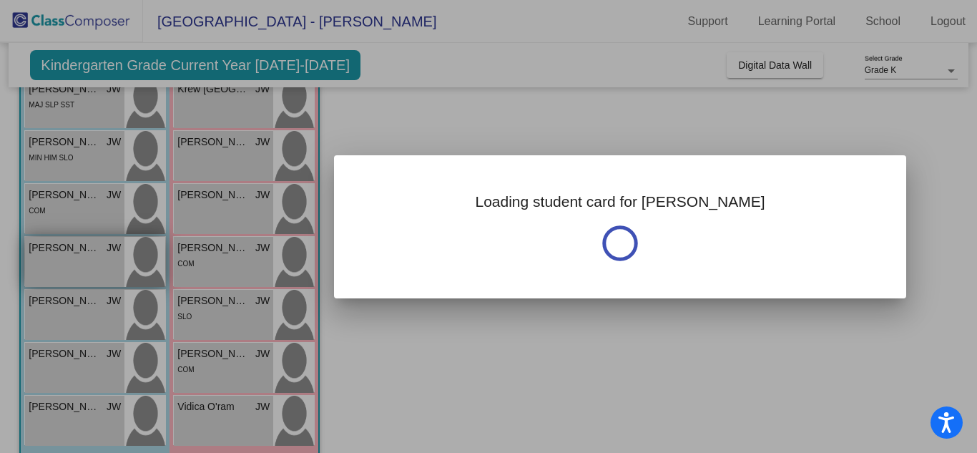
click at [46, 248] on div at bounding box center [488, 226] width 977 height 453
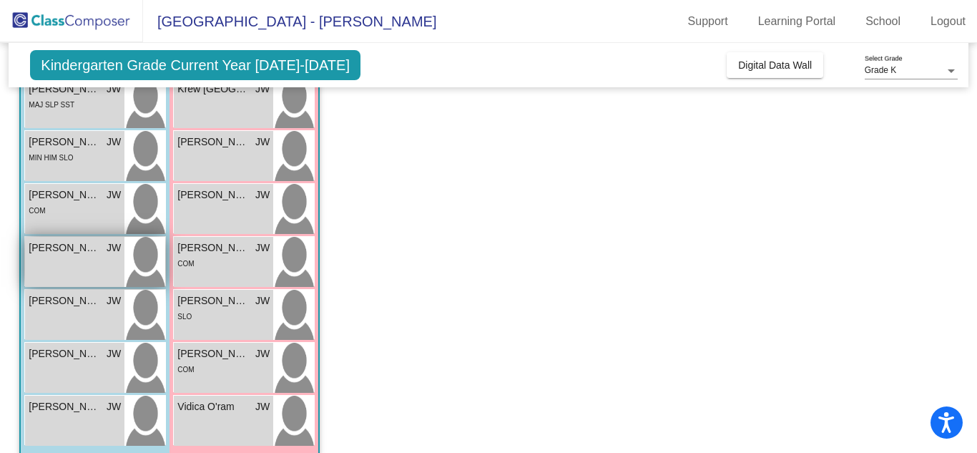
click at [83, 249] on span "[PERSON_NAME]" at bounding box center [65, 247] width 72 height 15
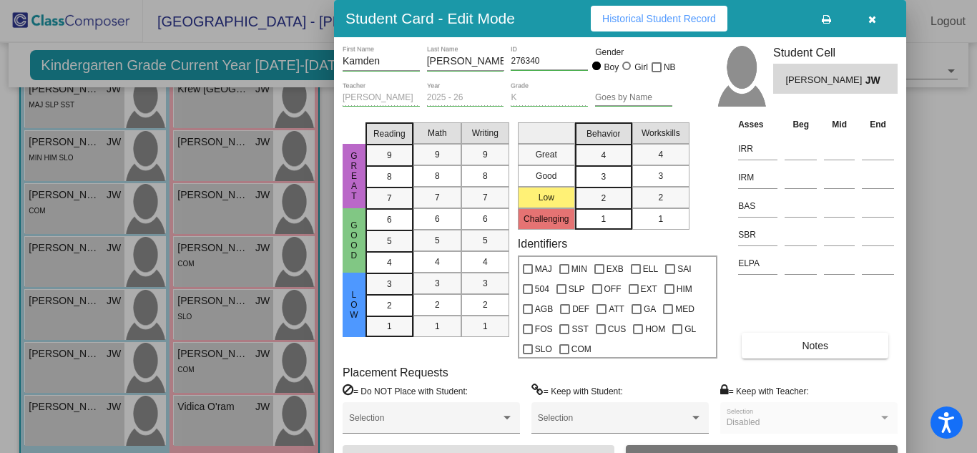
click at [820, 344] on span "Notes" at bounding box center [815, 345] width 26 height 11
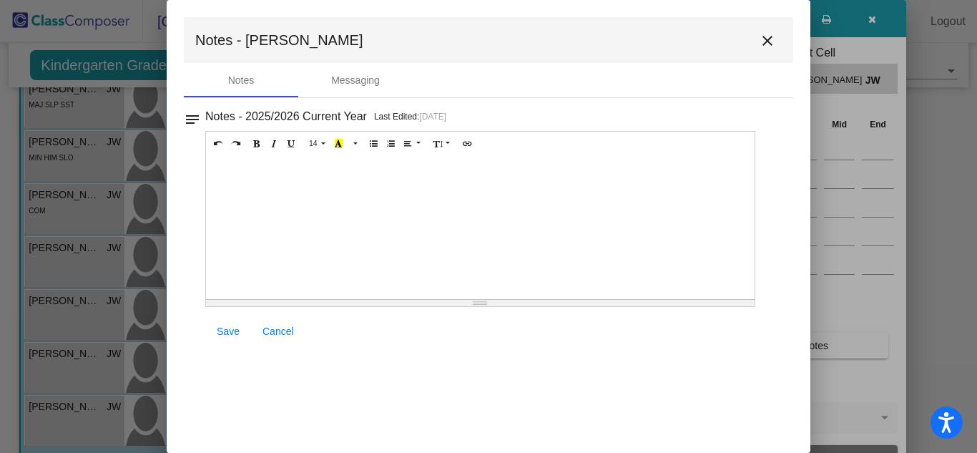
click at [278, 170] on div at bounding box center [480, 227] width 549 height 143
click at [228, 331] on span "Save" at bounding box center [228, 331] width 23 height 11
click at [766, 37] on mat-icon "close" at bounding box center [767, 40] width 17 height 17
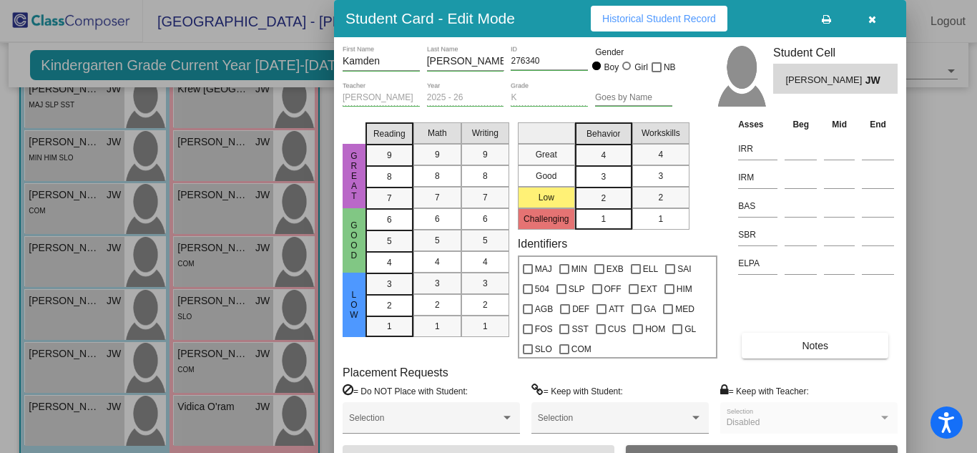
click at [69, 141] on div at bounding box center [488, 226] width 977 height 453
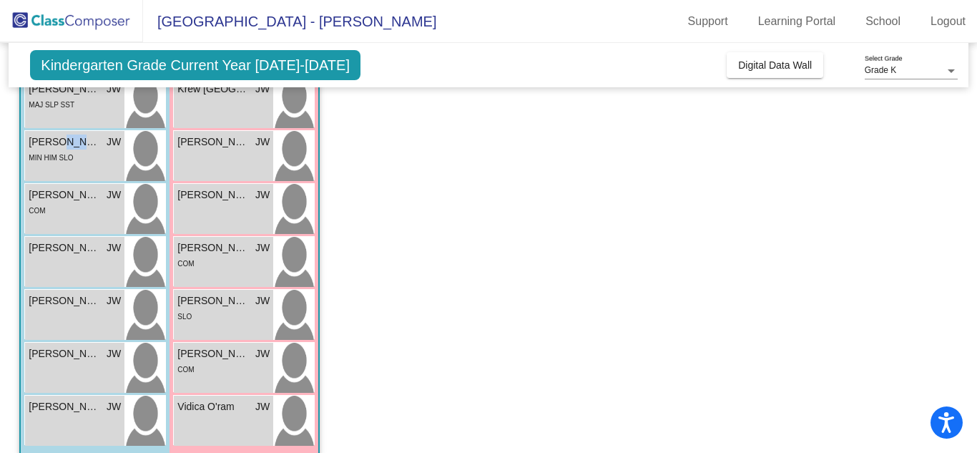
click at [69, 141] on span "[PERSON_NAME]" at bounding box center [65, 142] width 72 height 15
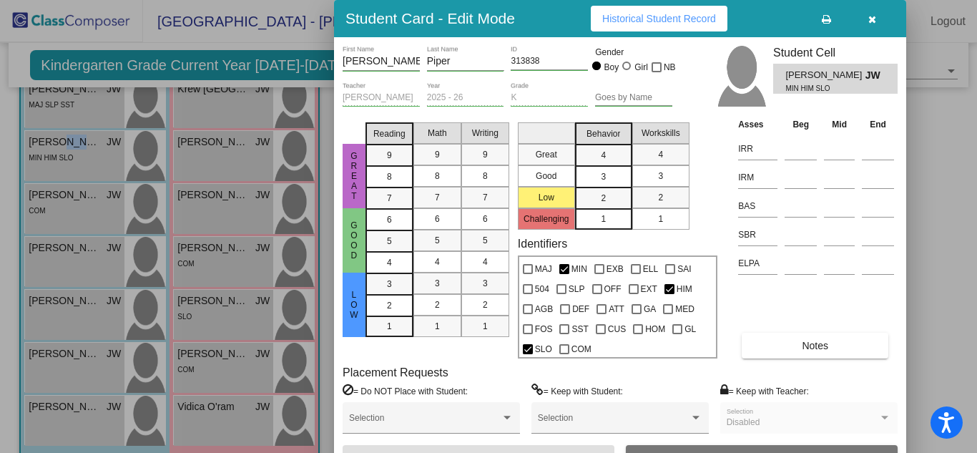
click at [813, 342] on span "Notes" at bounding box center [815, 345] width 26 height 11
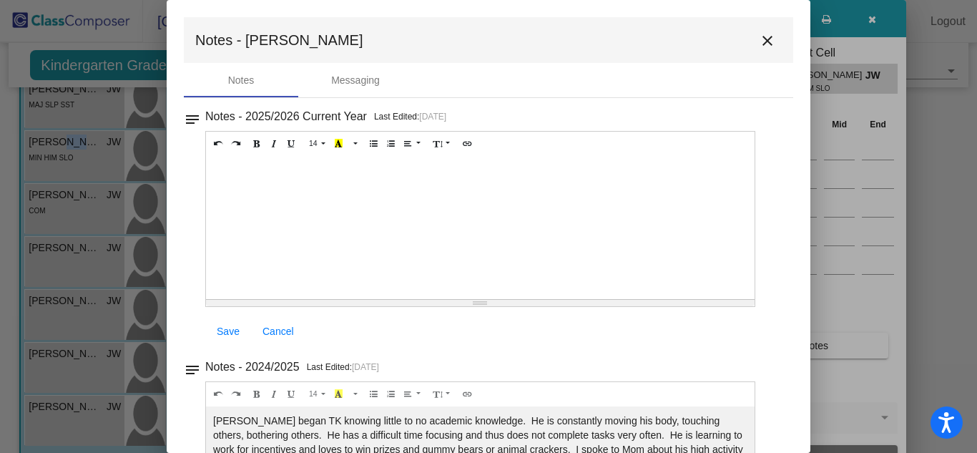
click at [233, 171] on div at bounding box center [480, 227] width 549 height 143
click at [228, 331] on span "Save" at bounding box center [228, 331] width 23 height 11
click at [233, 331] on span "Save" at bounding box center [228, 331] width 23 height 11
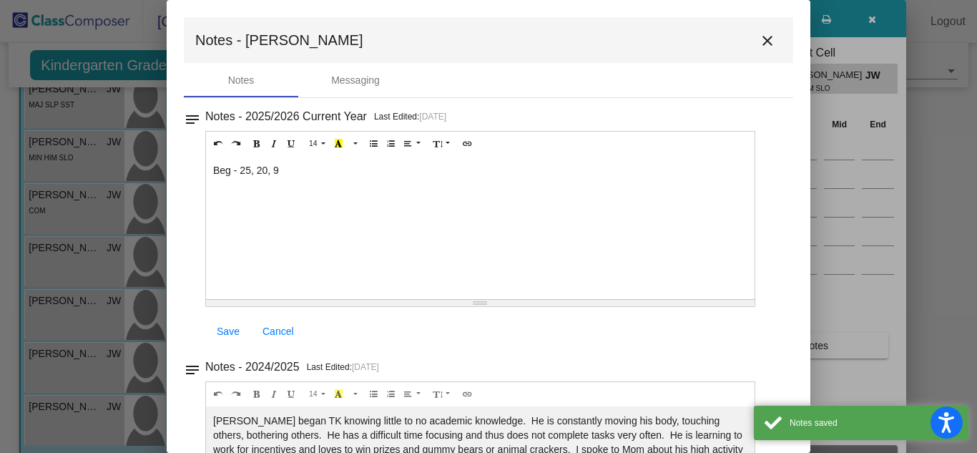
click at [759, 41] on mat-icon "close" at bounding box center [767, 40] width 17 height 17
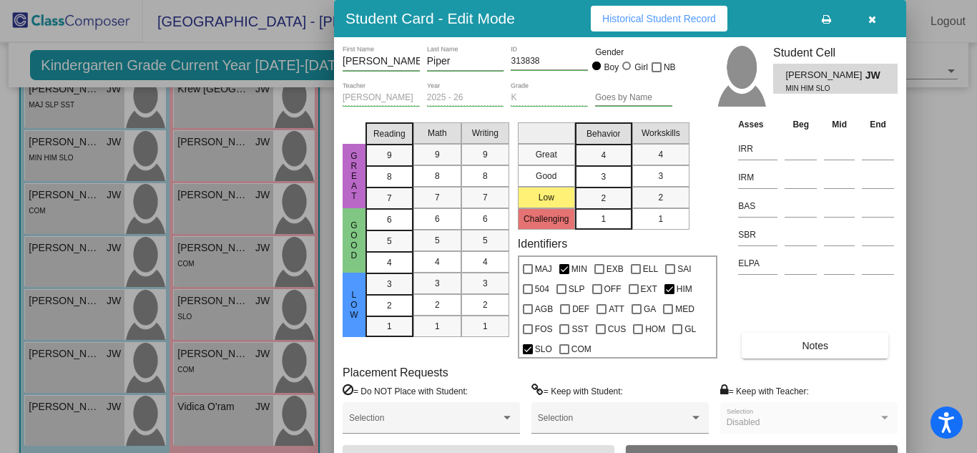
drag, startPoint x: 973, startPoint y: 256, endPoint x: 970, endPoint y: 246, distance: 10.6
click at [970, 246] on div at bounding box center [488, 226] width 977 height 453
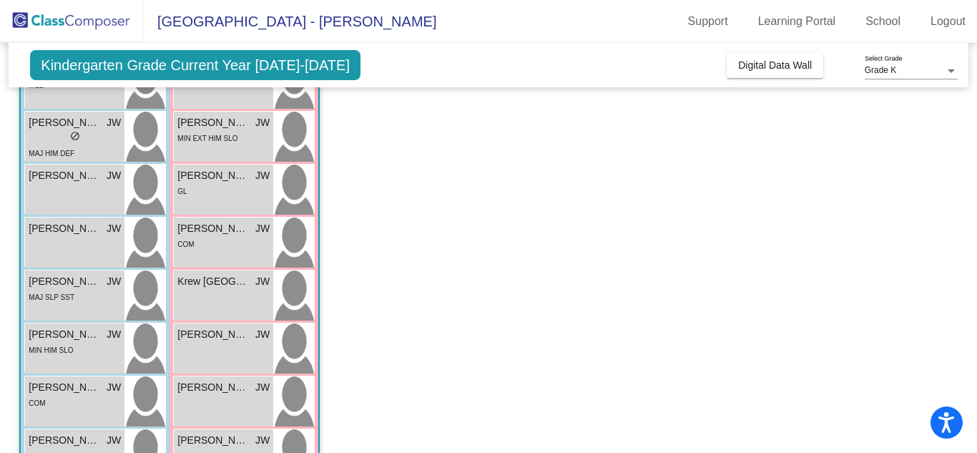
scroll to position [221, 0]
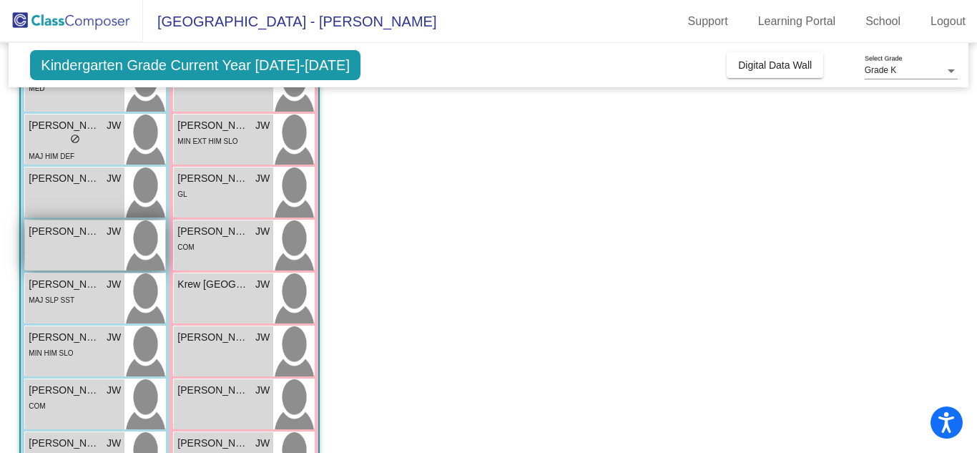
click at [84, 228] on span "[PERSON_NAME]" at bounding box center [65, 231] width 72 height 15
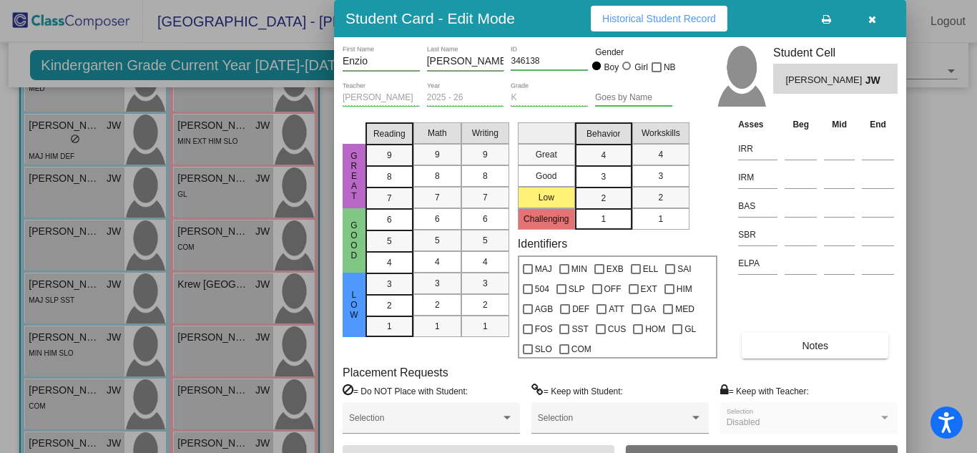
click at [822, 343] on span "Notes" at bounding box center [815, 345] width 26 height 11
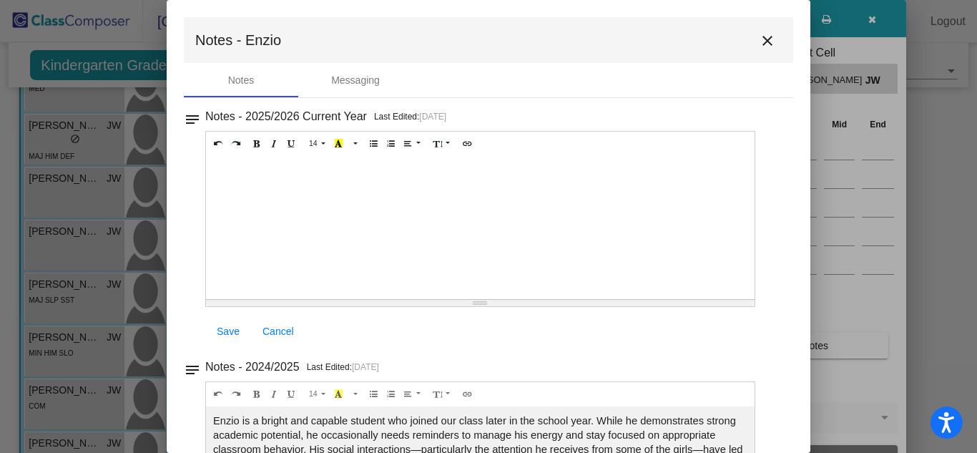
click at [265, 170] on div at bounding box center [480, 227] width 549 height 143
click at [231, 330] on span "Save" at bounding box center [228, 331] width 23 height 11
click at [762, 40] on mat-icon "close" at bounding box center [767, 40] width 17 height 17
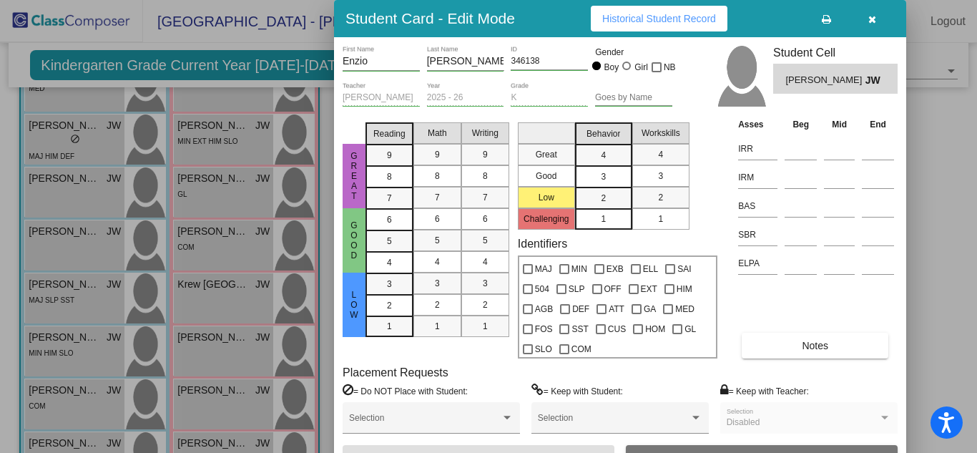
click at [49, 182] on div at bounding box center [488, 226] width 977 height 453
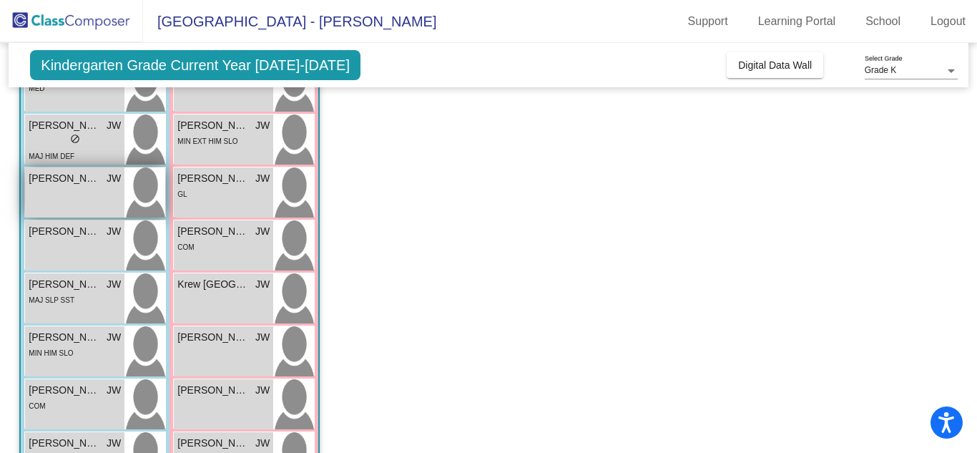
click at [62, 180] on span "[PERSON_NAME]" at bounding box center [65, 178] width 72 height 15
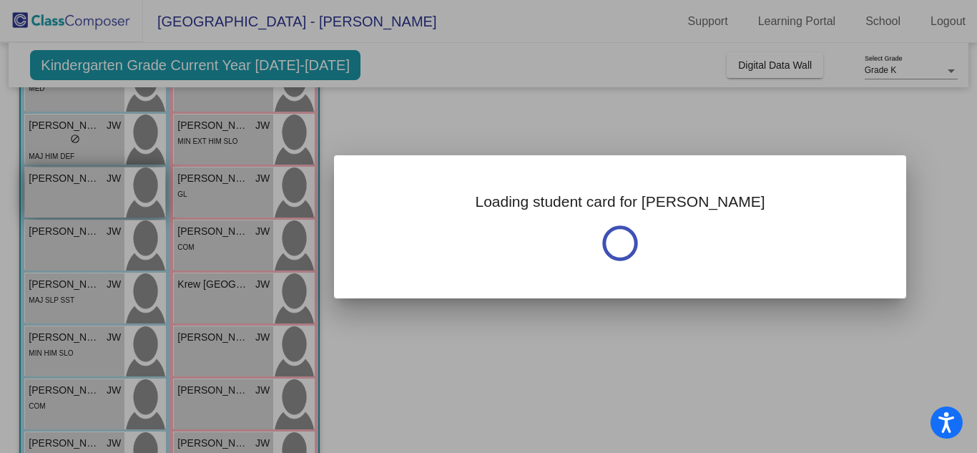
click at [62, 180] on div at bounding box center [488, 226] width 977 height 453
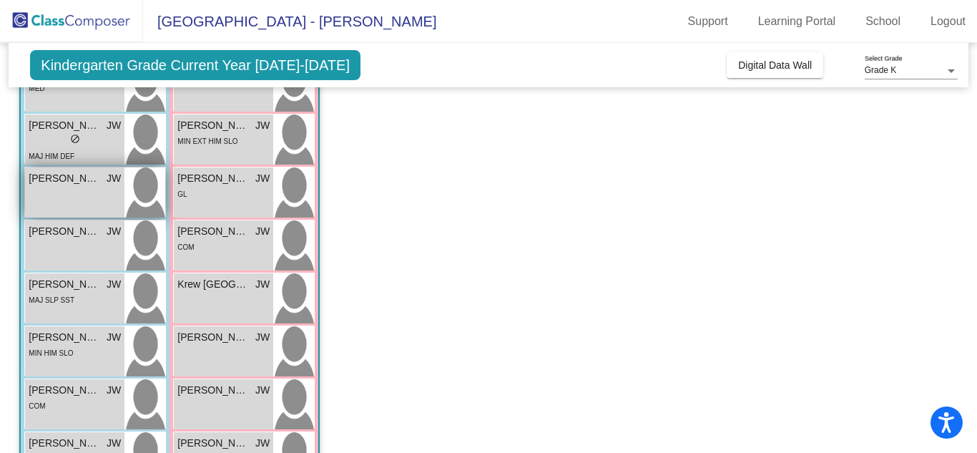
click at [62, 180] on span "[PERSON_NAME]" at bounding box center [65, 178] width 72 height 15
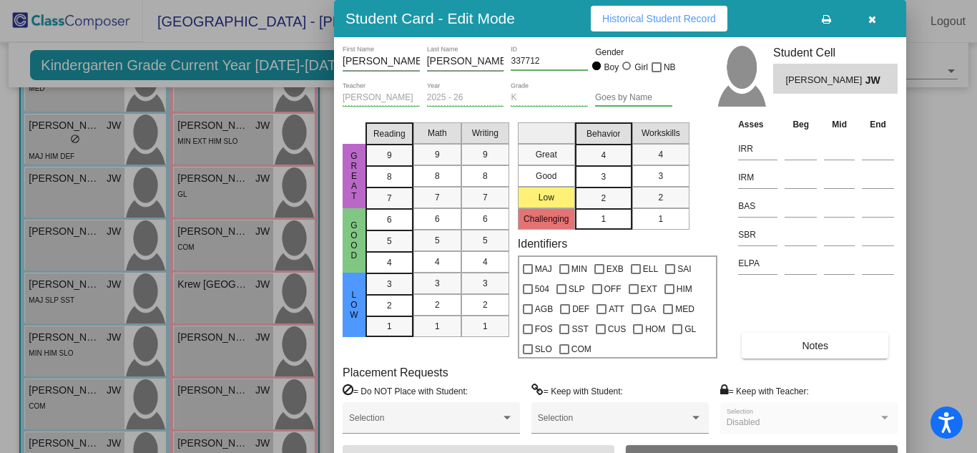
click at [823, 344] on span "Notes" at bounding box center [815, 345] width 26 height 11
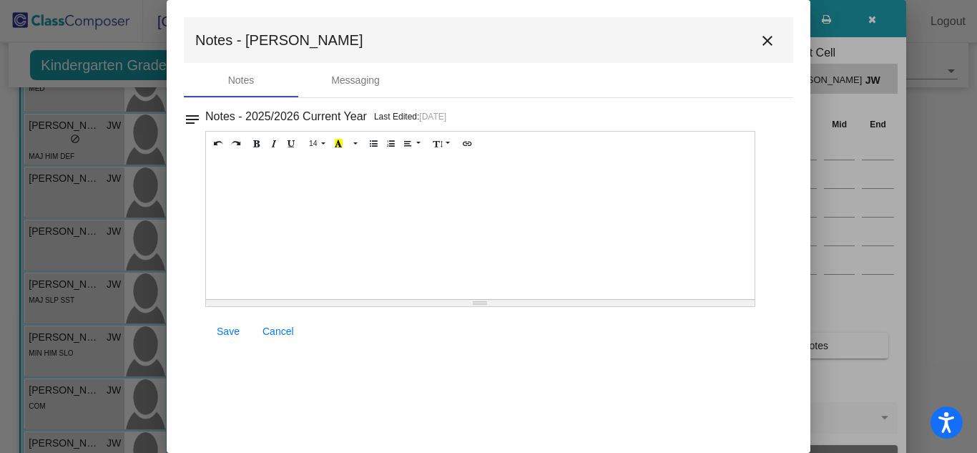
click at [247, 176] on div at bounding box center [480, 227] width 549 height 143
click at [228, 333] on span "Save" at bounding box center [228, 331] width 23 height 11
click at [228, 327] on span "Save" at bounding box center [228, 331] width 23 height 11
click at [770, 39] on mat-icon "close" at bounding box center [767, 40] width 17 height 17
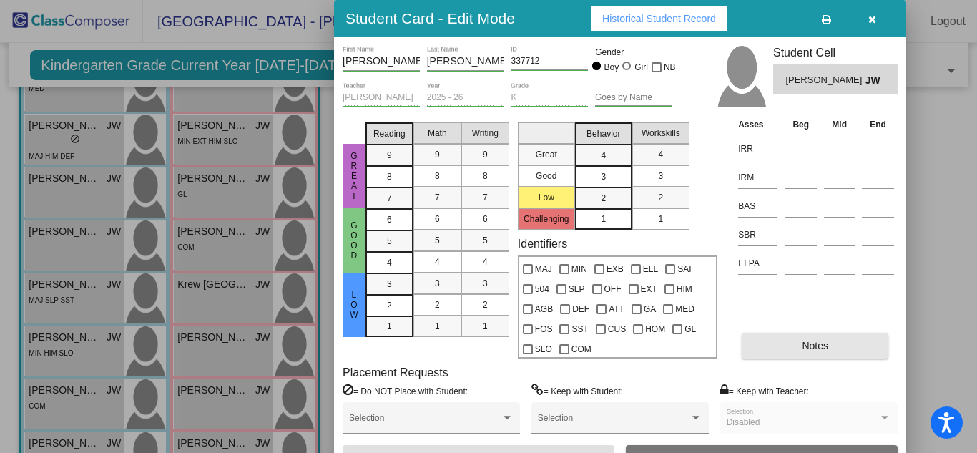
click at [812, 341] on span "Notes" at bounding box center [815, 345] width 26 height 11
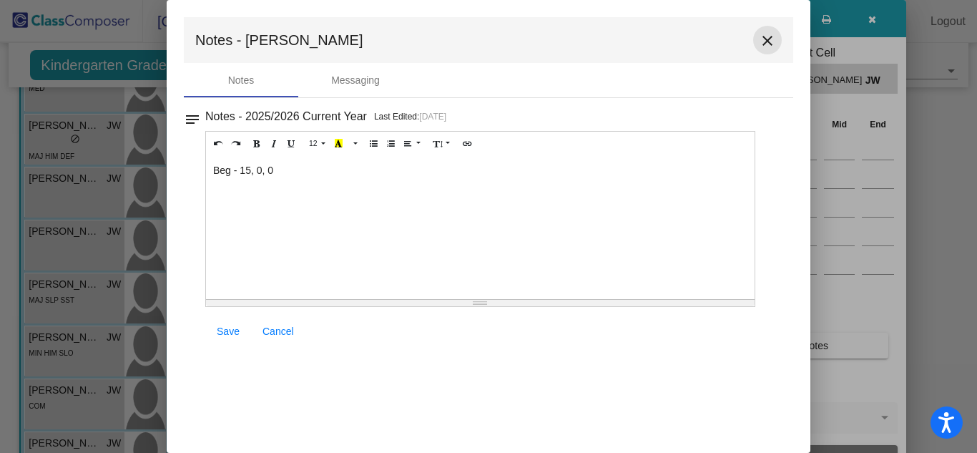
click at [766, 39] on mat-icon "close" at bounding box center [767, 40] width 17 height 17
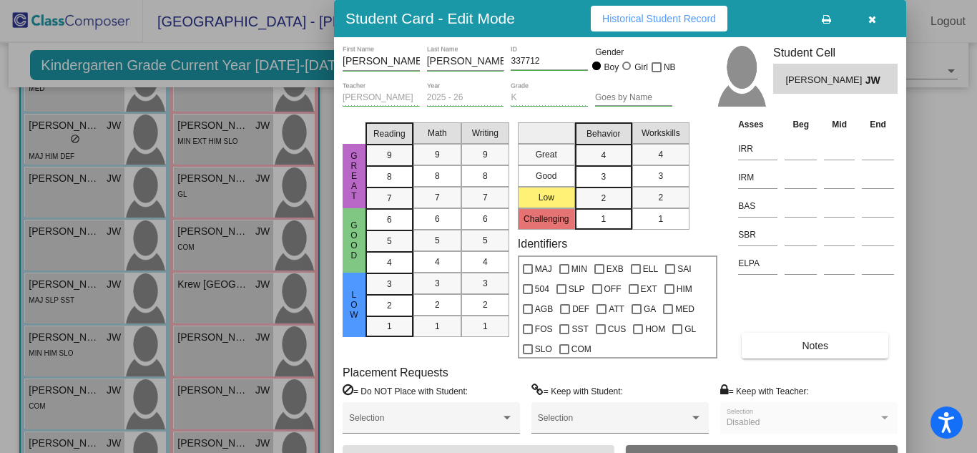
click at [61, 129] on div at bounding box center [488, 226] width 977 height 453
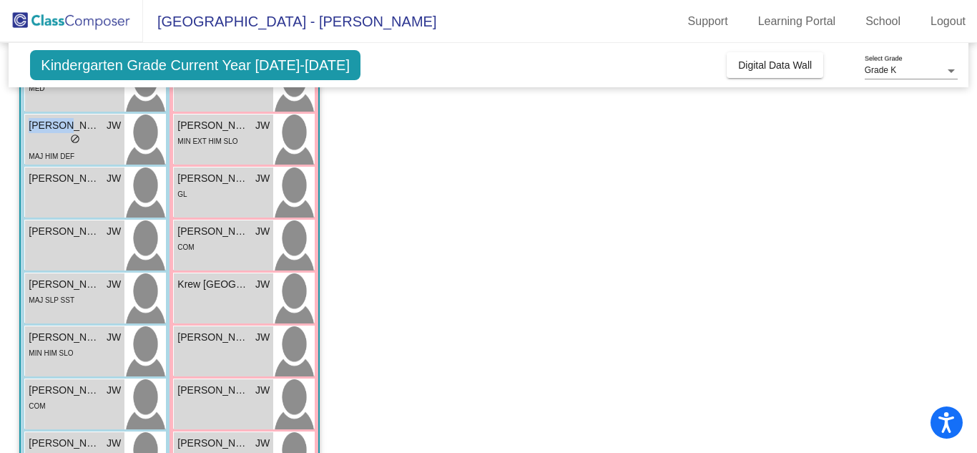
click at [61, 129] on span "[PERSON_NAME]" at bounding box center [65, 125] width 72 height 15
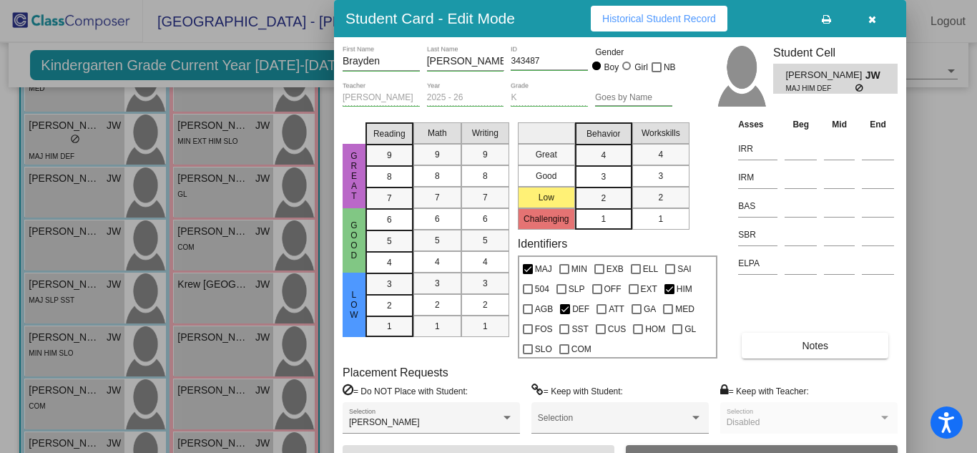
click at [61, 129] on div at bounding box center [488, 226] width 977 height 453
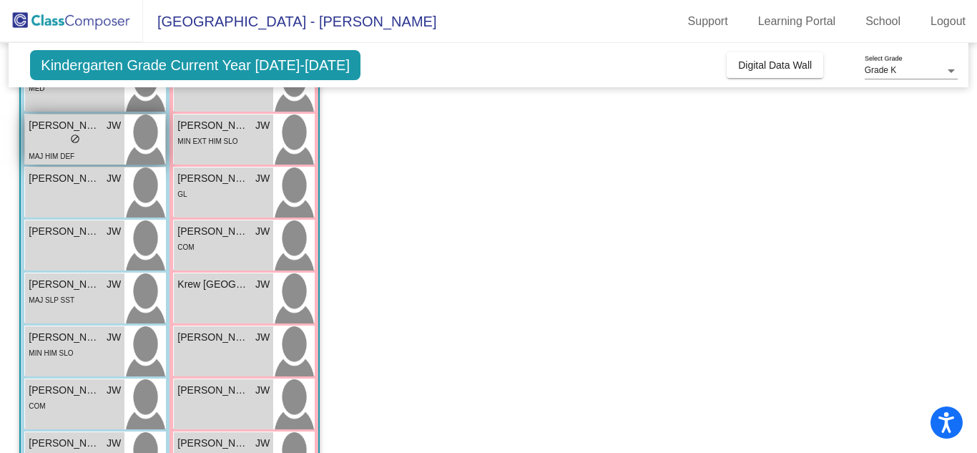
click at [70, 125] on span "[PERSON_NAME]" at bounding box center [65, 125] width 72 height 15
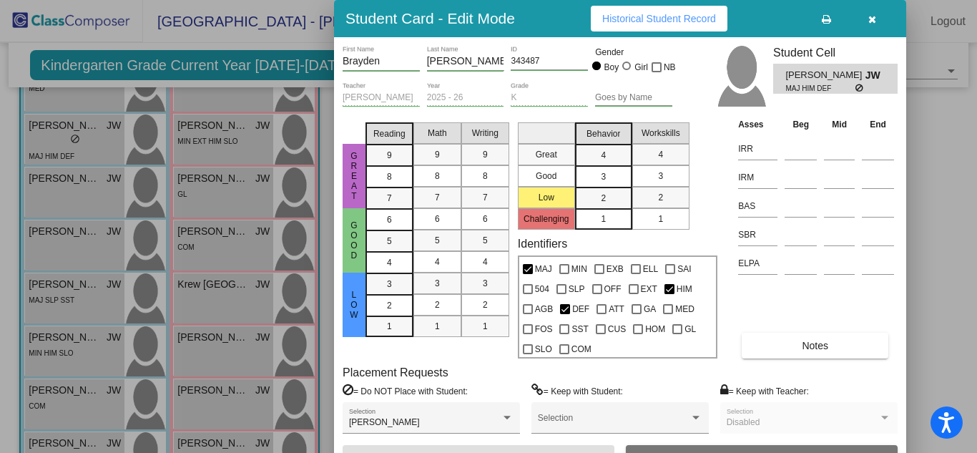
click at [80, 127] on div at bounding box center [488, 226] width 977 height 453
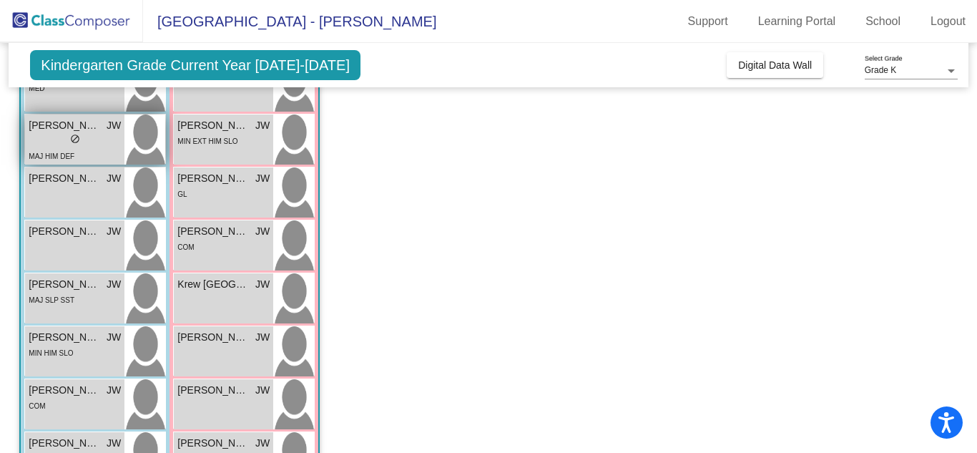
click at [71, 125] on span "[PERSON_NAME]" at bounding box center [65, 125] width 72 height 15
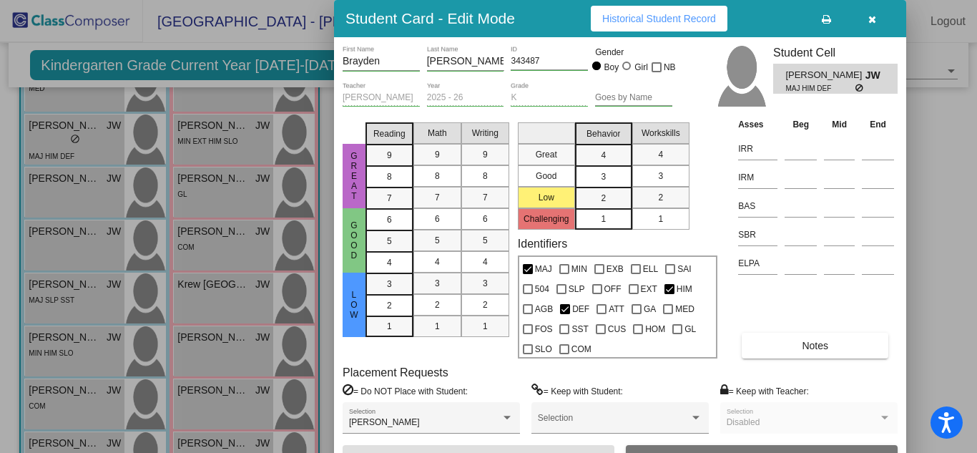
click at [36, 125] on div at bounding box center [488, 226] width 977 height 453
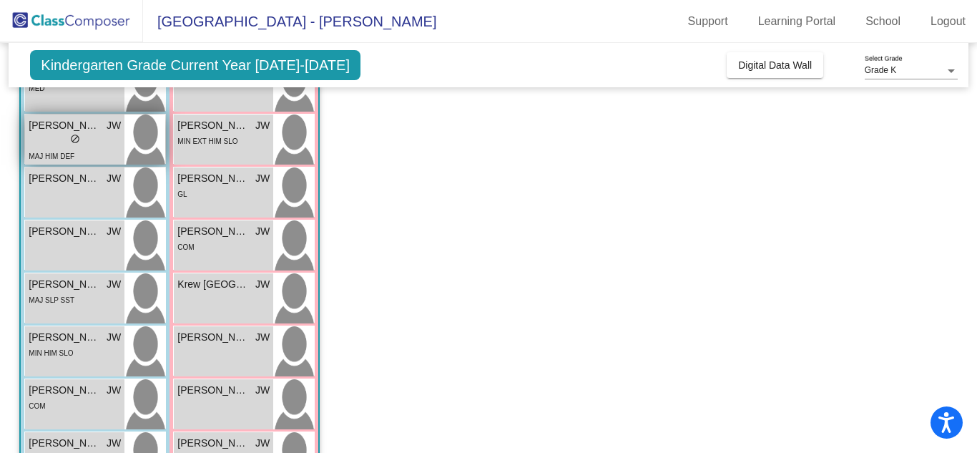
click at [57, 126] on span "[PERSON_NAME]" at bounding box center [65, 125] width 72 height 15
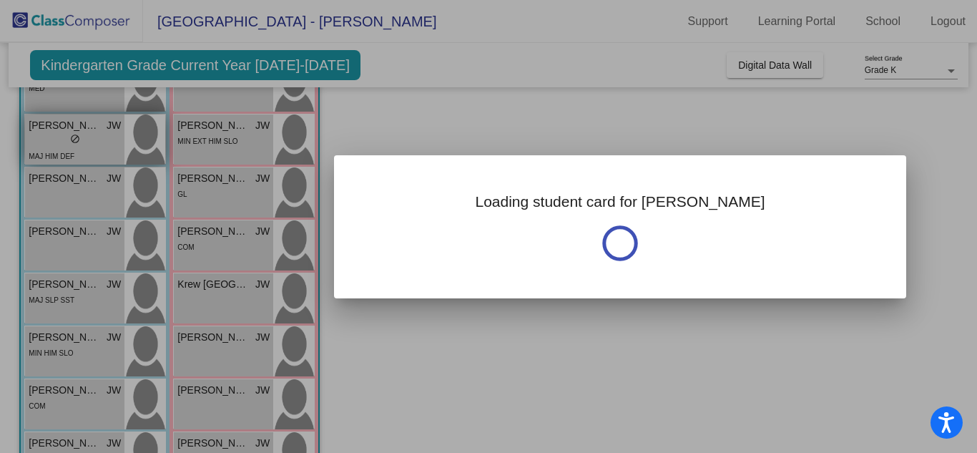
click at [57, 126] on div at bounding box center [488, 226] width 977 height 453
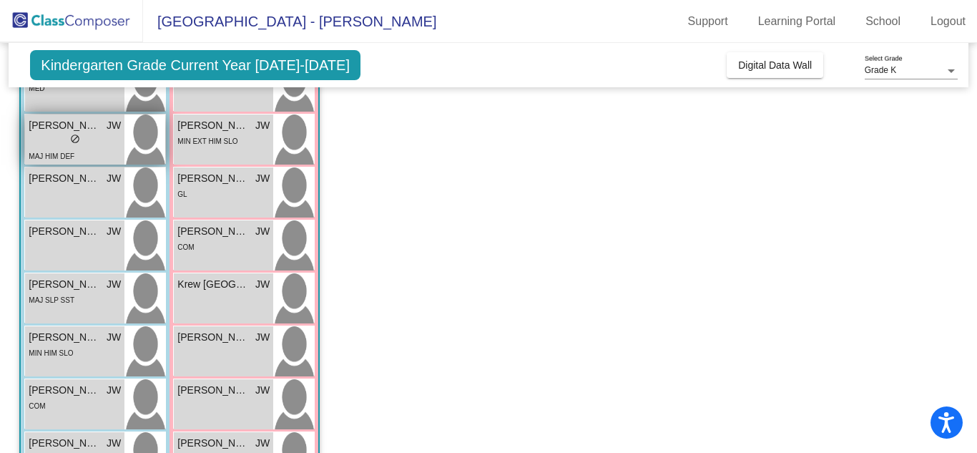
click at [55, 125] on span "[PERSON_NAME]" at bounding box center [65, 125] width 72 height 15
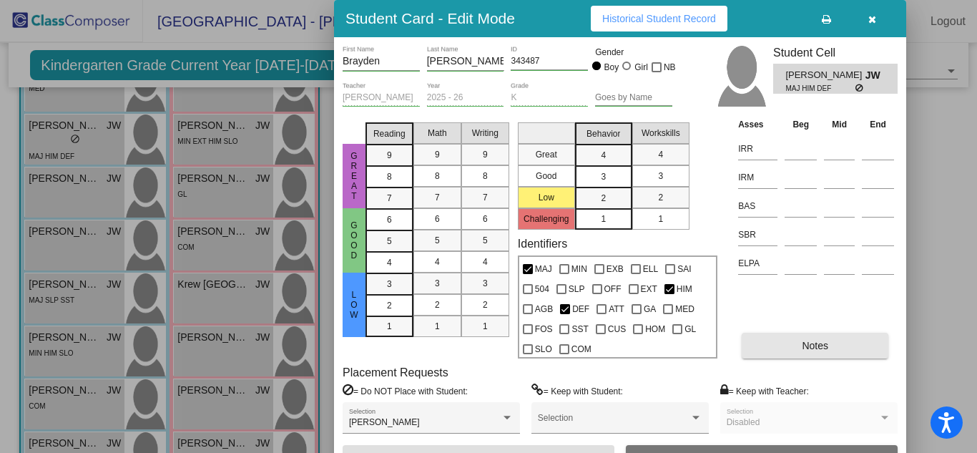
click at [823, 344] on span "Notes" at bounding box center [815, 345] width 26 height 11
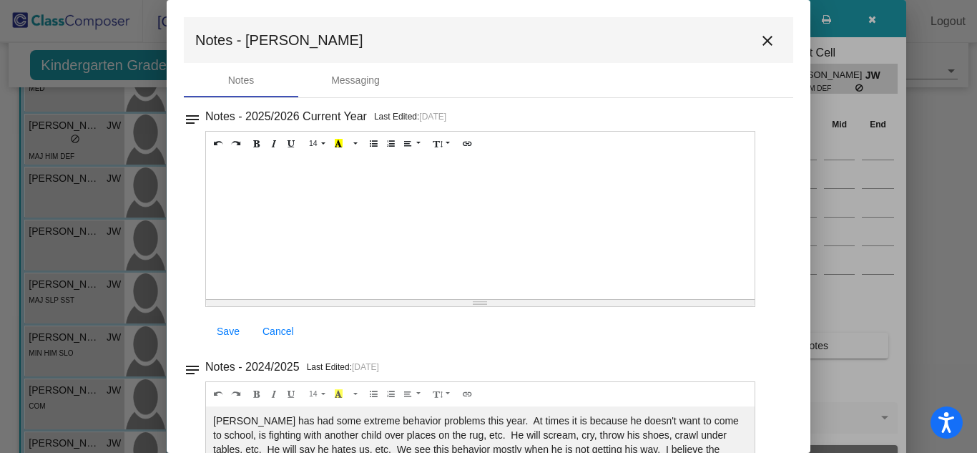
click at [363, 168] on div at bounding box center [480, 227] width 549 height 143
click at [230, 329] on span "Save" at bounding box center [228, 331] width 23 height 11
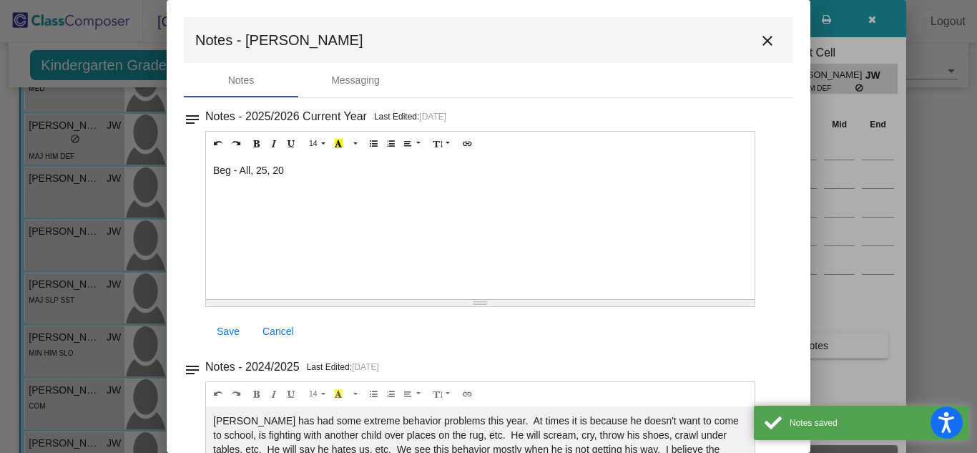
click at [230, 329] on span "Save" at bounding box center [228, 331] width 23 height 11
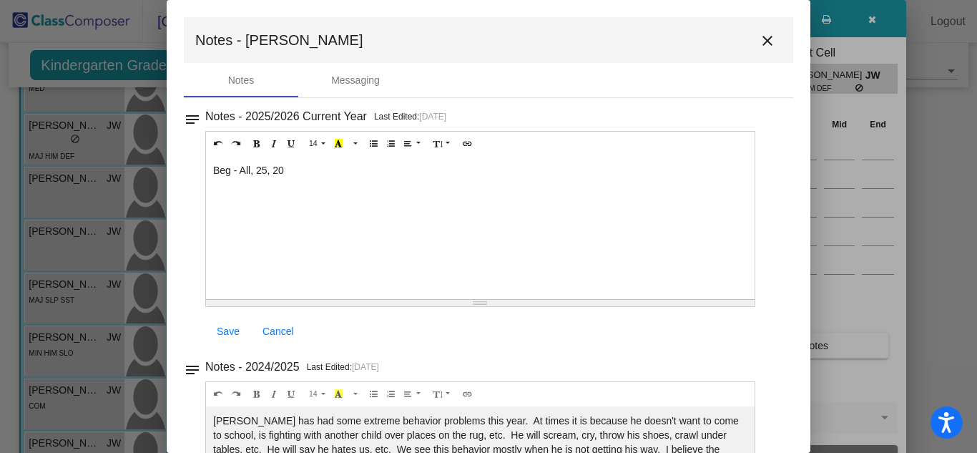
click at [226, 330] on span "Save" at bounding box center [228, 331] width 23 height 11
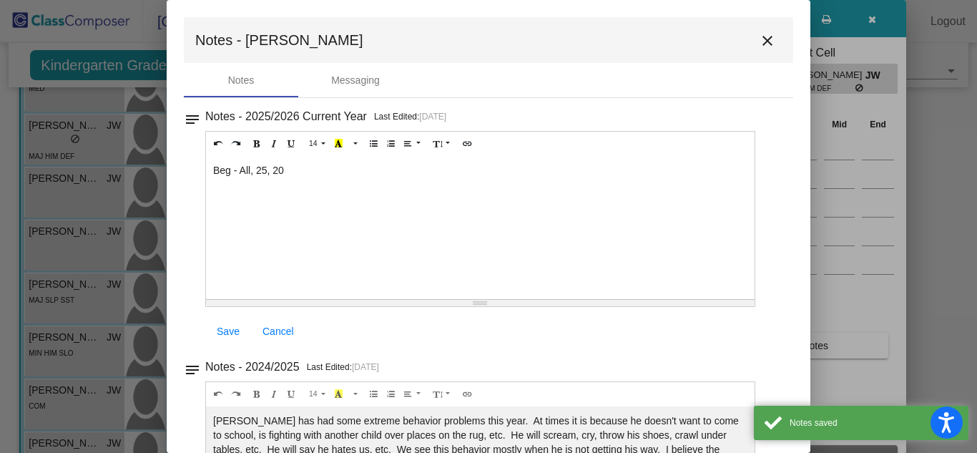
click at [760, 40] on mat-icon "close" at bounding box center [767, 40] width 17 height 17
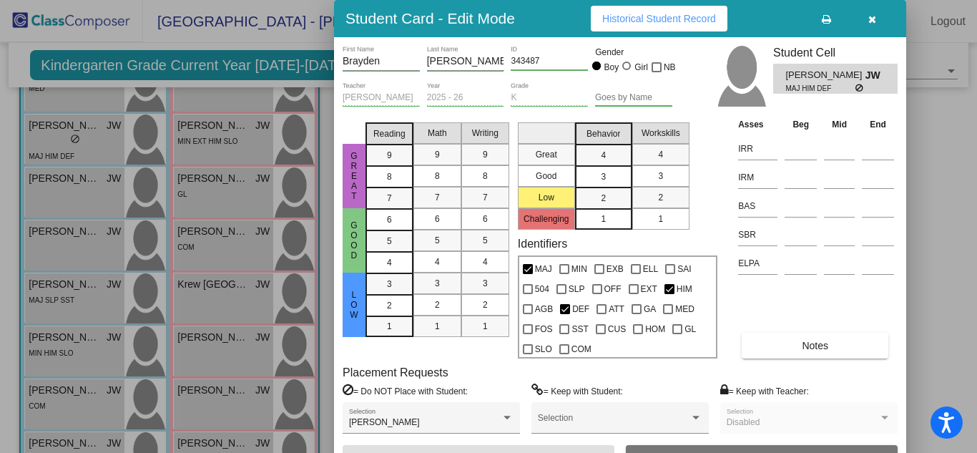
drag, startPoint x: 976, startPoint y: 163, endPoint x: 968, endPoint y: 133, distance: 31.1
click at [968, 133] on div at bounding box center [488, 226] width 977 height 453
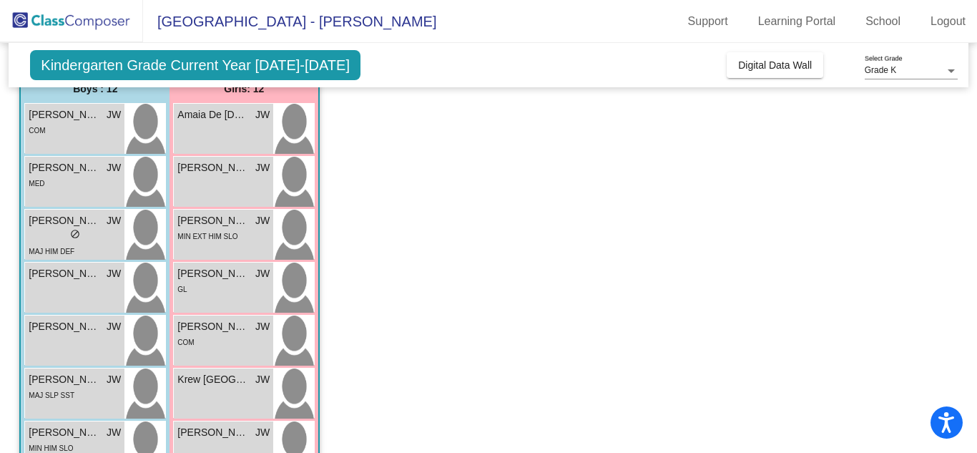
scroll to position [107, 0]
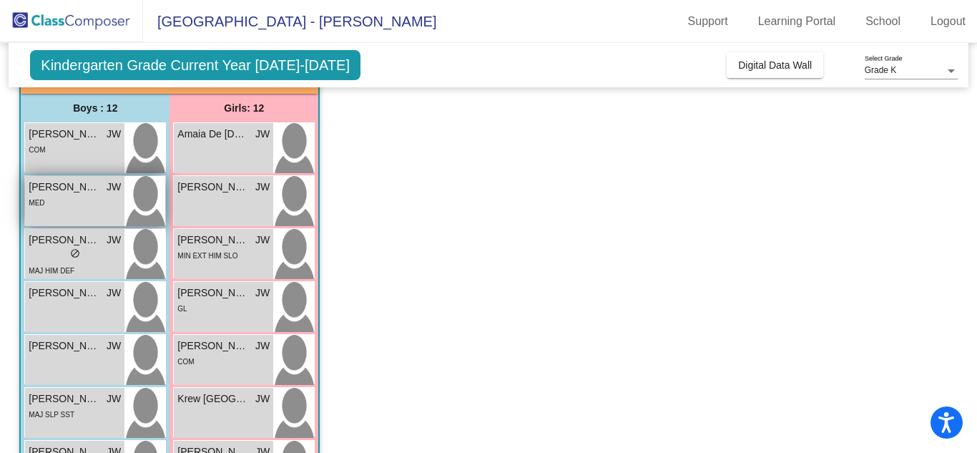
click at [78, 189] on span "[PERSON_NAME]" at bounding box center [65, 187] width 72 height 15
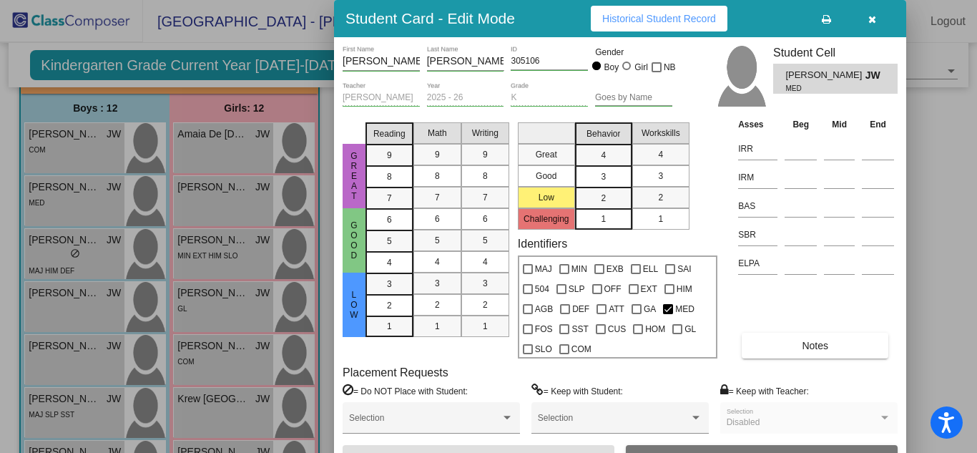
click at [821, 344] on span "Notes" at bounding box center [815, 345] width 26 height 11
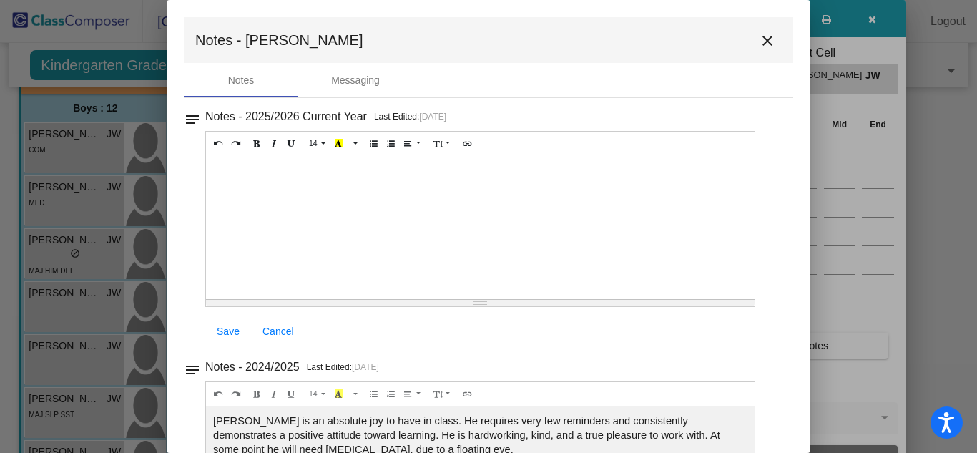
click at [262, 174] on div at bounding box center [480, 227] width 549 height 143
click at [230, 330] on span "Save" at bounding box center [228, 331] width 23 height 11
click at [228, 326] on span "Save" at bounding box center [228, 331] width 23 height 11
click at [228, 327] on span "Save" at bounding box center [228, 331] width 23 height 11
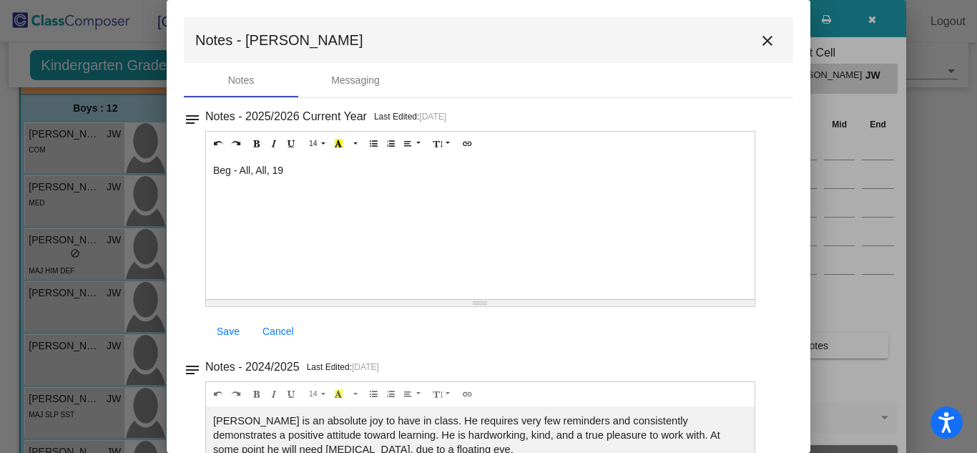
click at [225, 328] on span "Save" at bounding box center [228, 331] width 23 height 11
click at [226, 327] on span "Save" at bounding box center [228, 331] width 23 height 11
click at [225, 328] on span "Save" at bounding box center [228, 331] width 23 height 11
click at [761, 36] on mat-icon "close" at bounding box center [767, 40] width 17 height 17
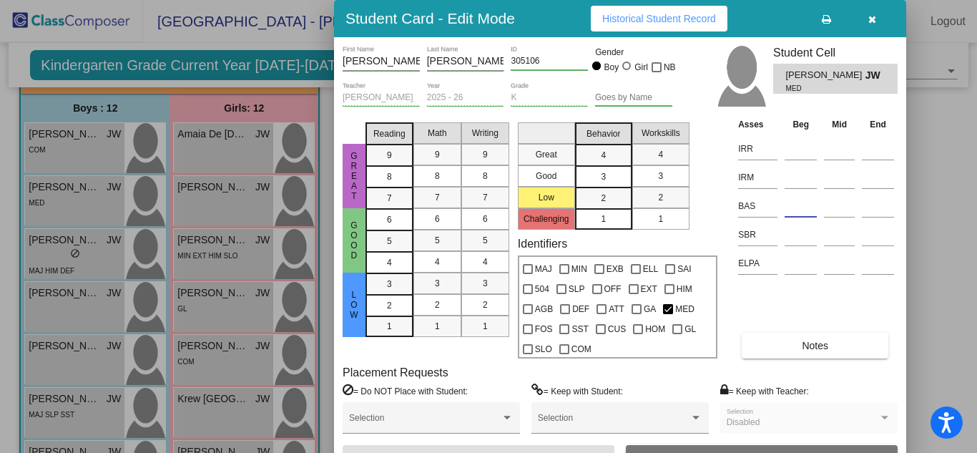
click at [799, 205] on input at bounding box center [801, 205] width 32 height 21
click at [52, 133] on div at bounding box center [488, 226] width 977 height 453
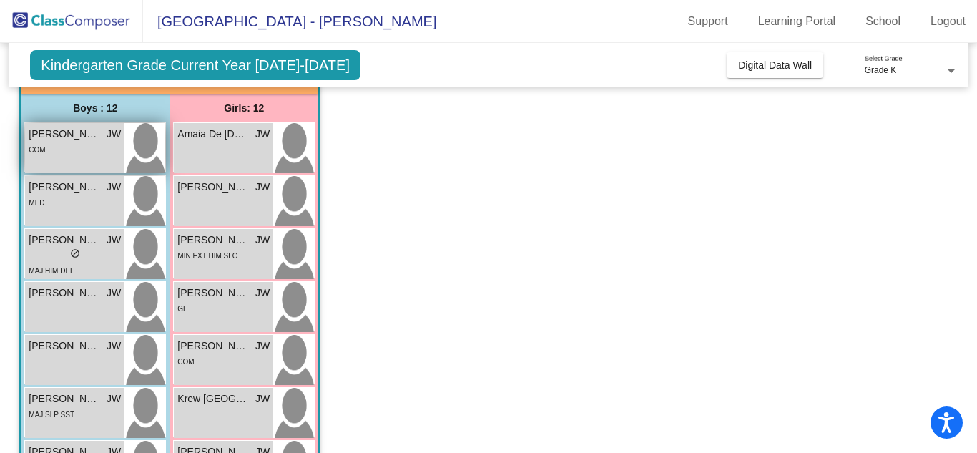
click at [69, 132] on span "[PERSON_NAME]" at bounding box center [65, 134] width 72 height 15
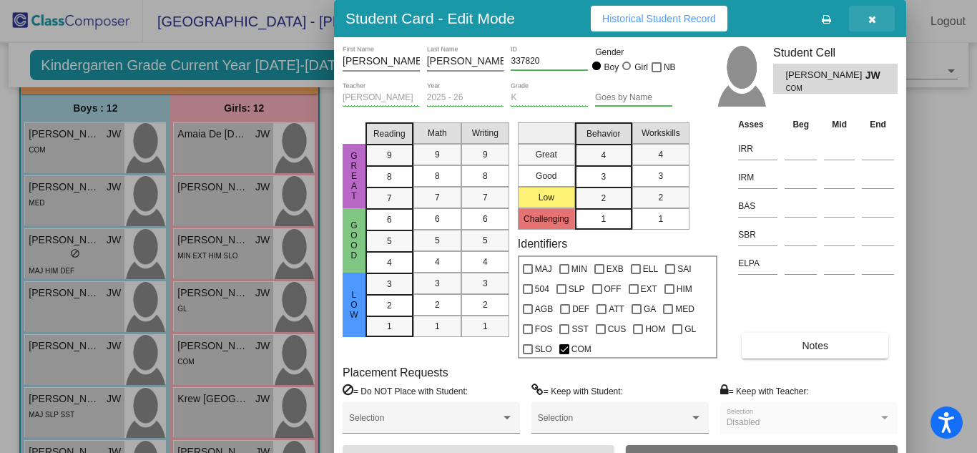
click at [872, 22] on icon "button" at bounding box center [873, 19] width 8 height 10
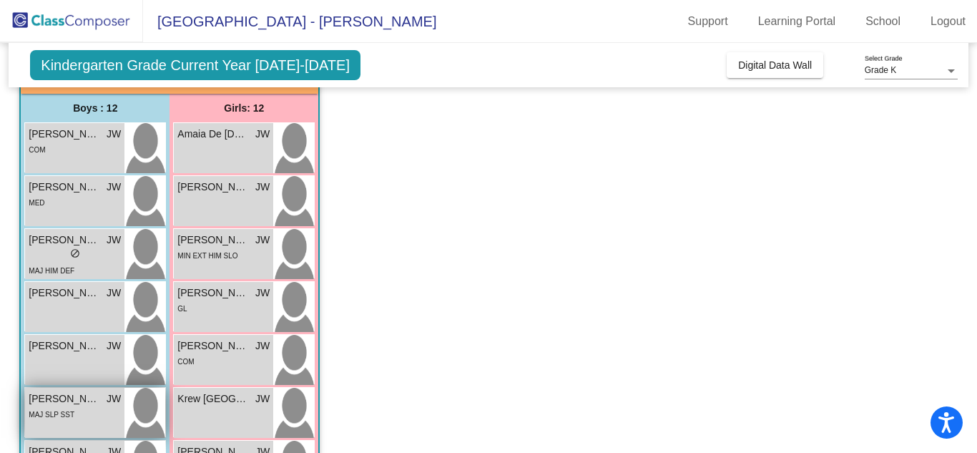
click at [63, 396] on span "[PERSON_NAME]" at bounding box center [65, 398] width 72 height 15
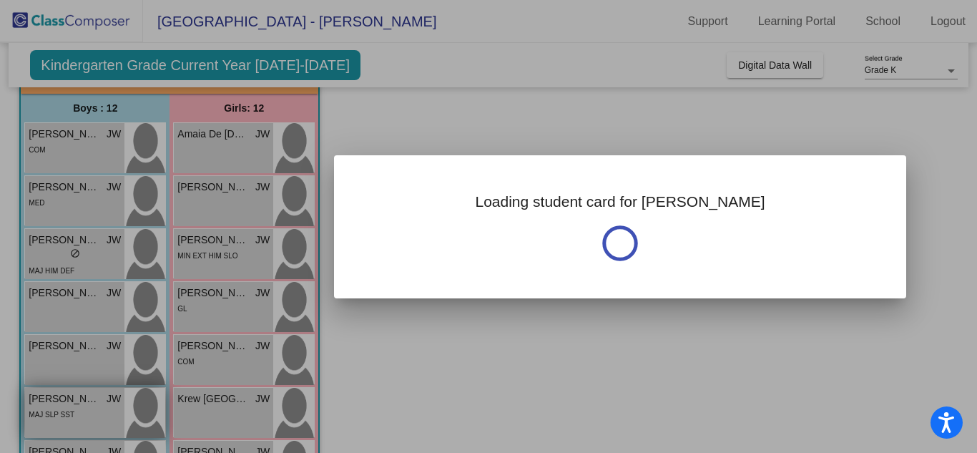
click at [63, 396] on div at bounding box center [488, 226] width 977 height 453
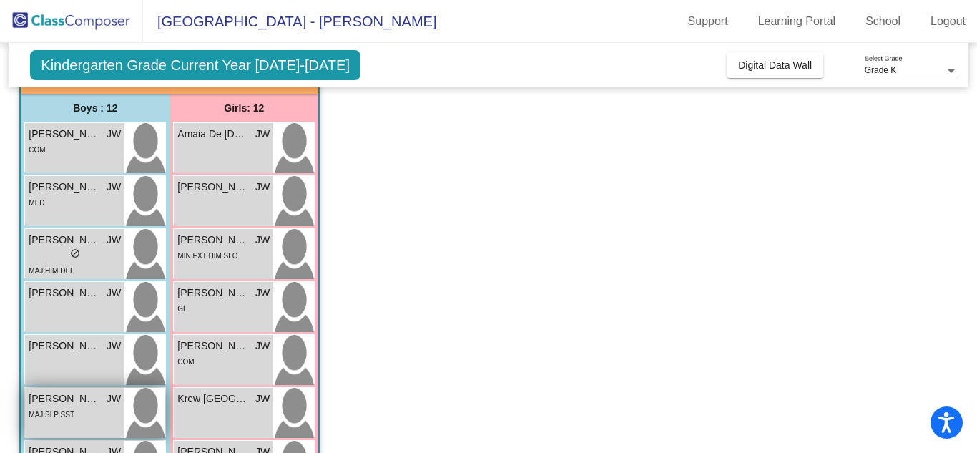
click at [63, 396] on span "[PERSON_NAME]" at bounding box center [65, 398] width 72 height 15
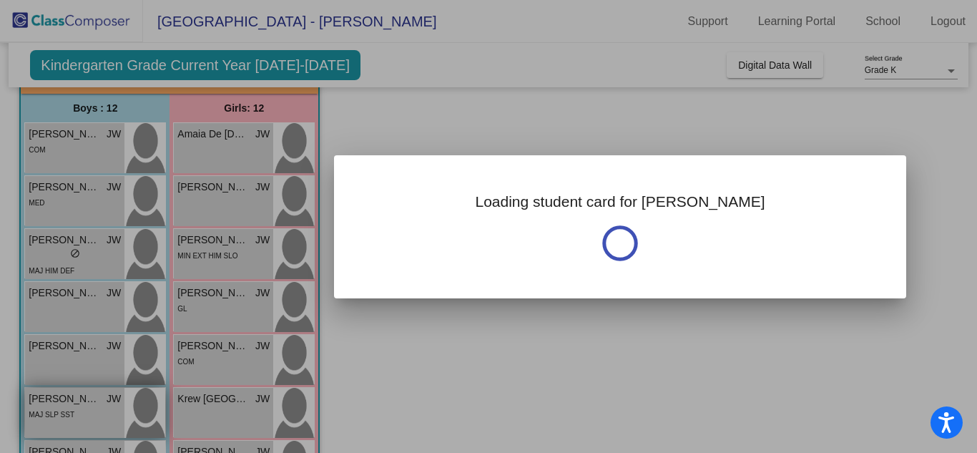
click at [63, 396] on div at bounding box center [488, 226] width 977 height 453
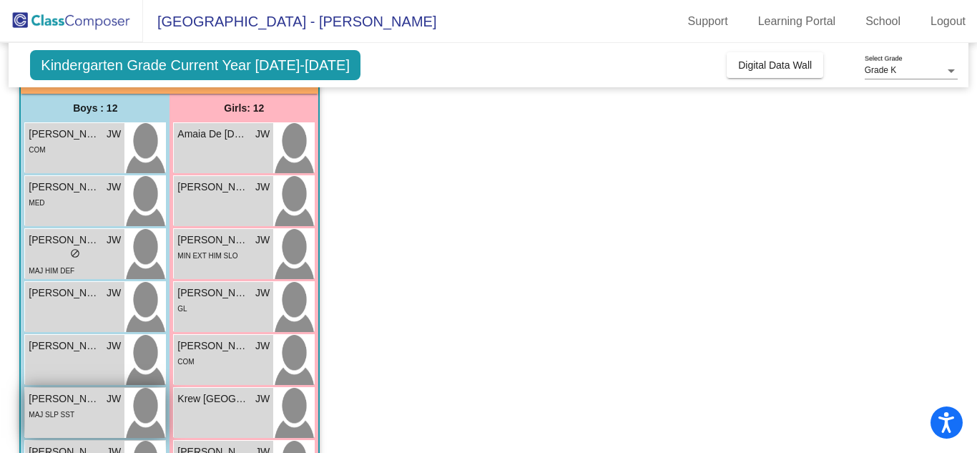
click at [63, 396] on span "[PERSON_NAME]" at bounding box center [65, 398] width 72 height 15
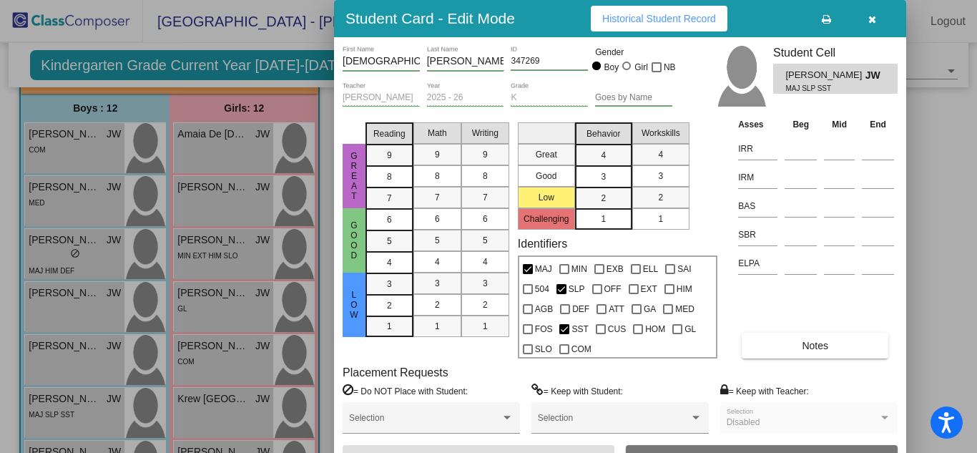
click at [899, 286] on div "[PERSON_NAME] First Name [PERSON_NAME] Last Name 347269 ID Gender Boy Girl NB […" at bounding box center [620, 258] width 572 height 442
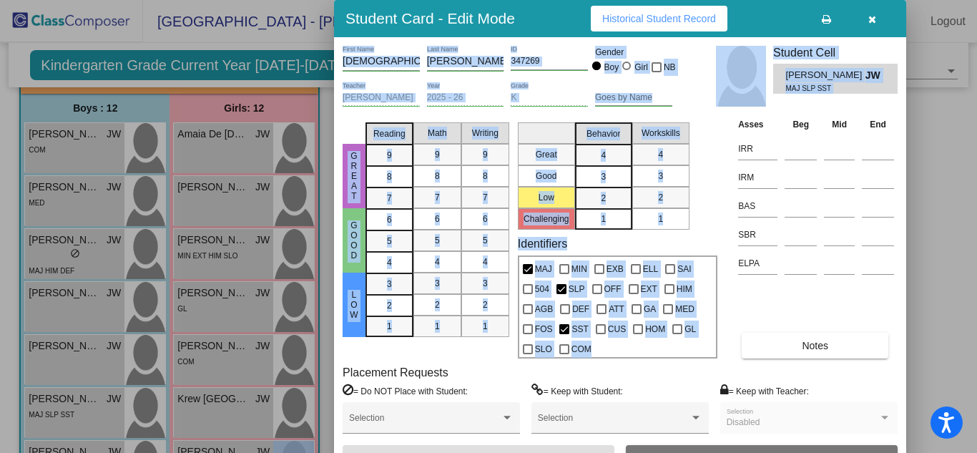
drag, startPoint x: 894, startPoint y: 300, endPoint x: 854, endPoint y: 487, distance: 191.0
click at [854, 452] on html "Accessibility Screen-Reader Guide, Feedback, and Issue Reporting | New window […" at bounding box center [488, 226] width 977 height 453
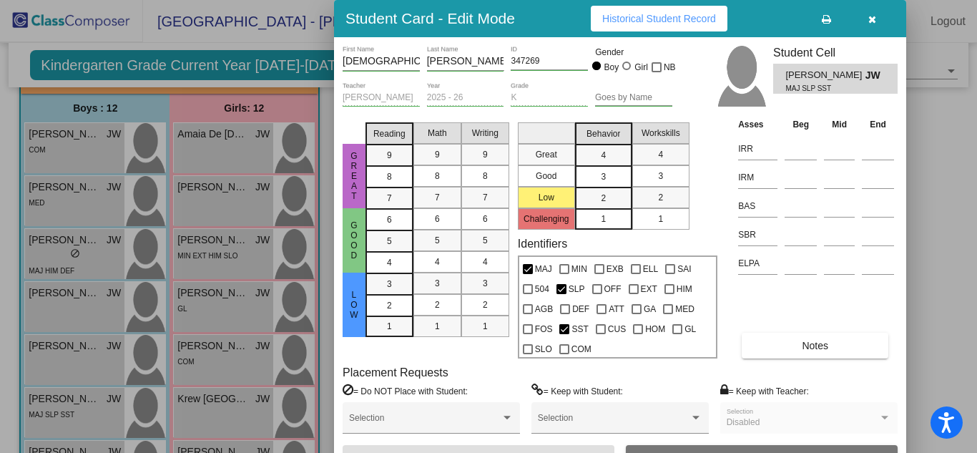
click at [835, 391] on div "= Keep with Teacher: Disabled Selection" at bounding box center [809, 415] width 177 height 62
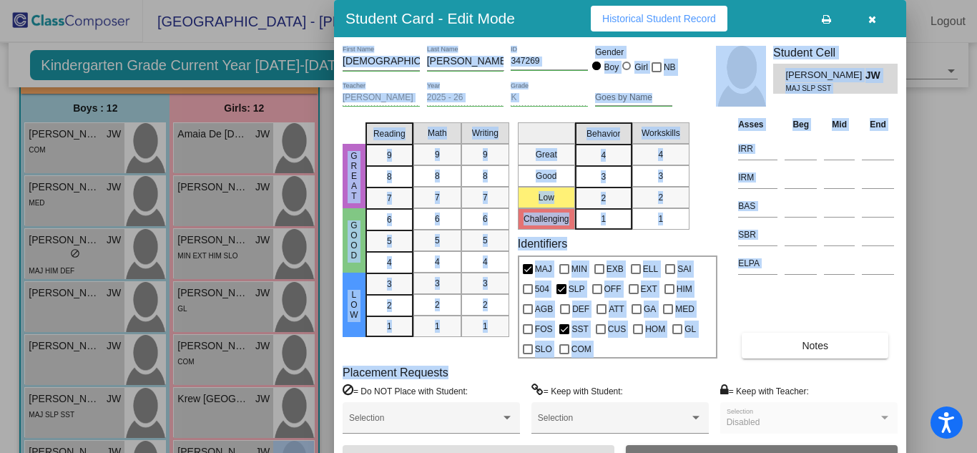
drag, startPoint x: 839, startPoint y: 379, endPoint x: 833, endPoint y: 487, distance: 107.5
click at [833, 452] on html "Accessibility Screen-Reader Guide, Feedback, and Issue Reporting | New window […" at bounding box center [488, 226] width 977 height 453
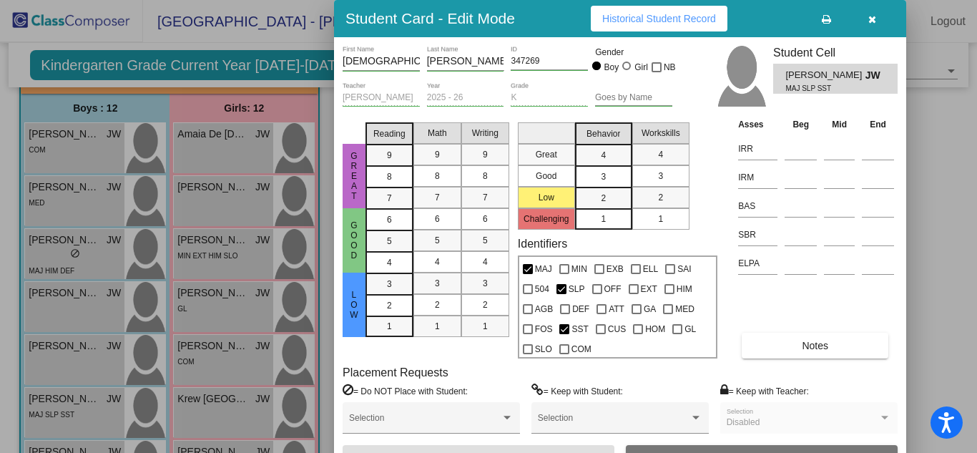
click at [838, 389] on div "= Keep with Teacher: Disabled Selection" at bounding box center [809, 415] width 177 height 62
click at [937, 257] on div at bounding box center [488, 226] width 977 height 453
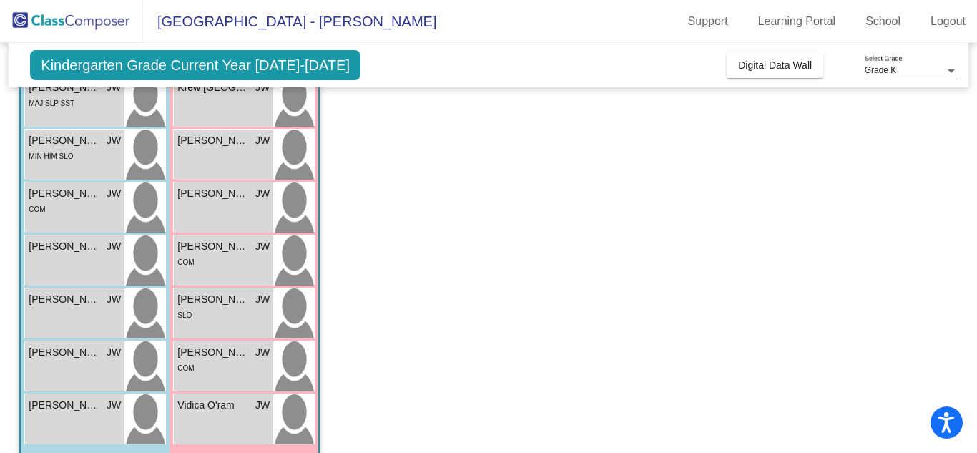
scroll to position [434, 0]
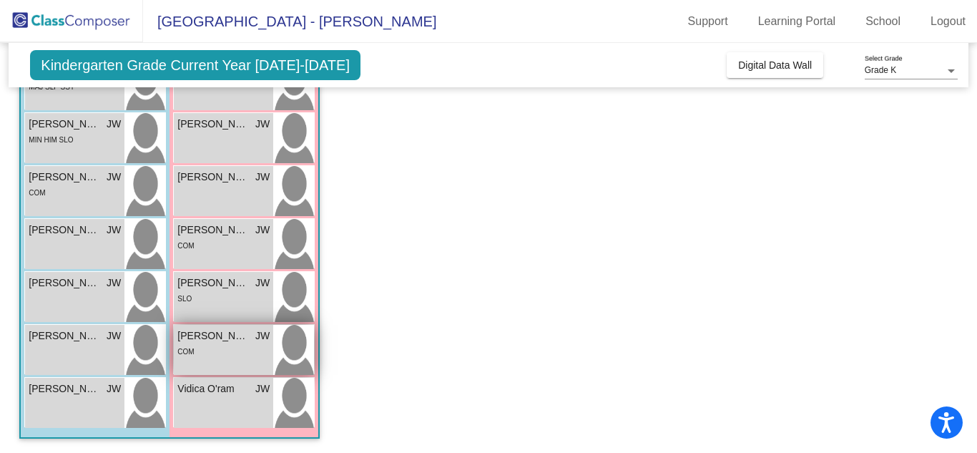
click at [212, 337] on span "[PERSON_NAME]" at bounding box center [213, 335] width 72 height 15
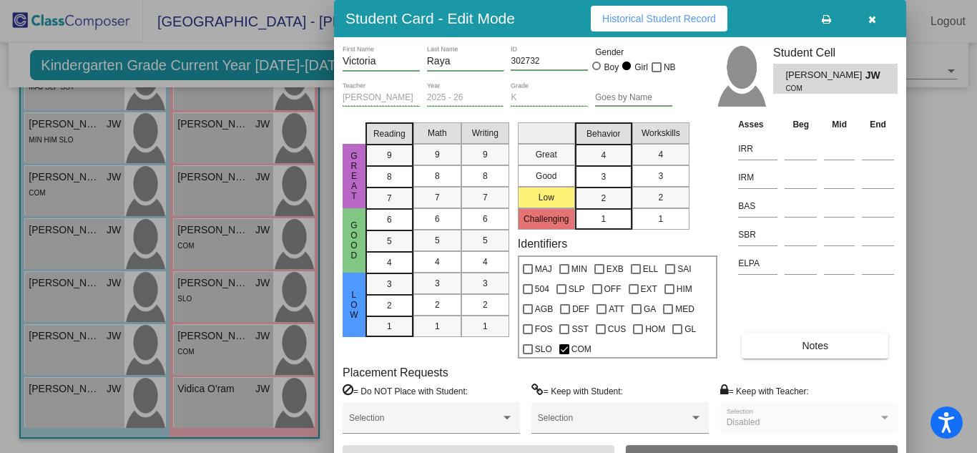
click at [897, 298] on div "Asses Beg Mid End IRR IRM BAS SBR ELPA Notes" at bounding box center [816, 237] width 163 height 241
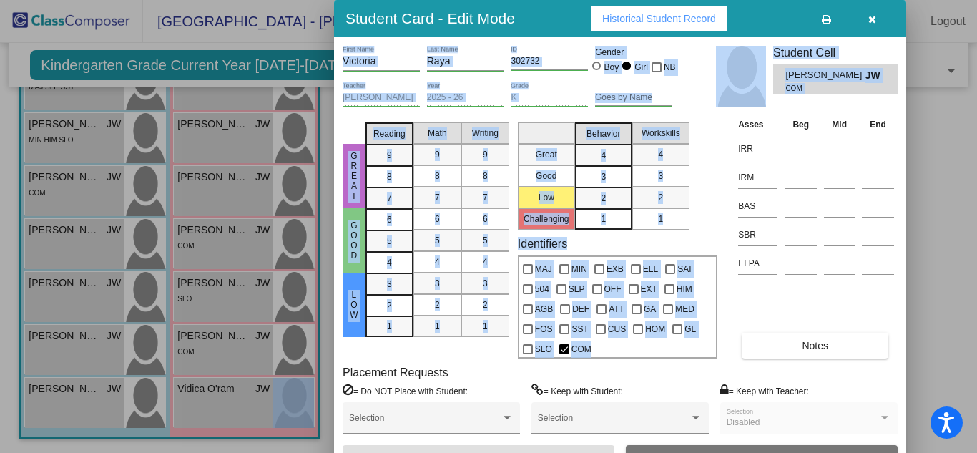
drag, startPoint x: 897, startPoint y: 307, endPoint x: 827, endPoint y: 460, distance: 168.4
click at [827, 452] on html "Accessibility Screen-Reader Guide, Feedback, and Issue Reporting | New window […" at bounding box center [488, 226] width 977 height 453
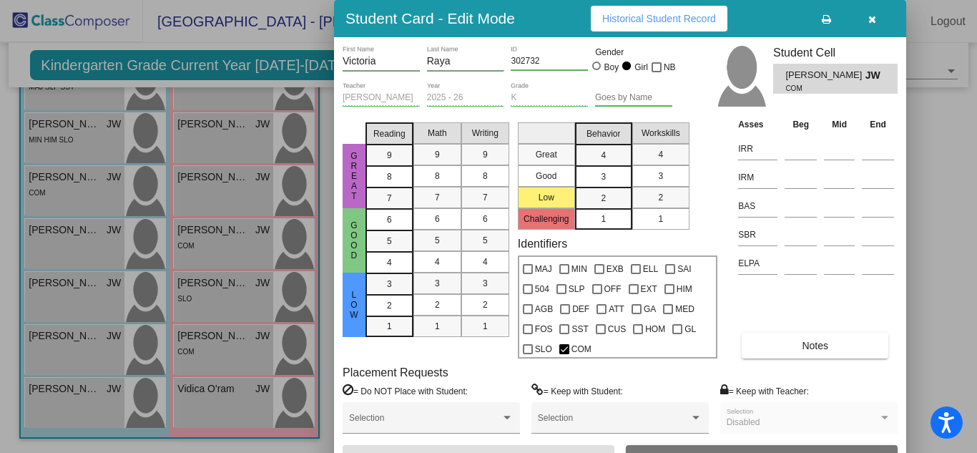
click at [892, 386] on div "= Keep with Teacher: Disabled Selection" at bounding box center [809, 415] width 177 height 62
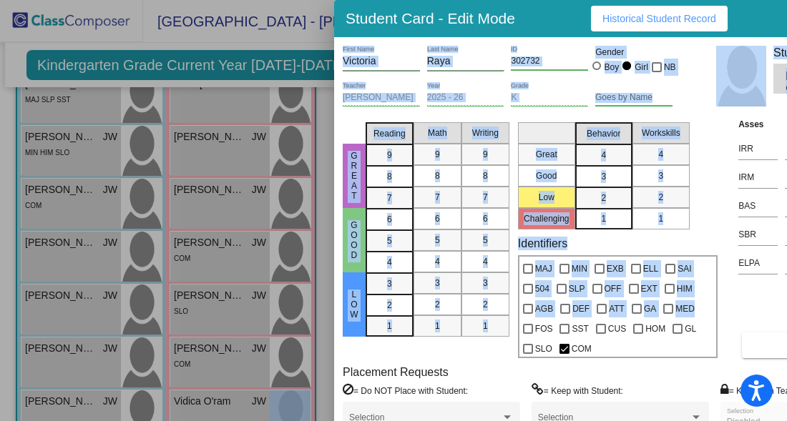
drag, startPoint x: 722, startPoint y: 314, endPoint x: 703, endPoint y: 455, distance: 142.3
click at [703, 421] on html "Accessibility Screen-Reader Guide, Feedback, and Issue Reporting | New window […" at bounding box center [393, 210] width 787 height 421
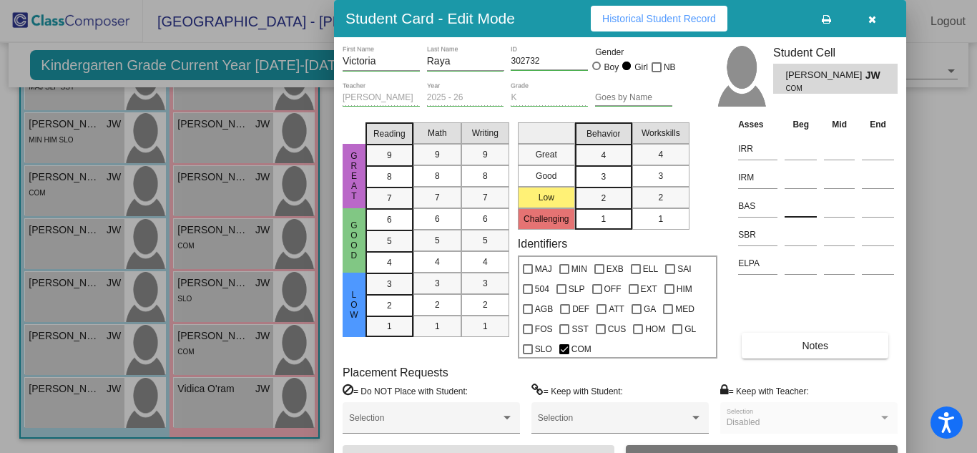
click at [805, 207] on input at bounding box center [801, 205] width 32 height 21
type input "LS"
click at [870, 16] on icon "button" at bounding box center [873, 19] width 8 height 10
